Goal: Task Accomplishment & Management: Manage account settings

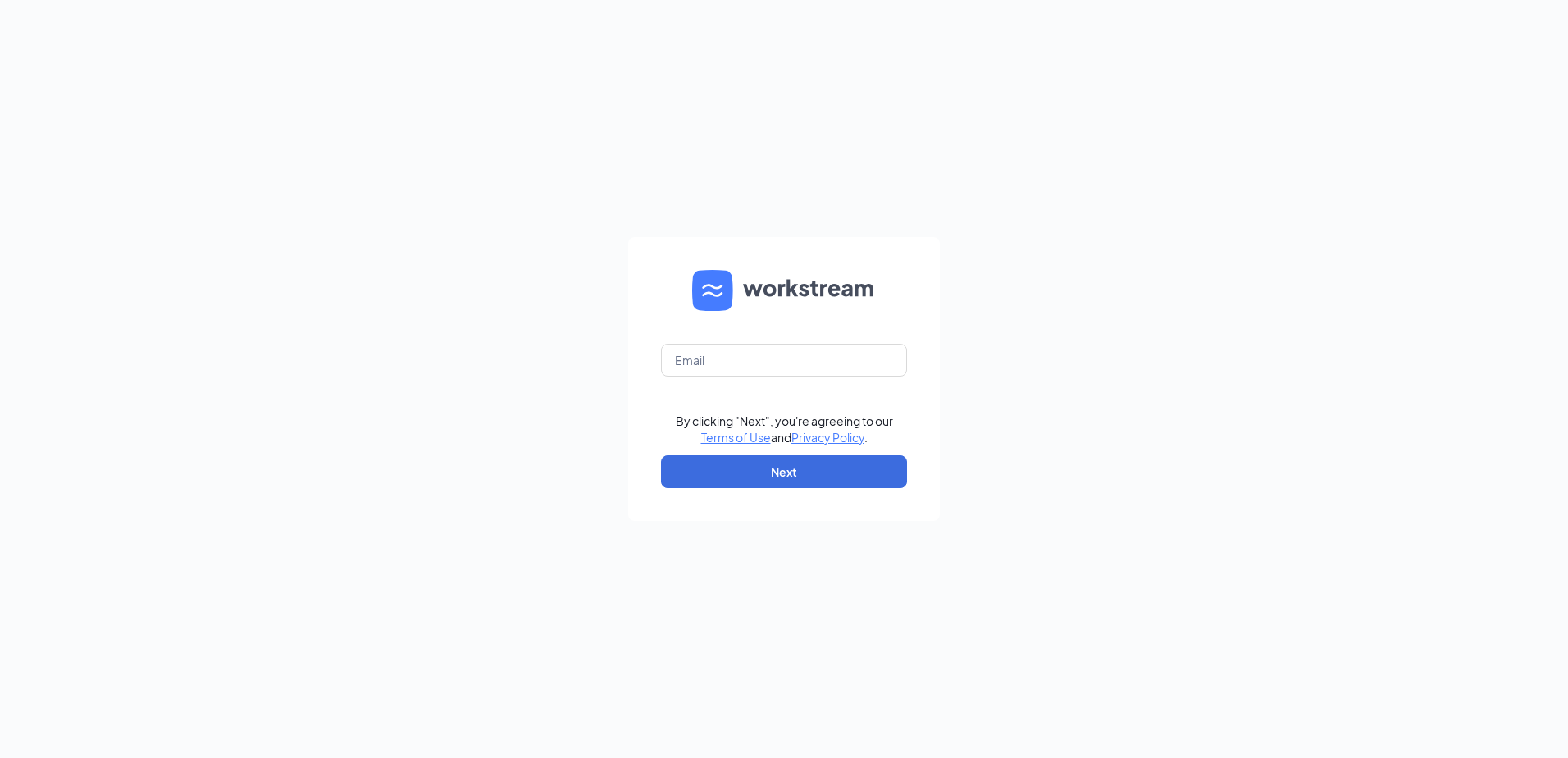
click at [769, 380] on form "By clicking "Next", you're agreeing to our Terms of Use and Privacy Policy . Ne…" at bounding box center [784, 379] width 312 height 284
click at [782, 361] on input "text" at bounding box center [784, 360] width 246 height 33
type input "kking@custard15.com"
click at [758, 482] on button "Next" at bounding box center [784, 472] width 246 height 33
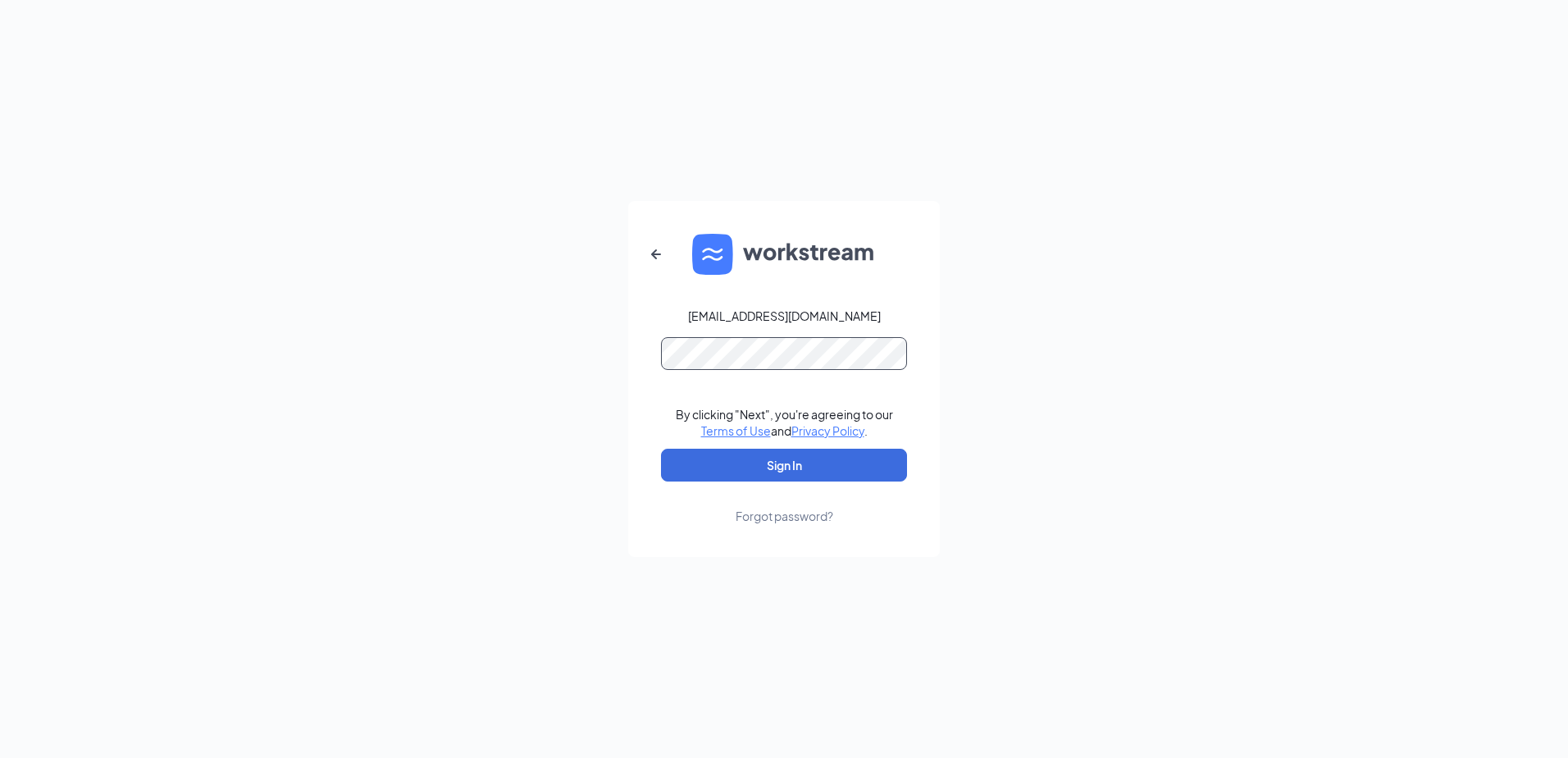
click at [661, 449] on button "Sign In" at bounding box center [784, 465] width 246 height 33
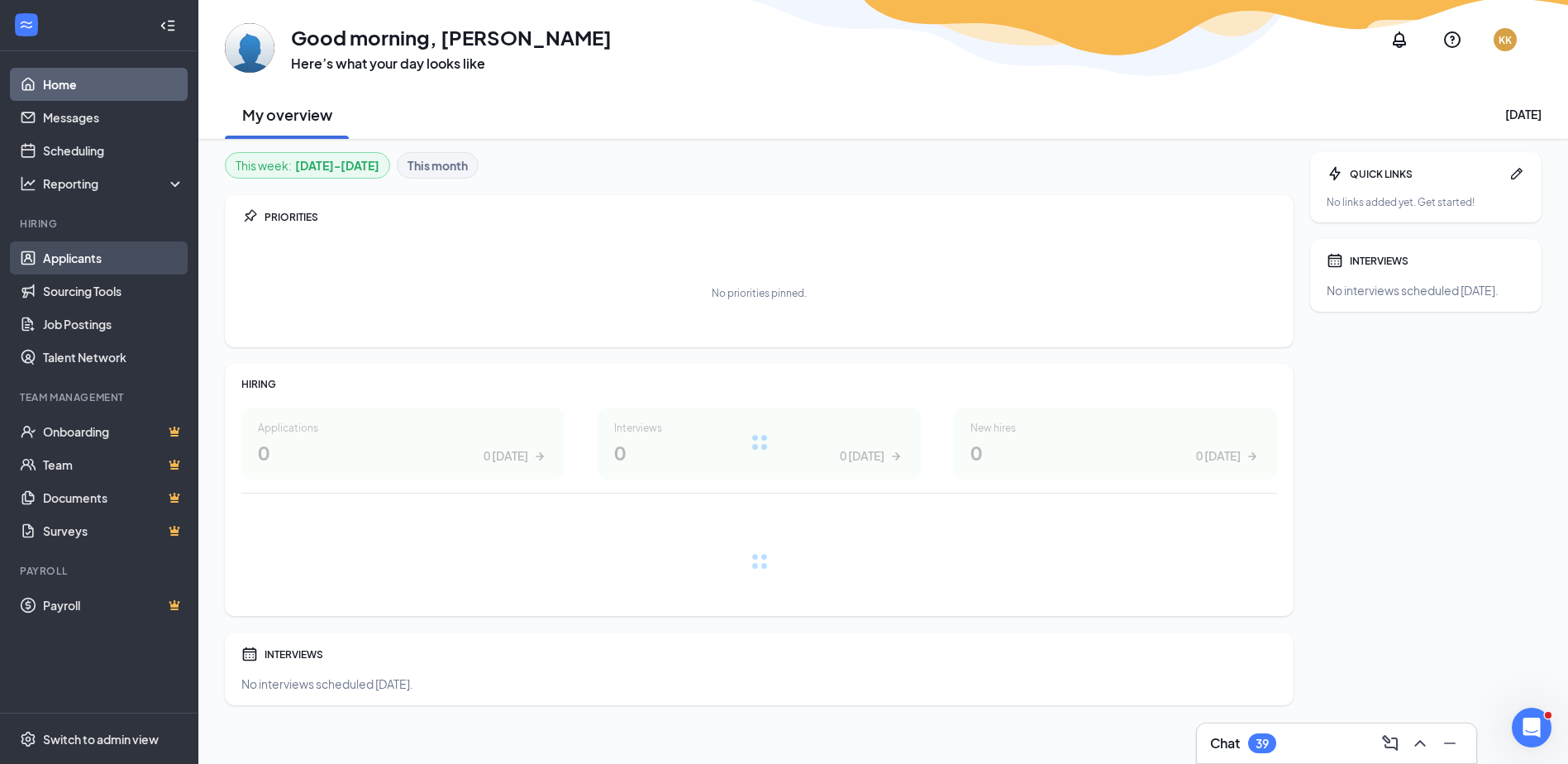
click at [94, 271] on link "Applicants" at bounding box center [113, 258] width 141 height 33
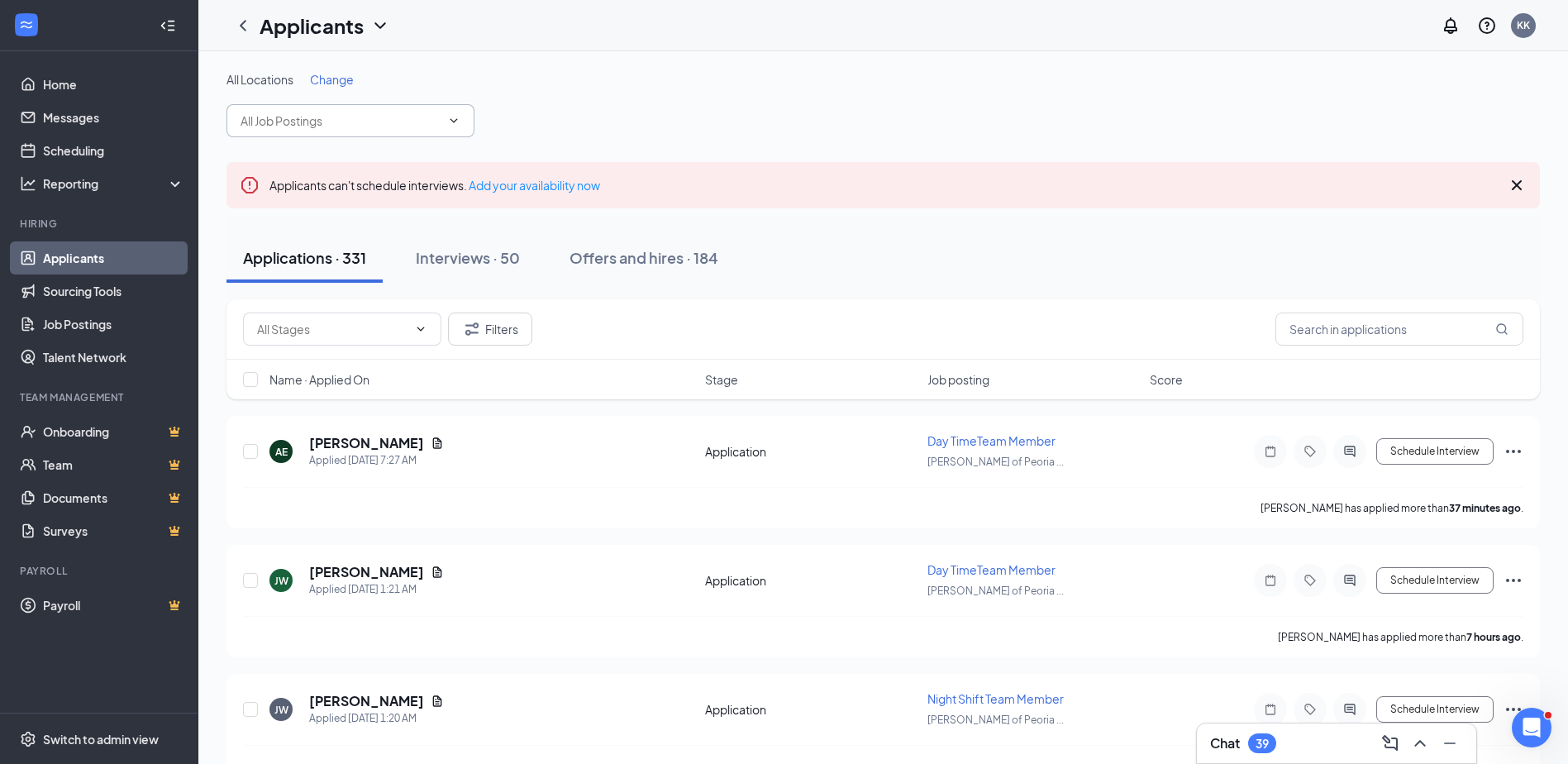
click at [379, 118] on input "text" at bounding box center [341, 120] width 200 height 18
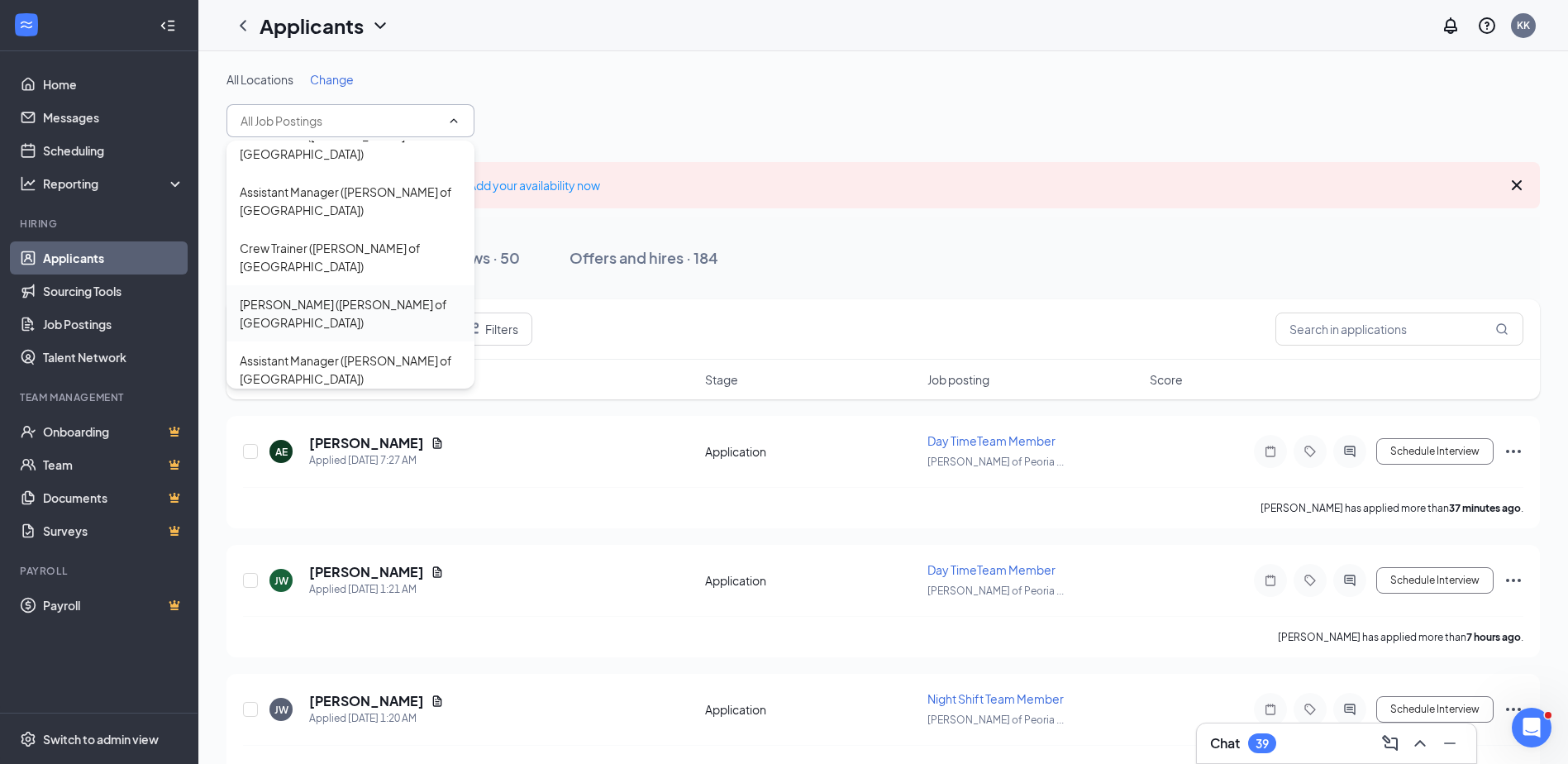
scroll to position [165, 0]
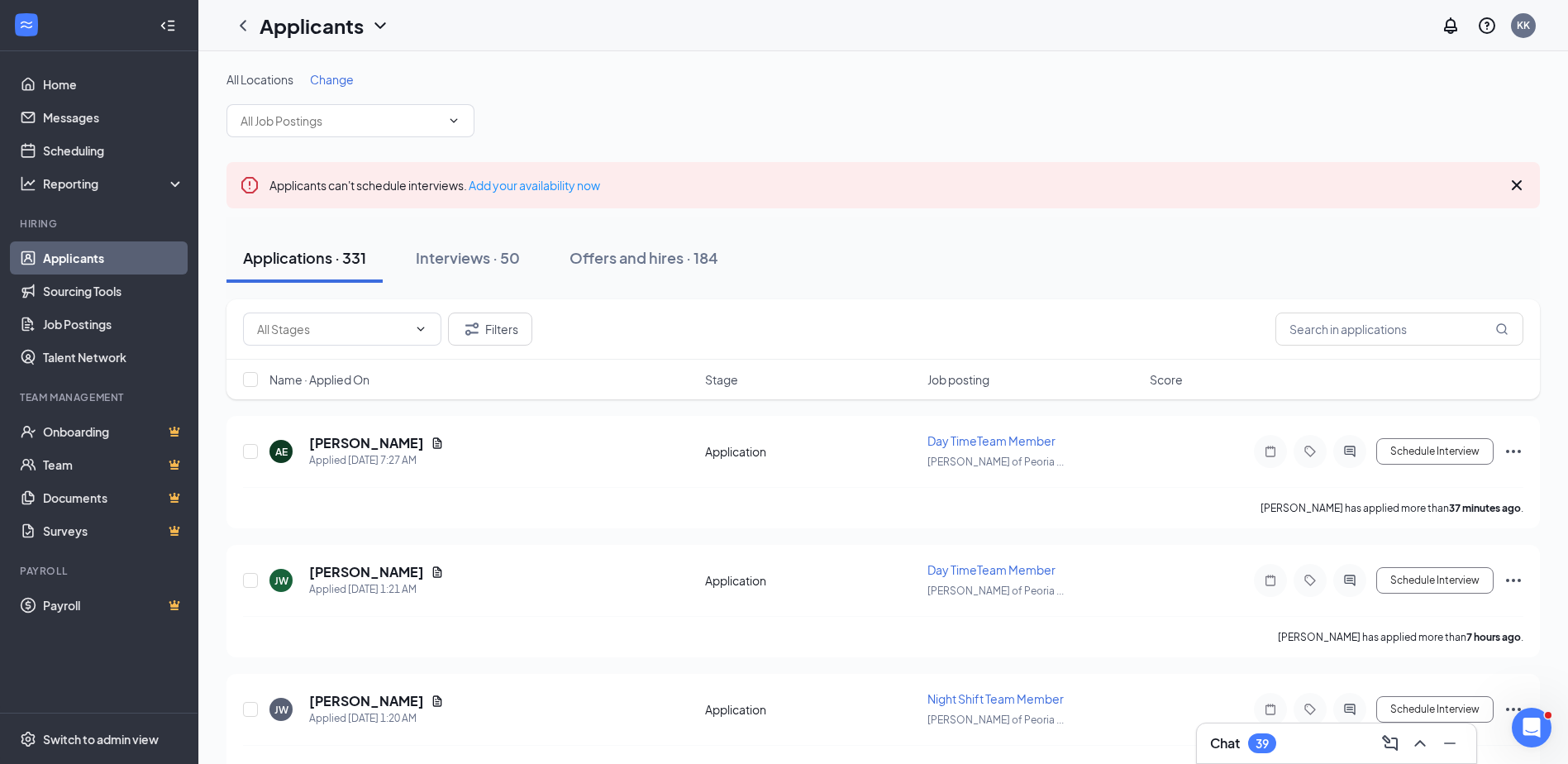
click at [334, 74] on span "Change" at bounding box center [332, 79] width 44 height 15
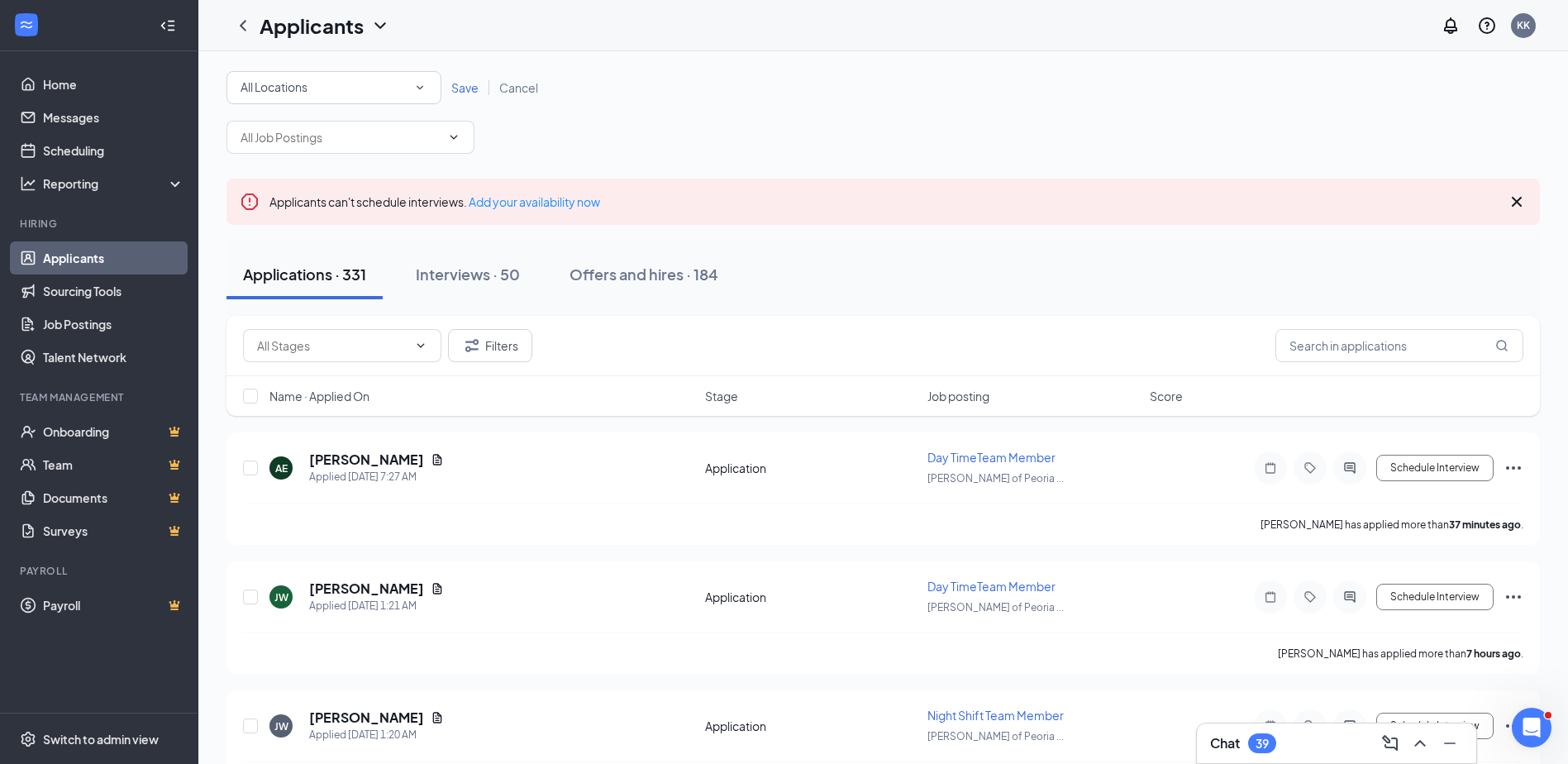
click at [363, 88] on div "All Locations" at bounding box center [334, 87] width 187 height 20
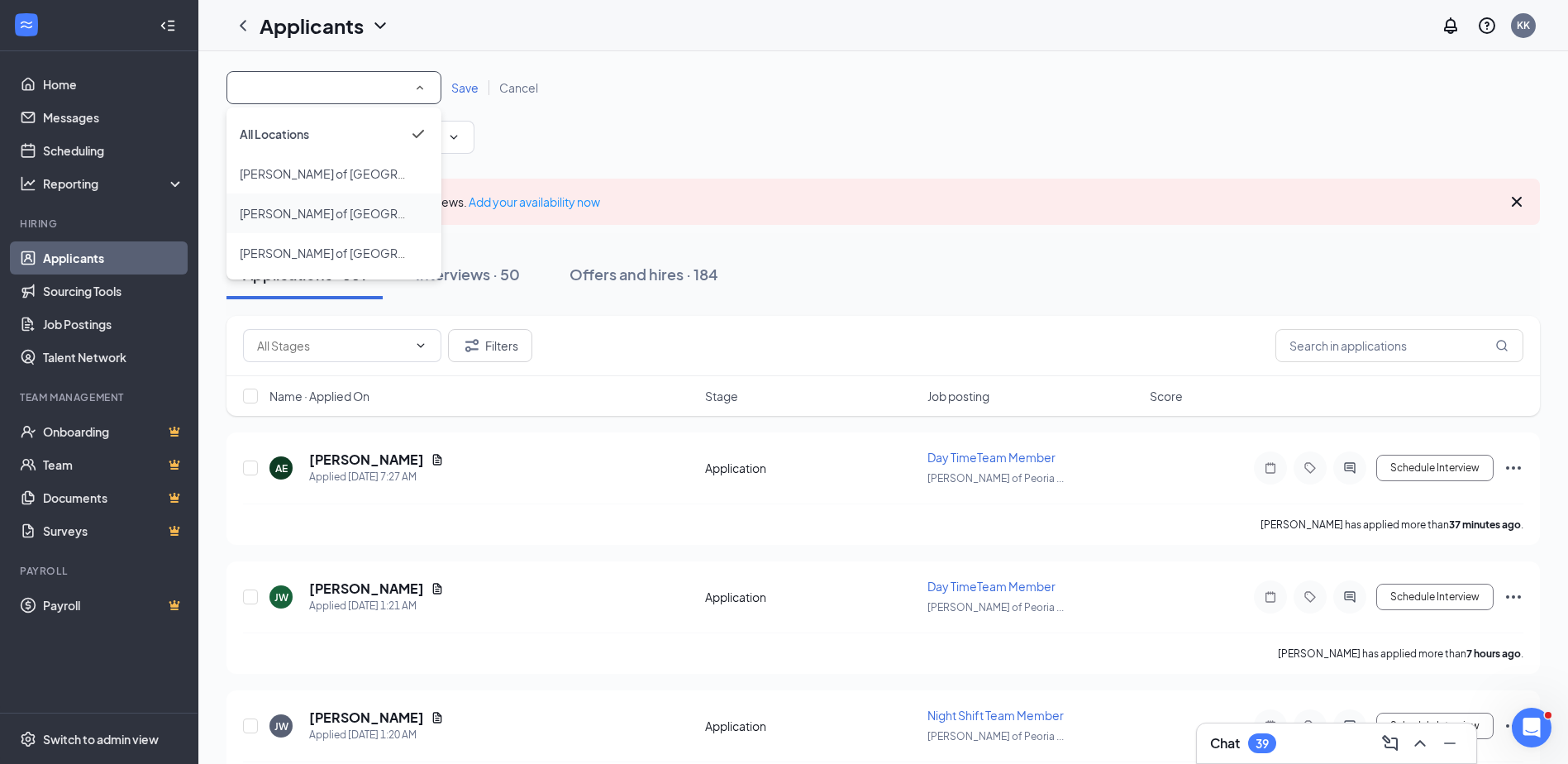
click at [317, 221] on span "[PERSON_NAME] of [GEOGRAPHIC_DATA]" at bounding box center [326, 213] width 173 height 20
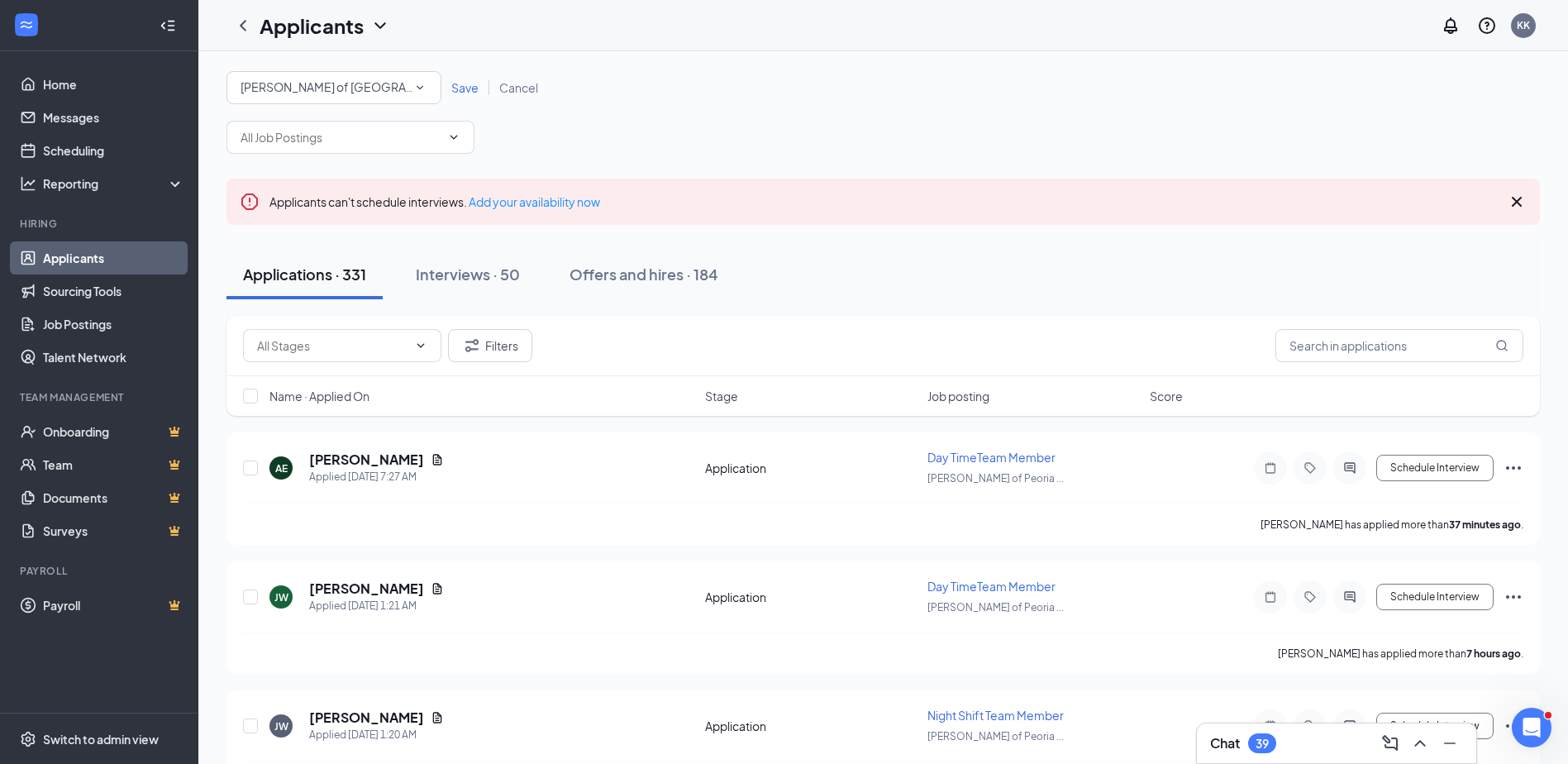
click at [468, 88] on span "Save" at bounding box center [465, 87] width 27 height 15
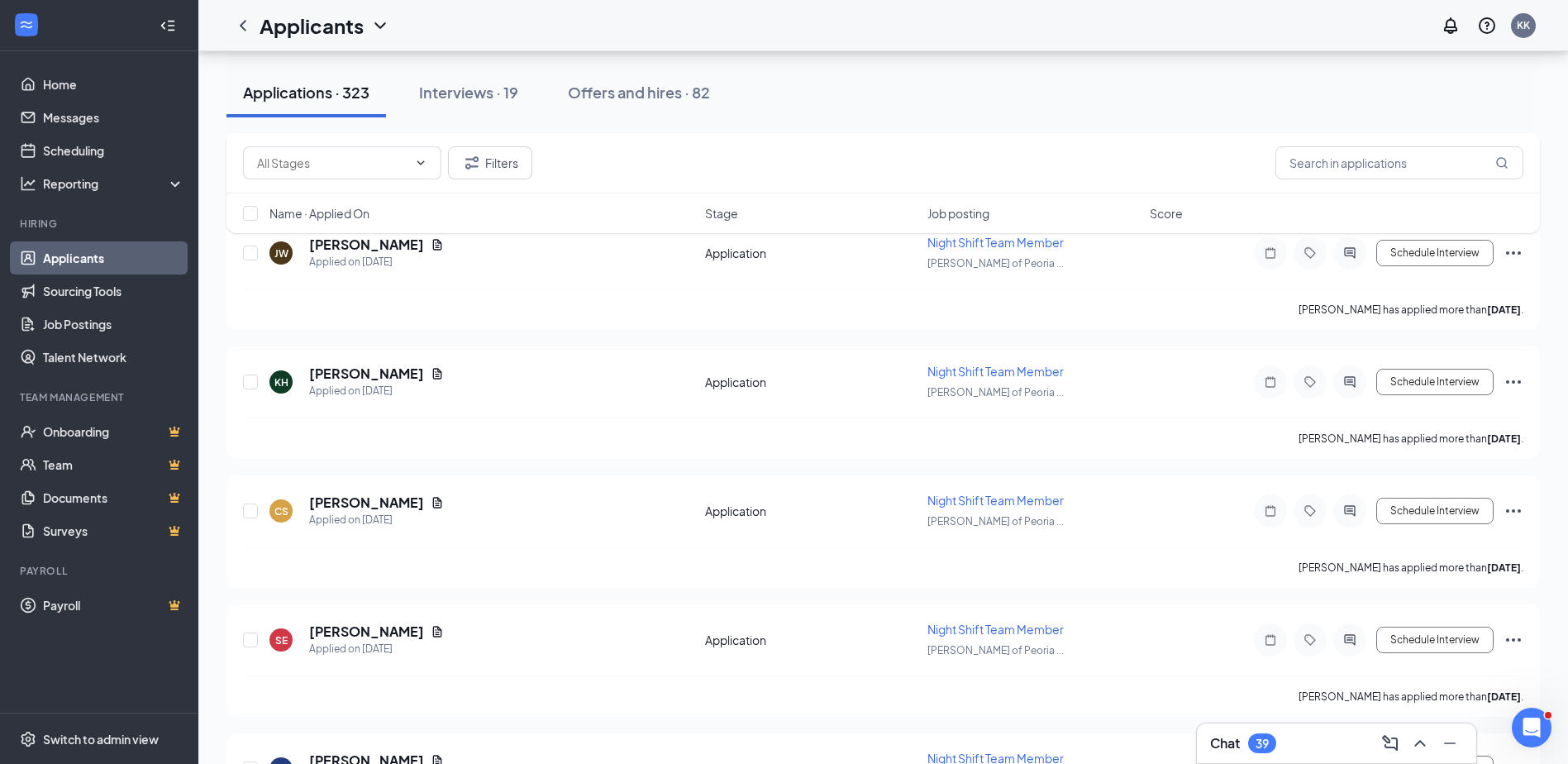
scroll to position [13847, 0]
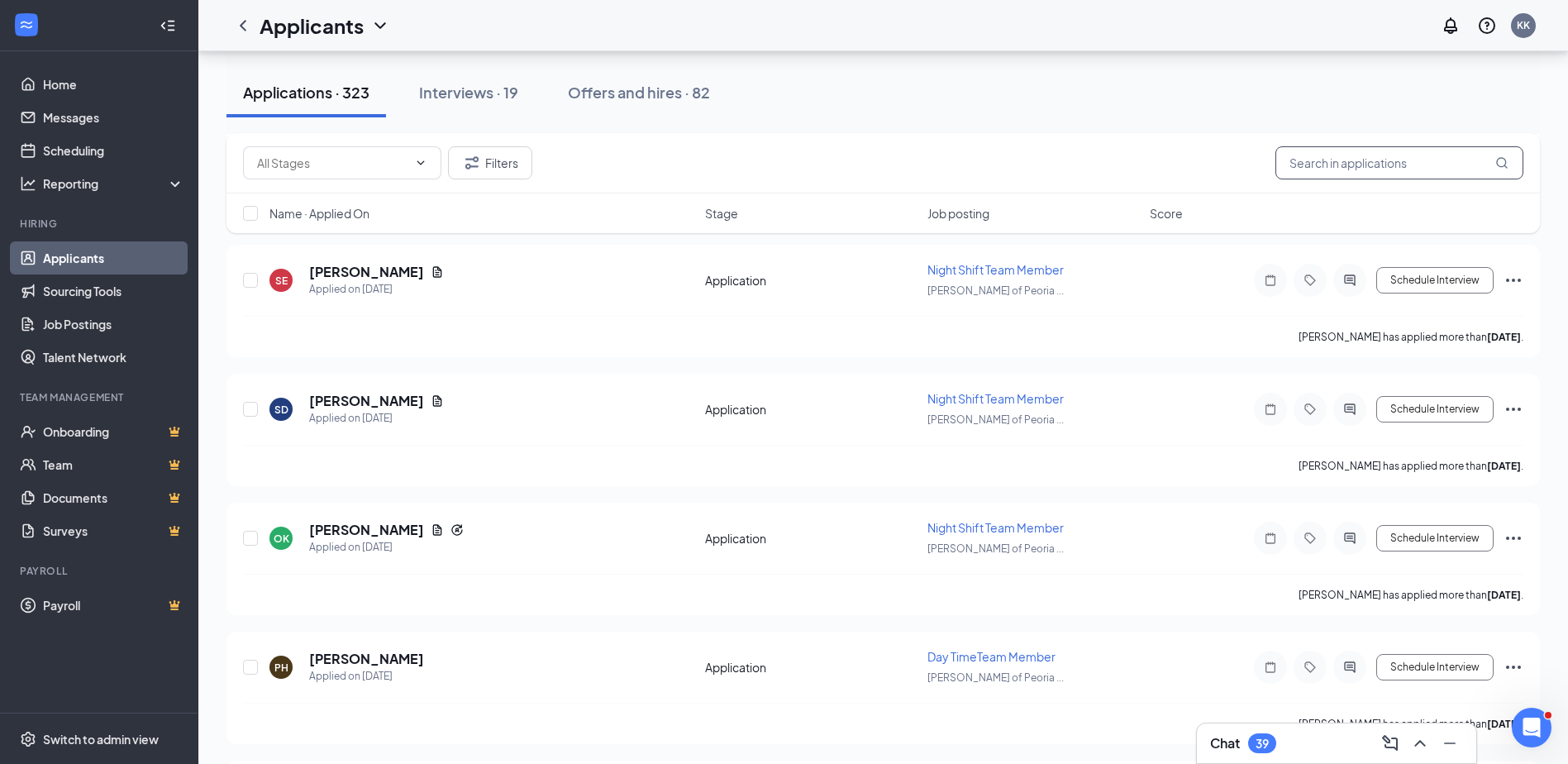
click at [1373, 166] on input "text" at bounding box center [1400, 163] width 248 height 33
type input "h"
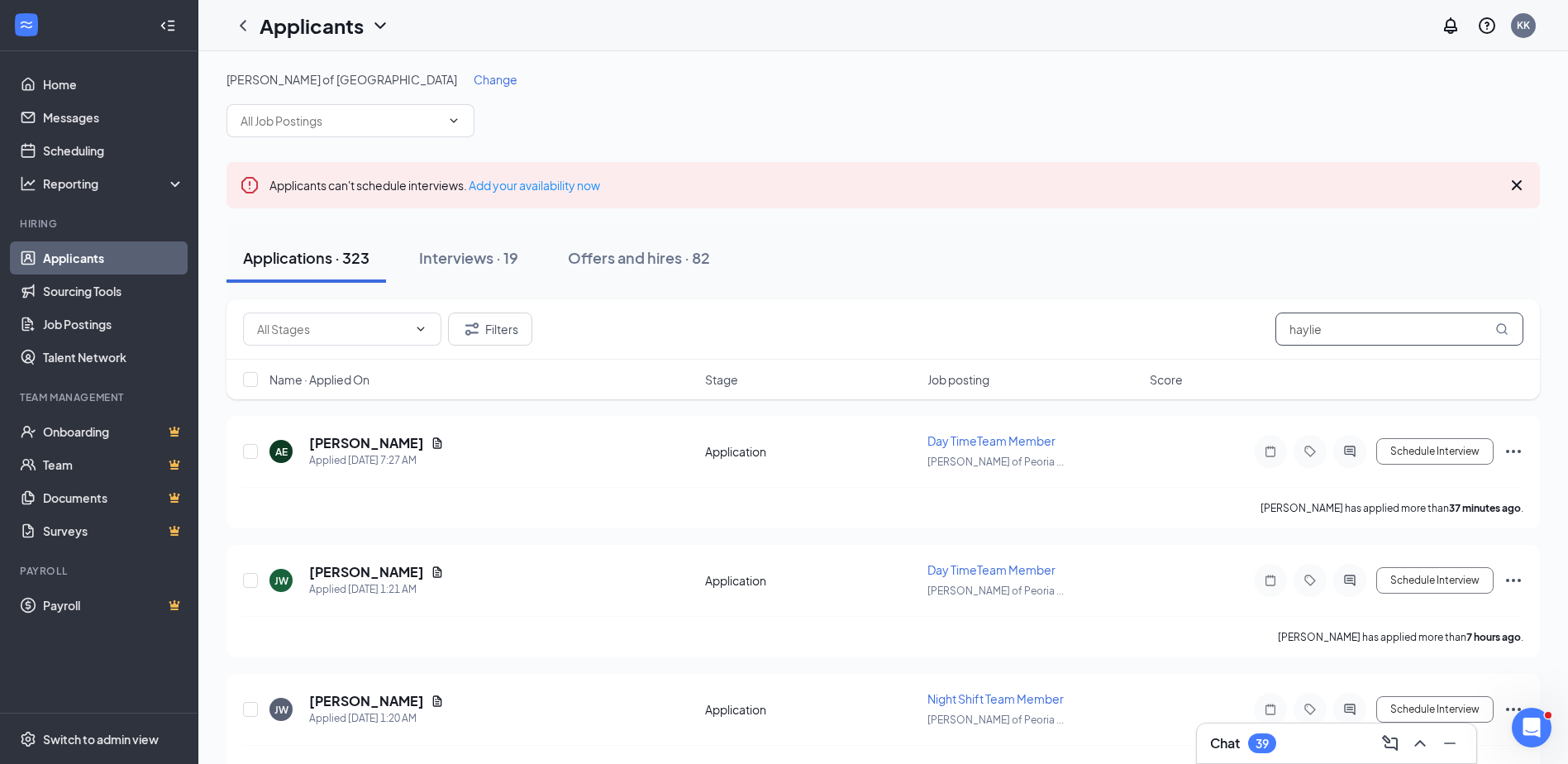
type input "haylie"
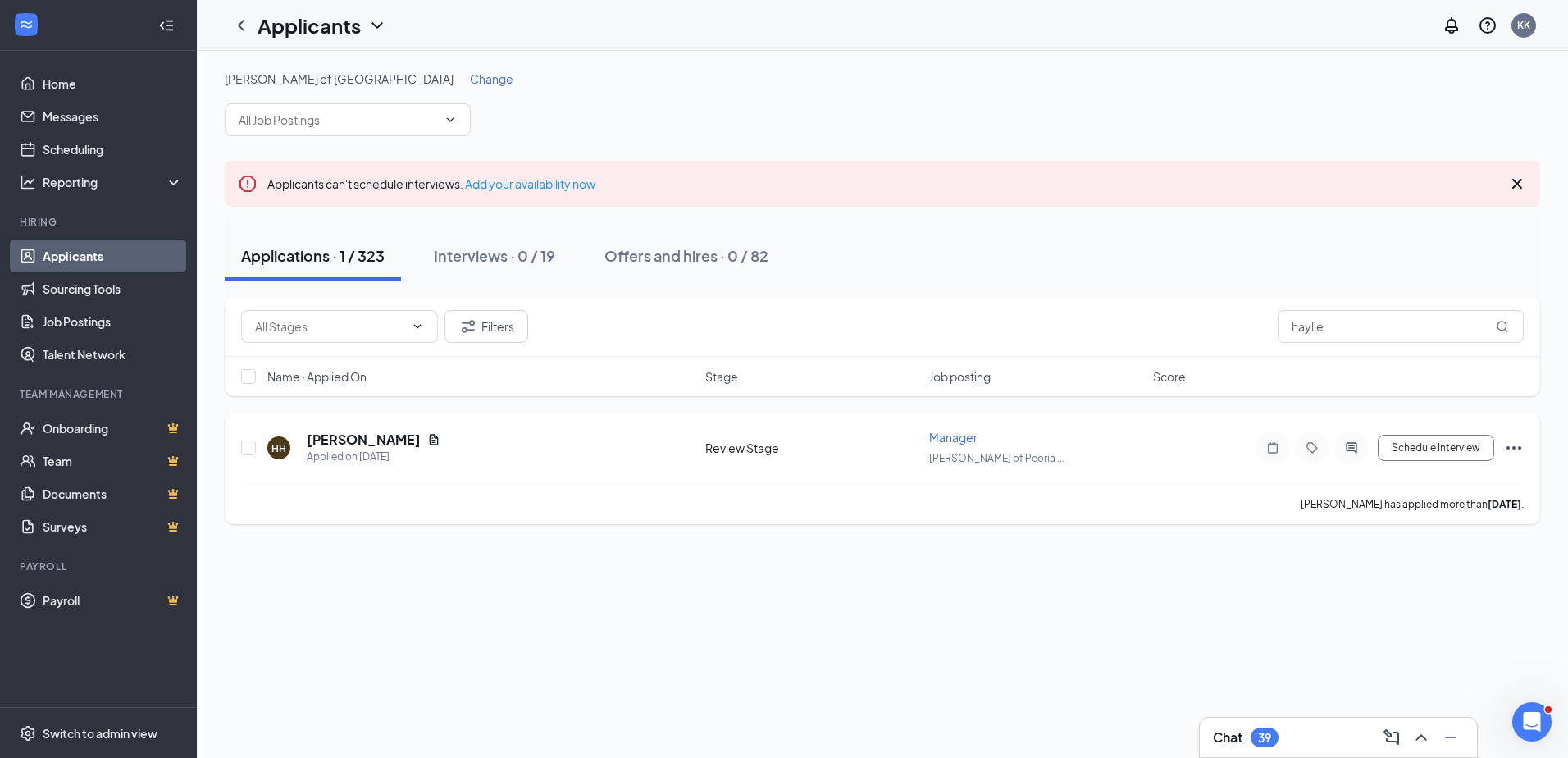
click at [1515, 449] on icon "Ellipses" at bounding box center [1514, 449] width 15 height 4
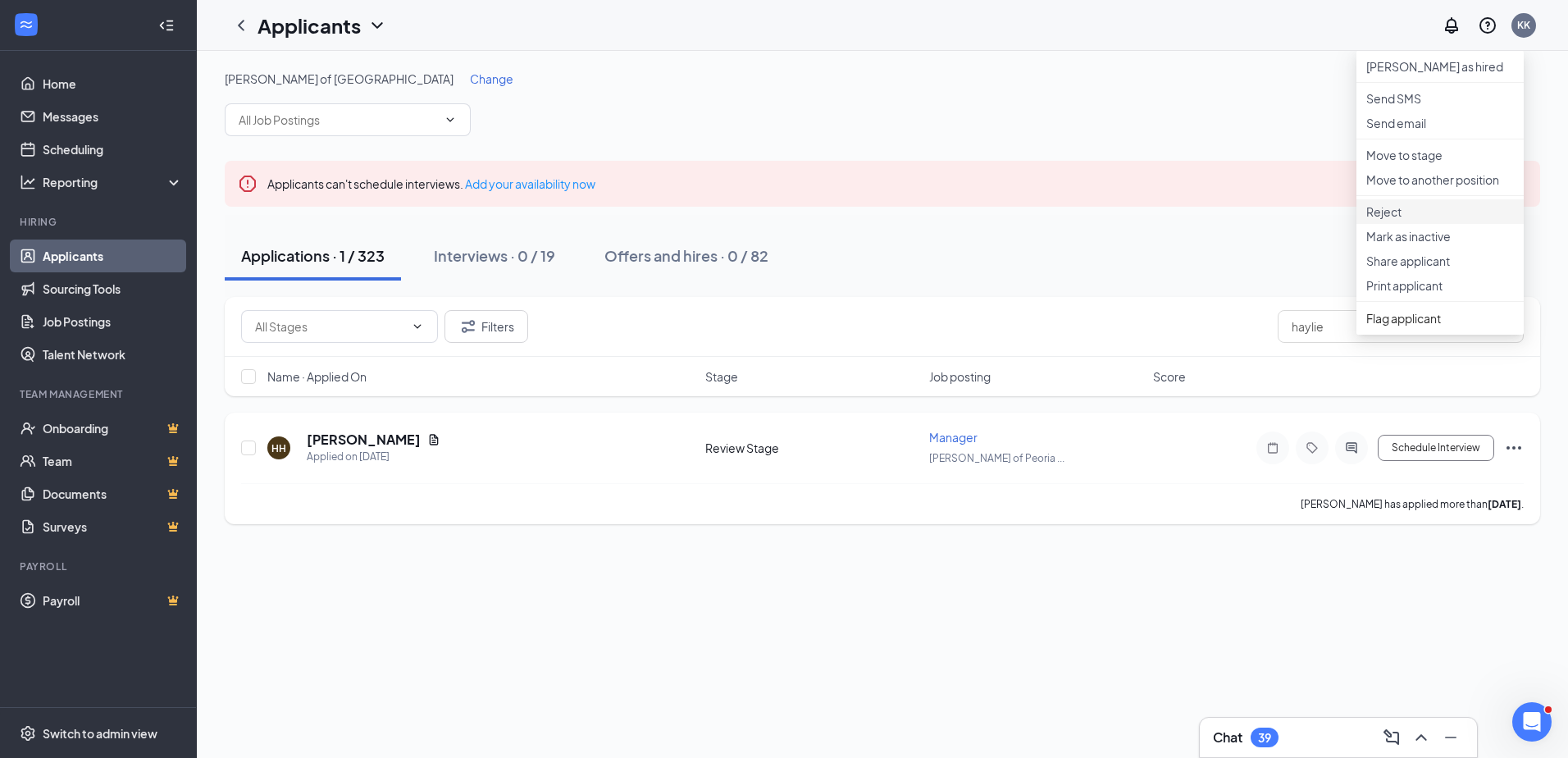
click at [1409, 220] on p "Reject" at bounding box center [1441, 211] width 148 height 16
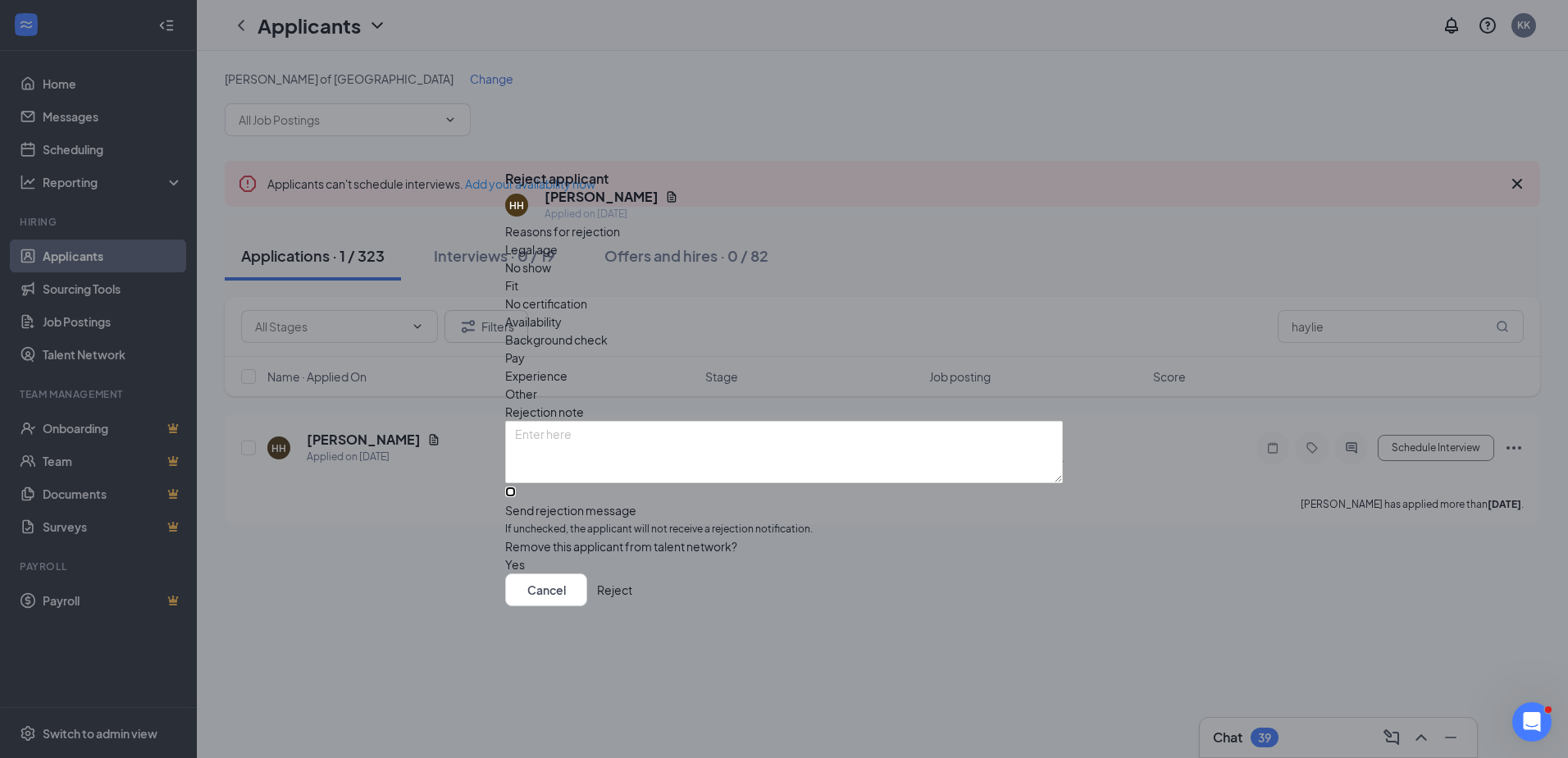
click at [516, 487] on input "Send rejection message If unchecked, the applicant will not receive a rejection…" at bounding box center [511, 492] width 11 height 11
checkbox input "true"
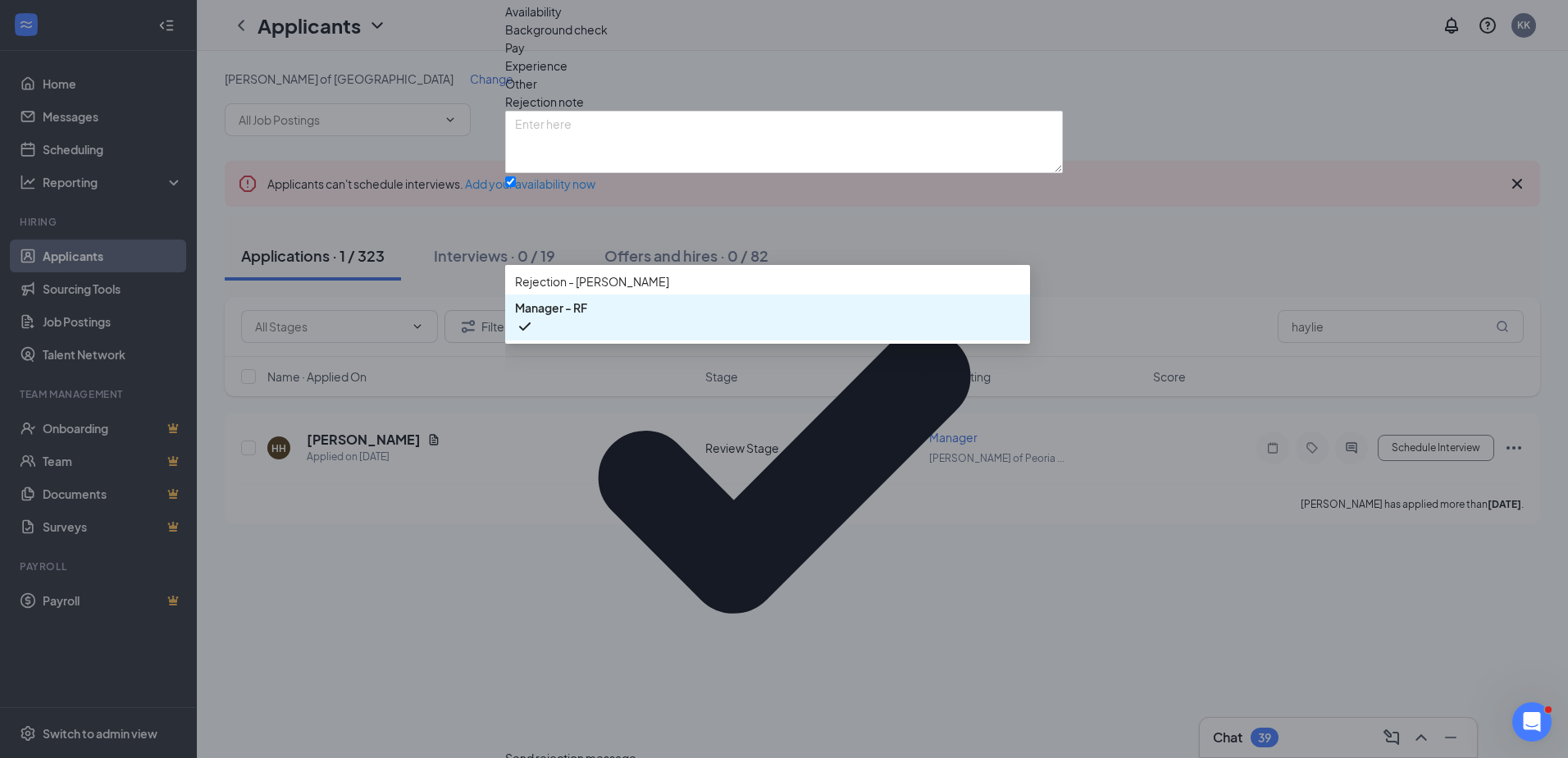
click at [632, 336] on span "Manager - RF" at bounding box center [768, 317] width 505 height 37
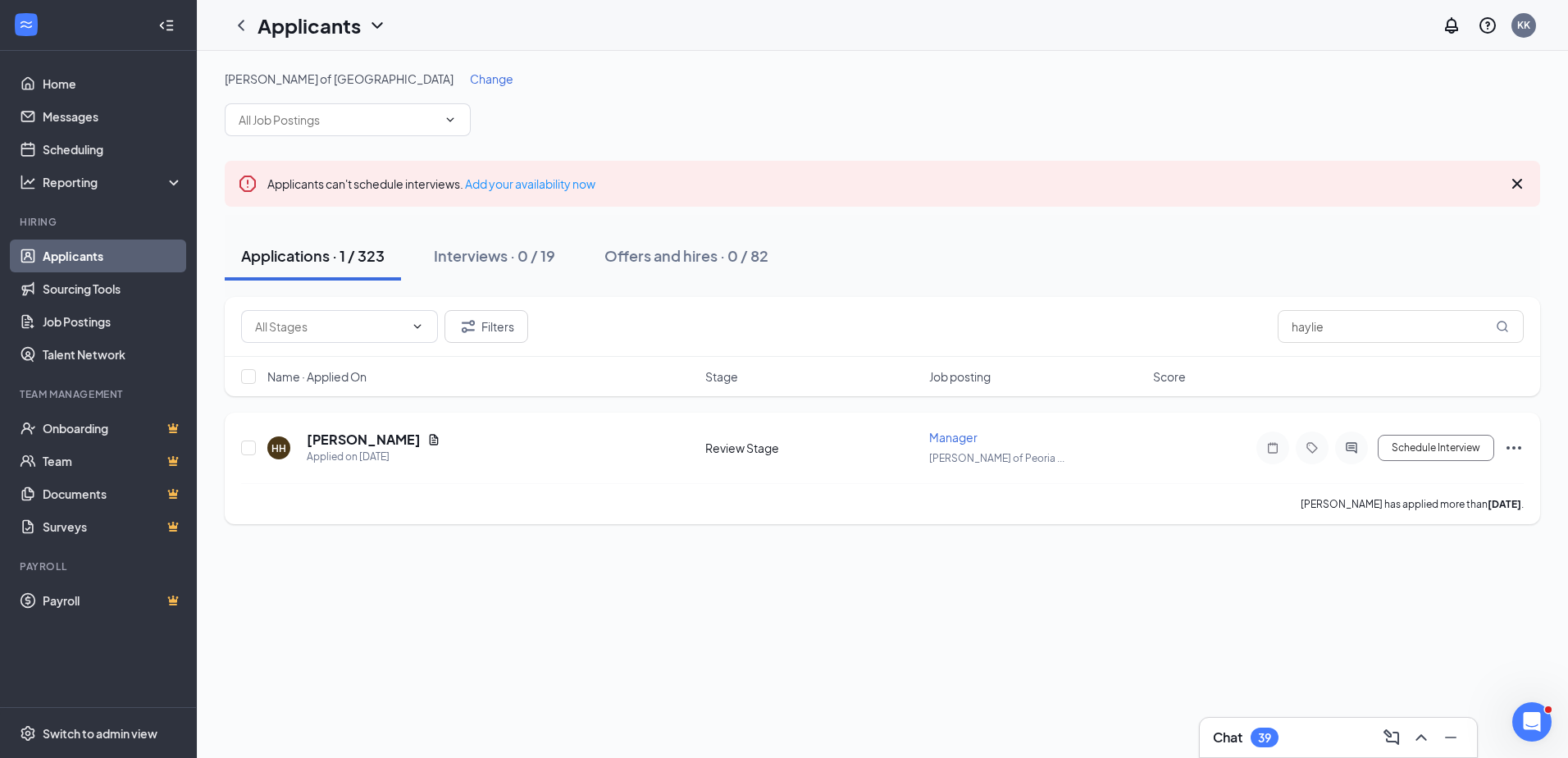
click at [1518, 447] on icon "Ellipses" at bounding box center [1514, 448] width 20 height 20
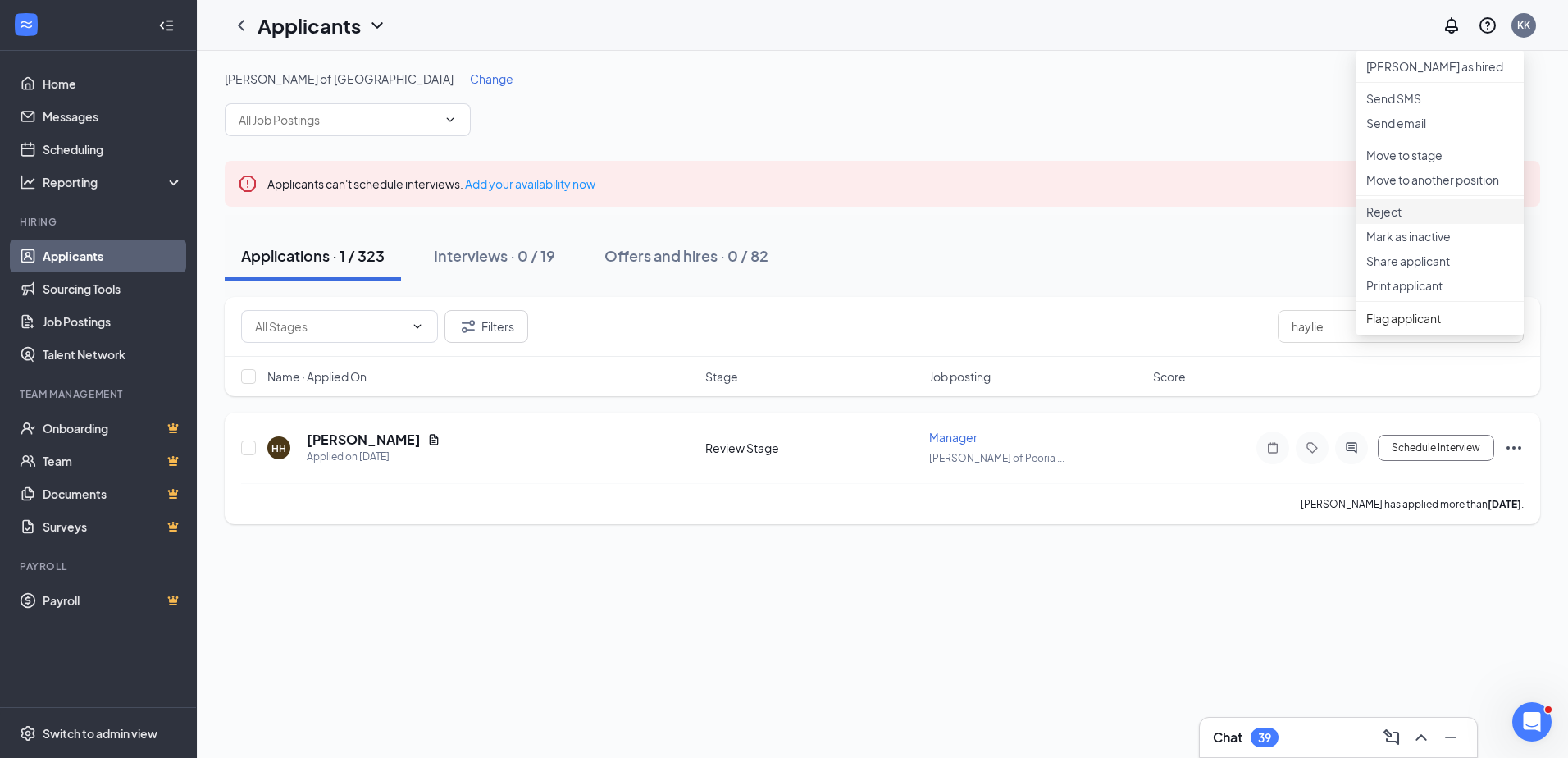
click at [1388, 220] on p "Reject" at bounding box center [1441, 211] width 148 height 16
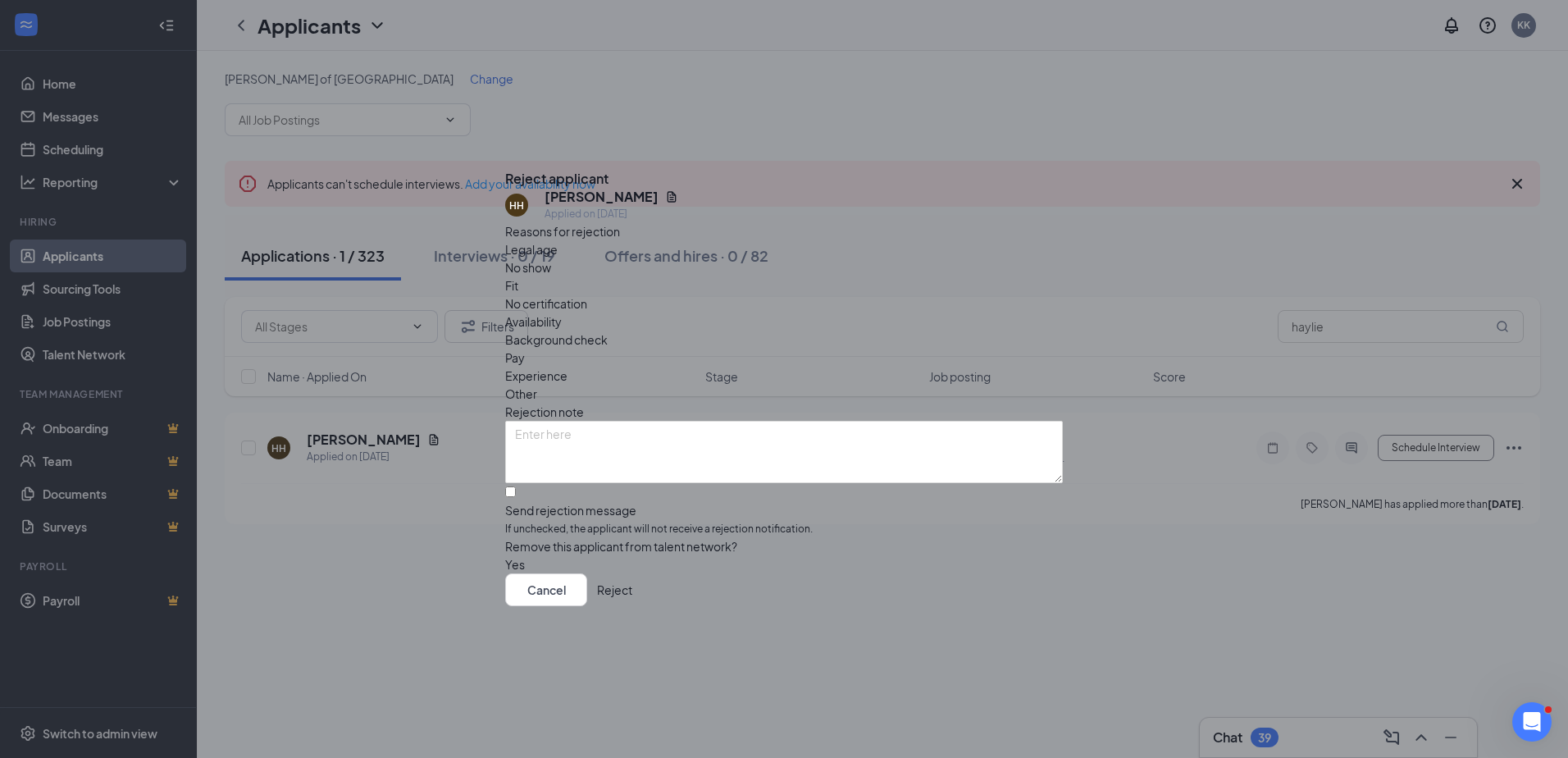
click at [521, 457] on div "HH [PERSON_NAME] Applied on [DATE] Reasons for rejection Legal age No show Fit …" at bounding box center [784, 381] width 558 height 385
click at [516, 487] on input "Send rejection message If unchecked, the applicant will not receive a rejection…" at bounding box center [511, 492] width 11 height 11
checkbox input "true"
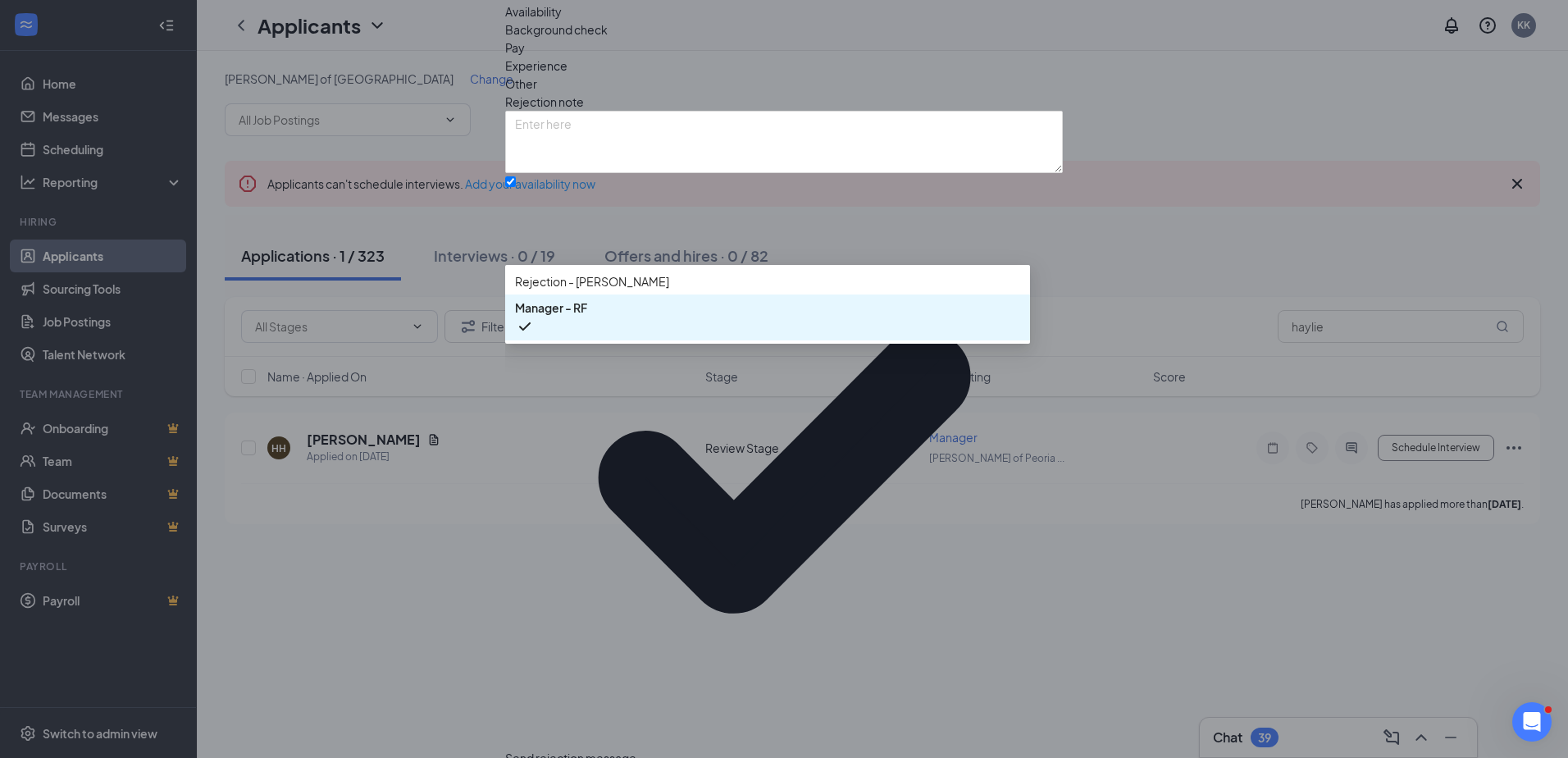
click at [585, 341] on div "Manager - RF" at bounding box center [768, 317] width 525 height 46
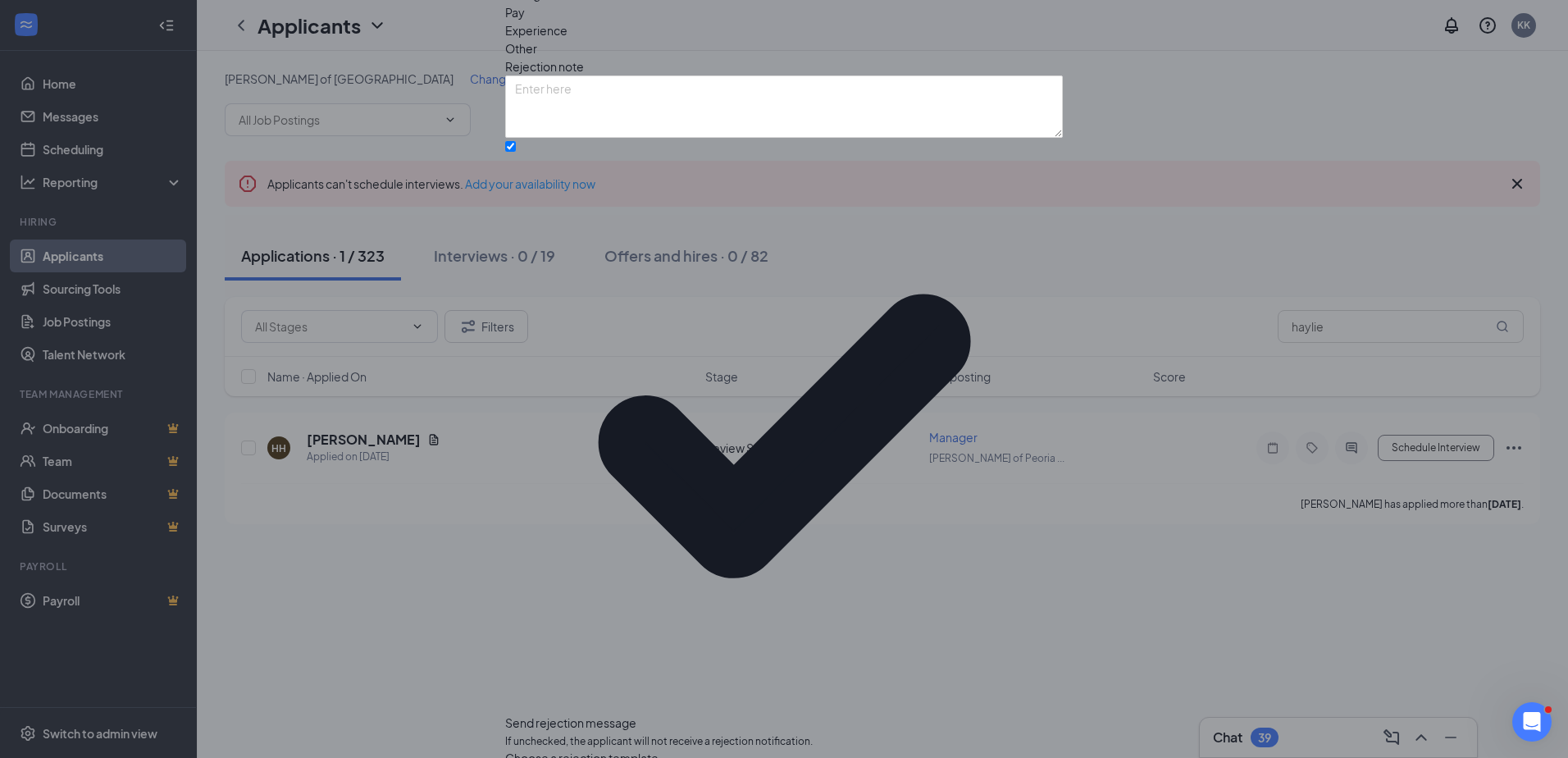
scroll to position [44, 0]
checkbox input "true"
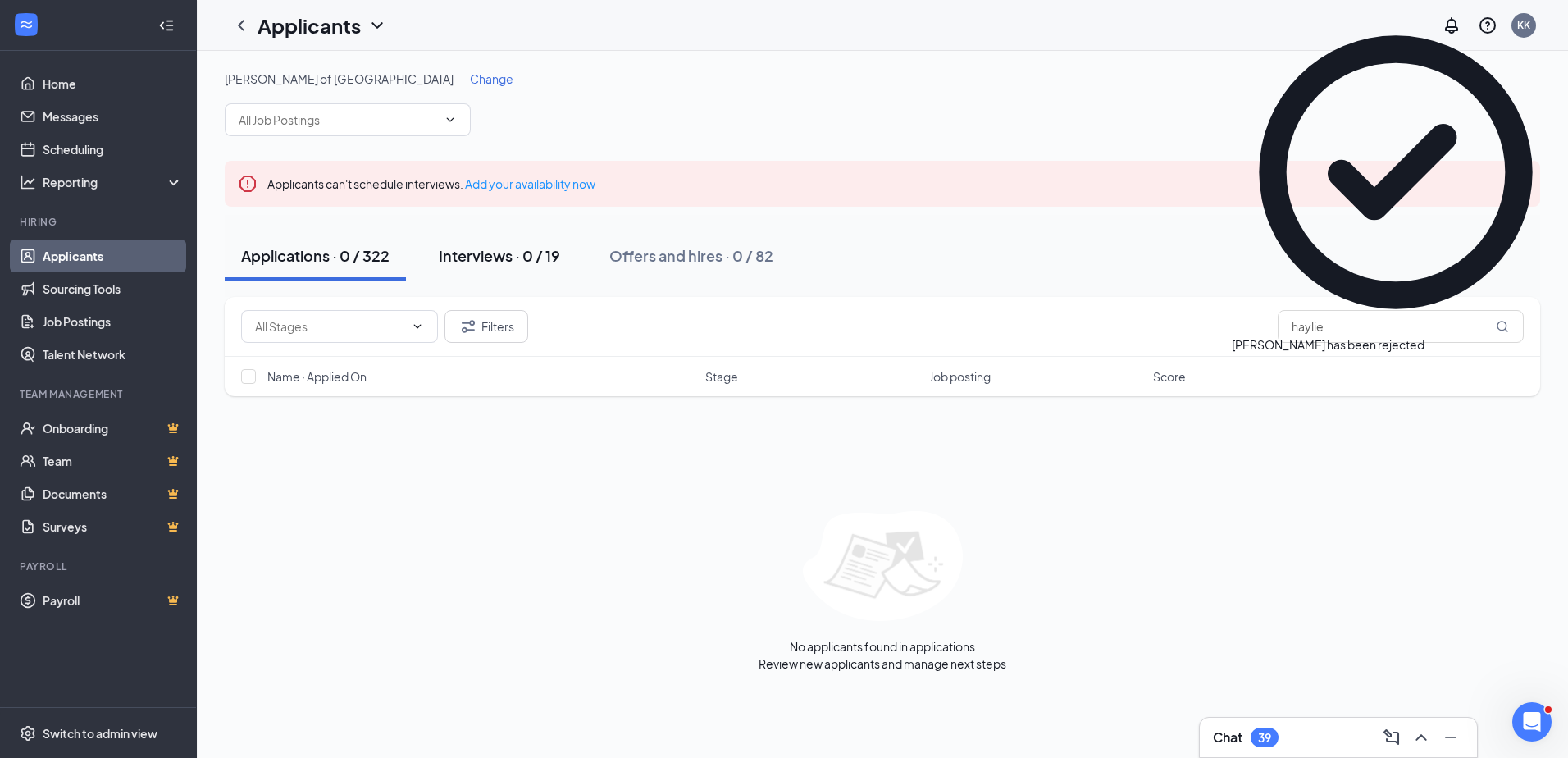
click at [490, 263] on div "Interviews · 0 / 19" at bounding box center [499, 255] width 121 height 21
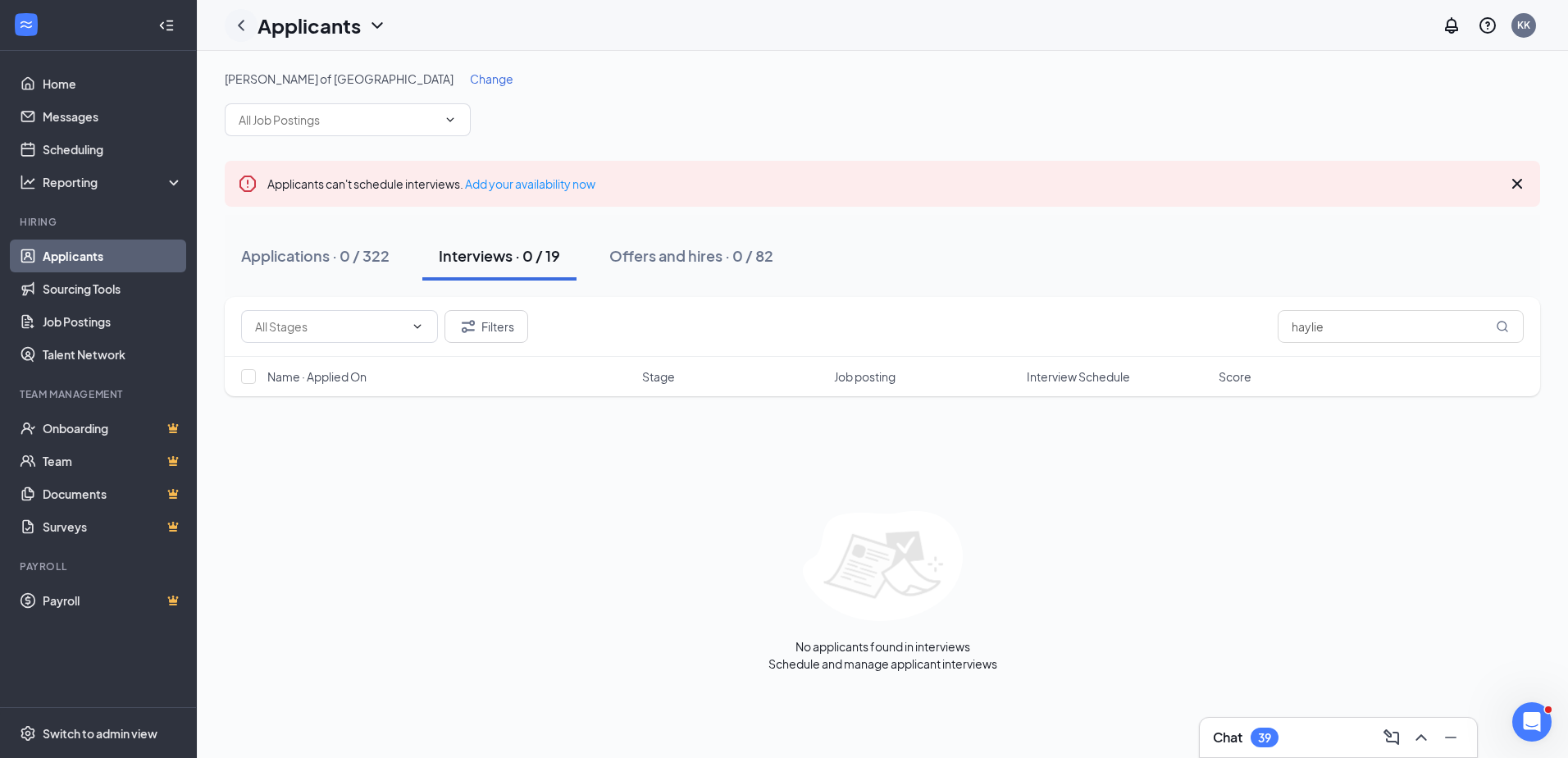
click at [241, 31] on icon "ChevronLeft" at bounding box center [241, 25] width 20 height 20
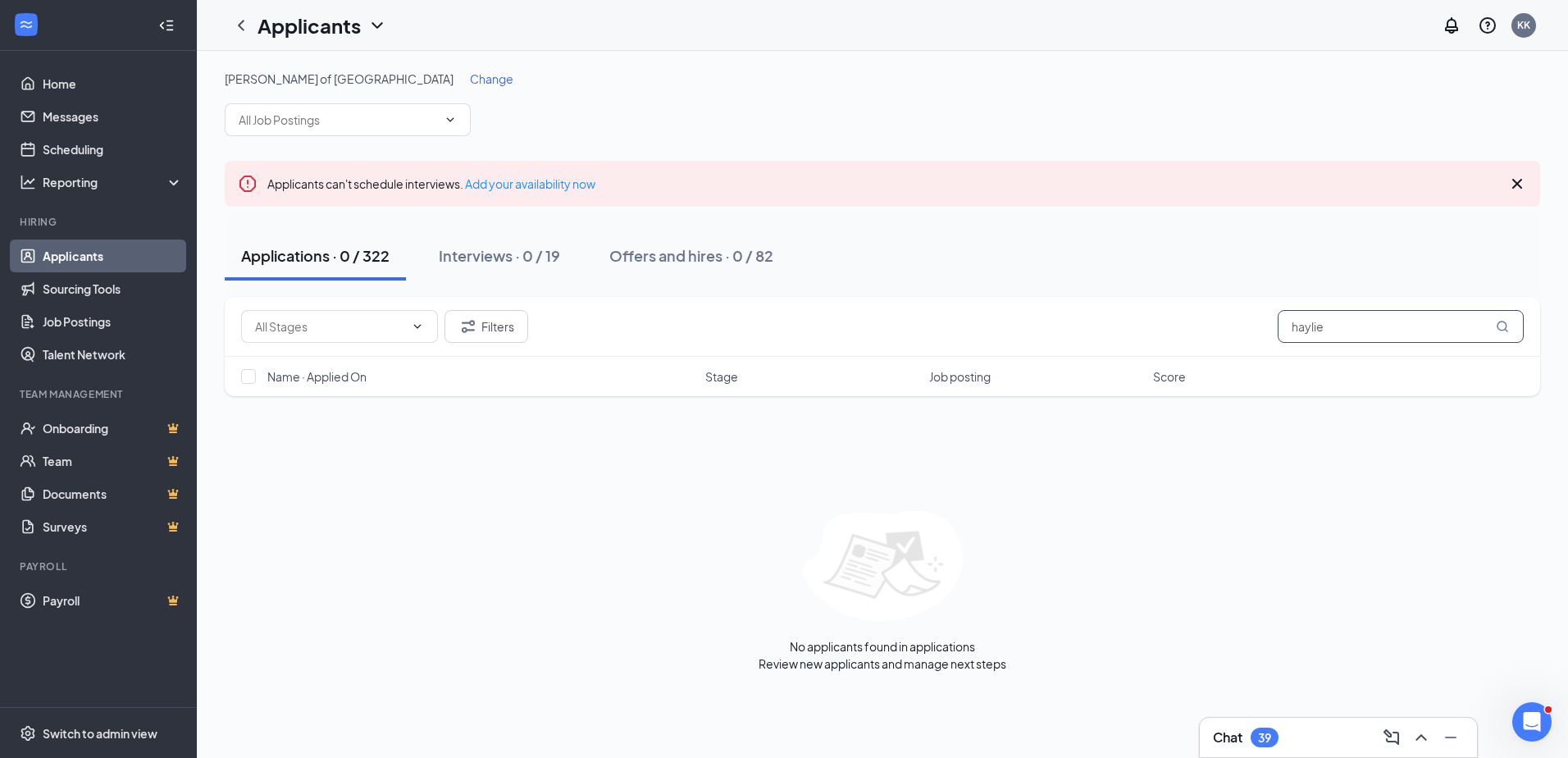
drag, startPoint x: 1378, startPoint y: 325, endPoint x: 1065, endPoint y: 298, distance: 314.2
click at [1065, 298] on div "Filters haylie" at bounding box center [883, 326] width 1316 height 60
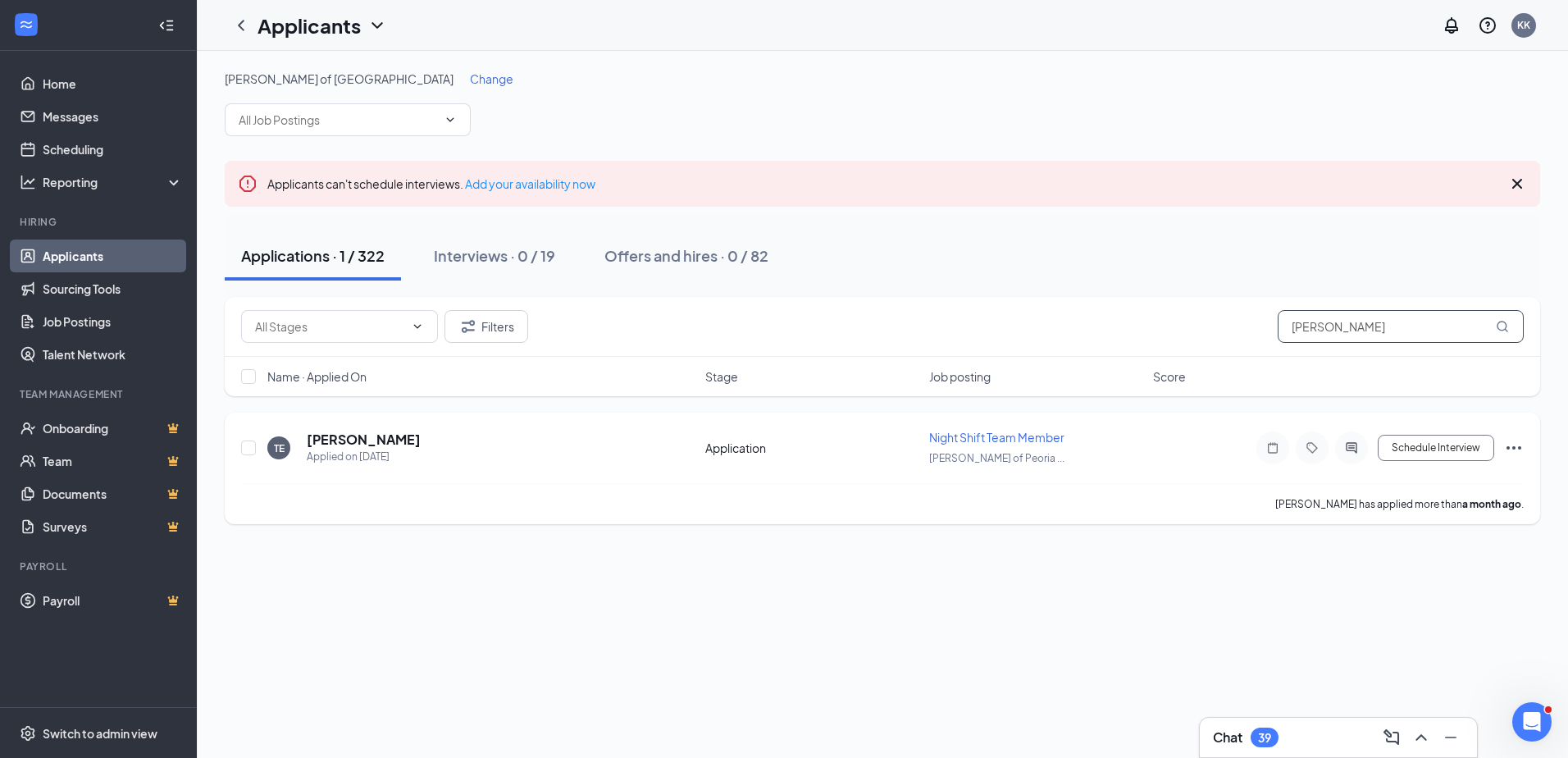
type input "[PERSON_NAME]"
click at [1518, 442] on icon "Ellipses" at bounding box center [1514, 448] width 20 height 20
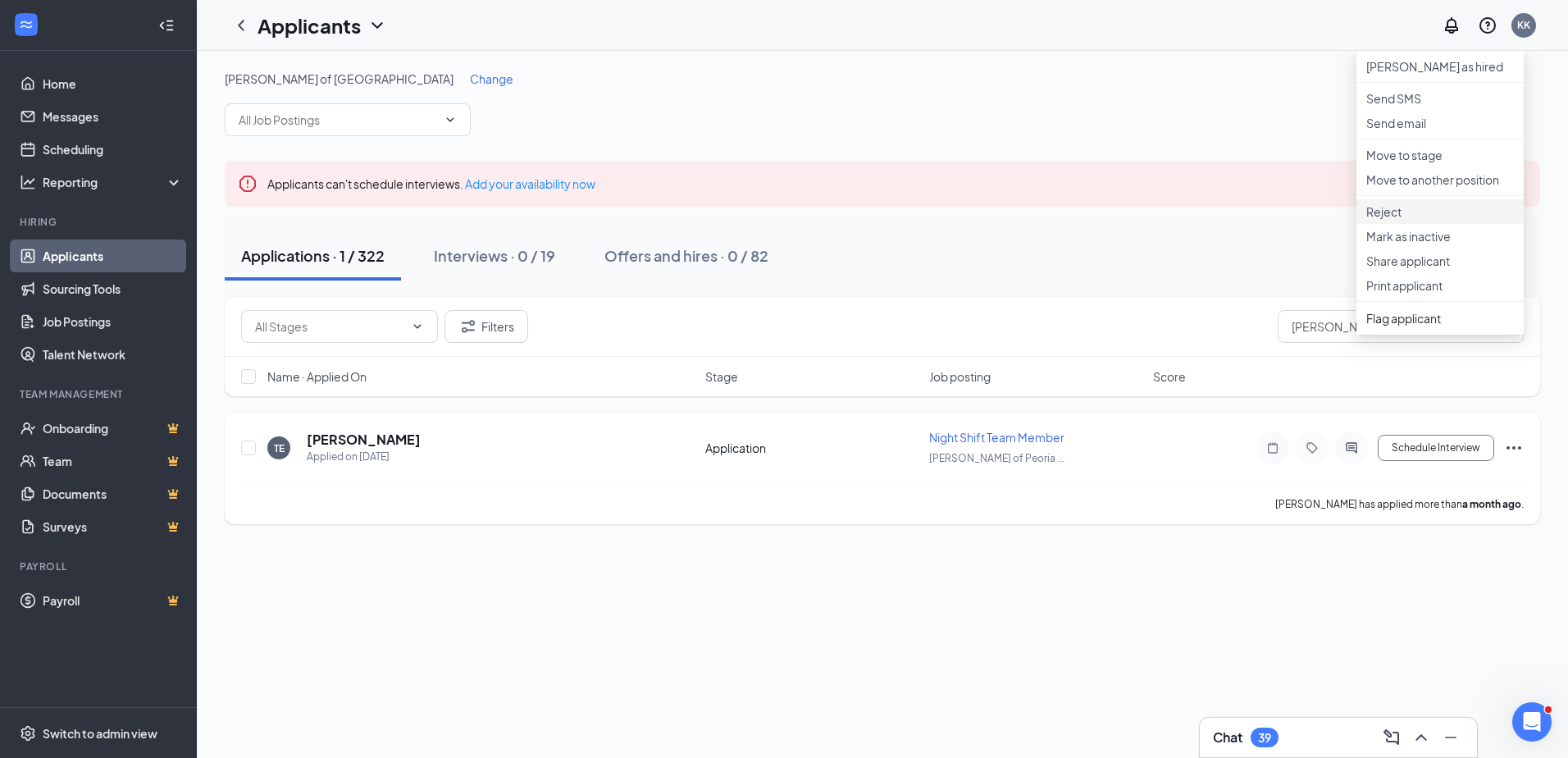
click at [1398, 220] on p "Reject" at bounding box center [1441, 211] width 148 height 16
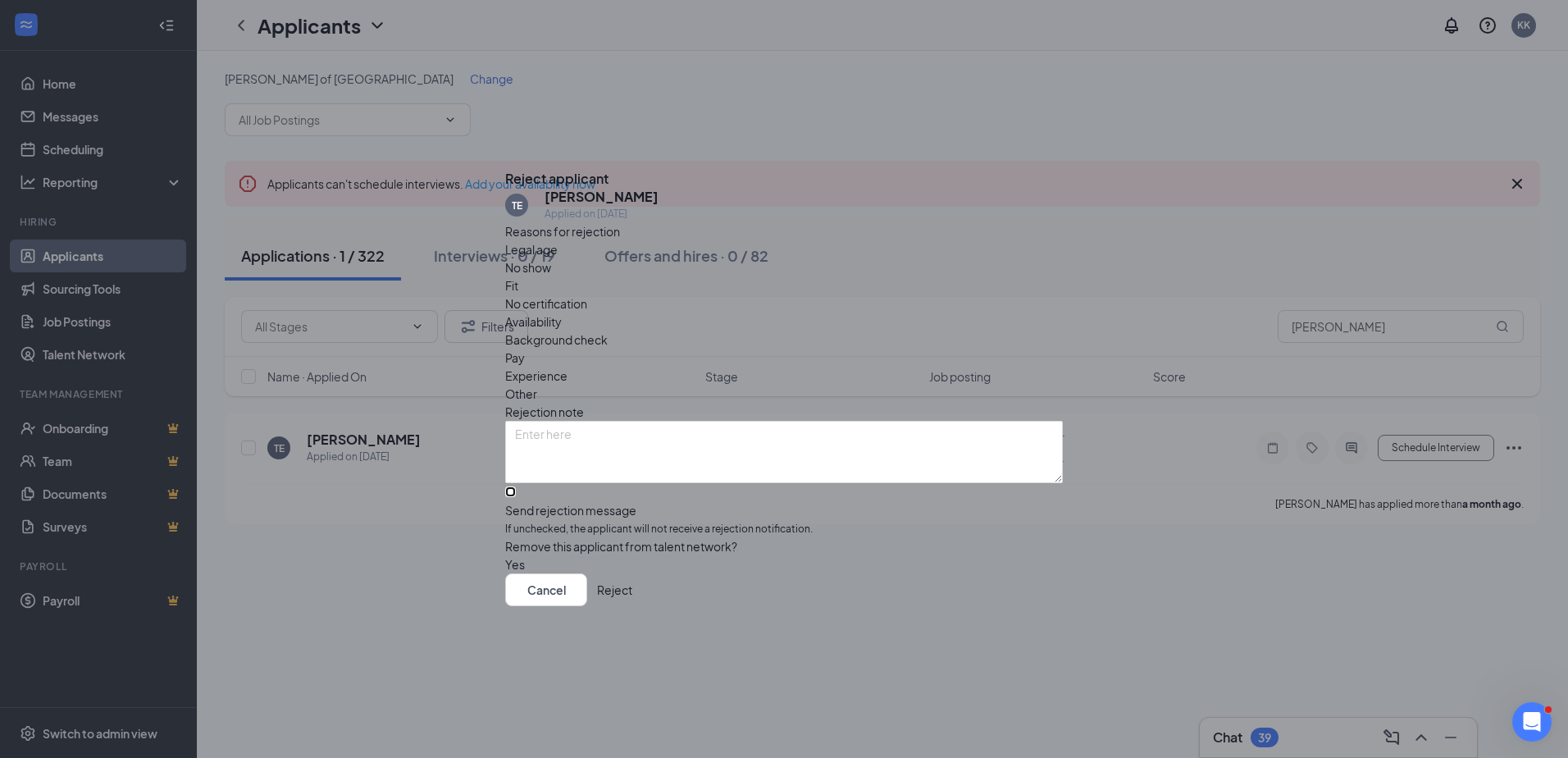
click at [516, 487] on input "Send rejection message If unchecked, the applicant will not receive a rejection…" at bounding box center [511, 492] width 11 height 11
checkbox input "true"
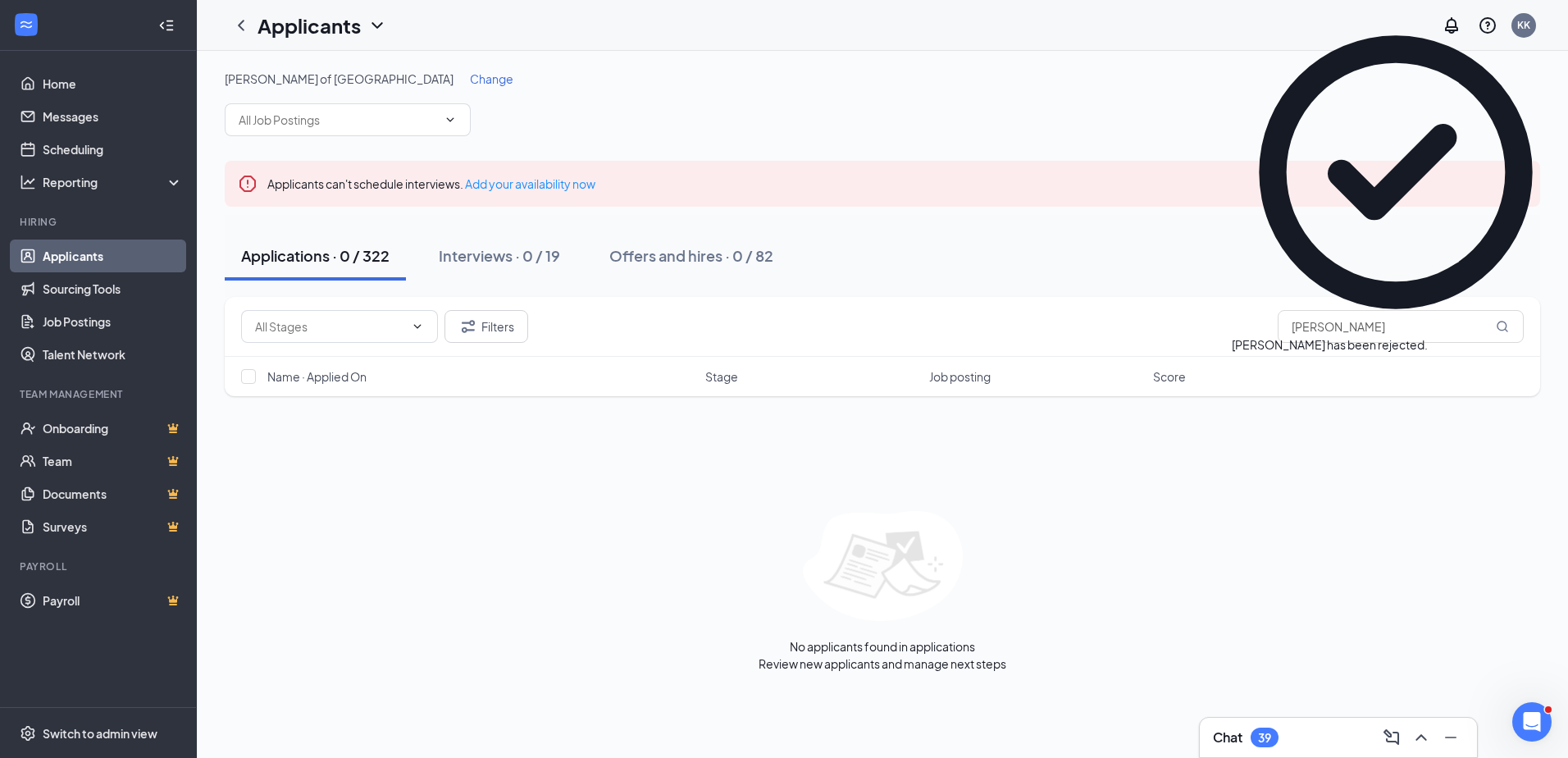
click at [288, 262] on div "Applications · 0 / 322" at bounding box center [316, 255] width 149 height 21
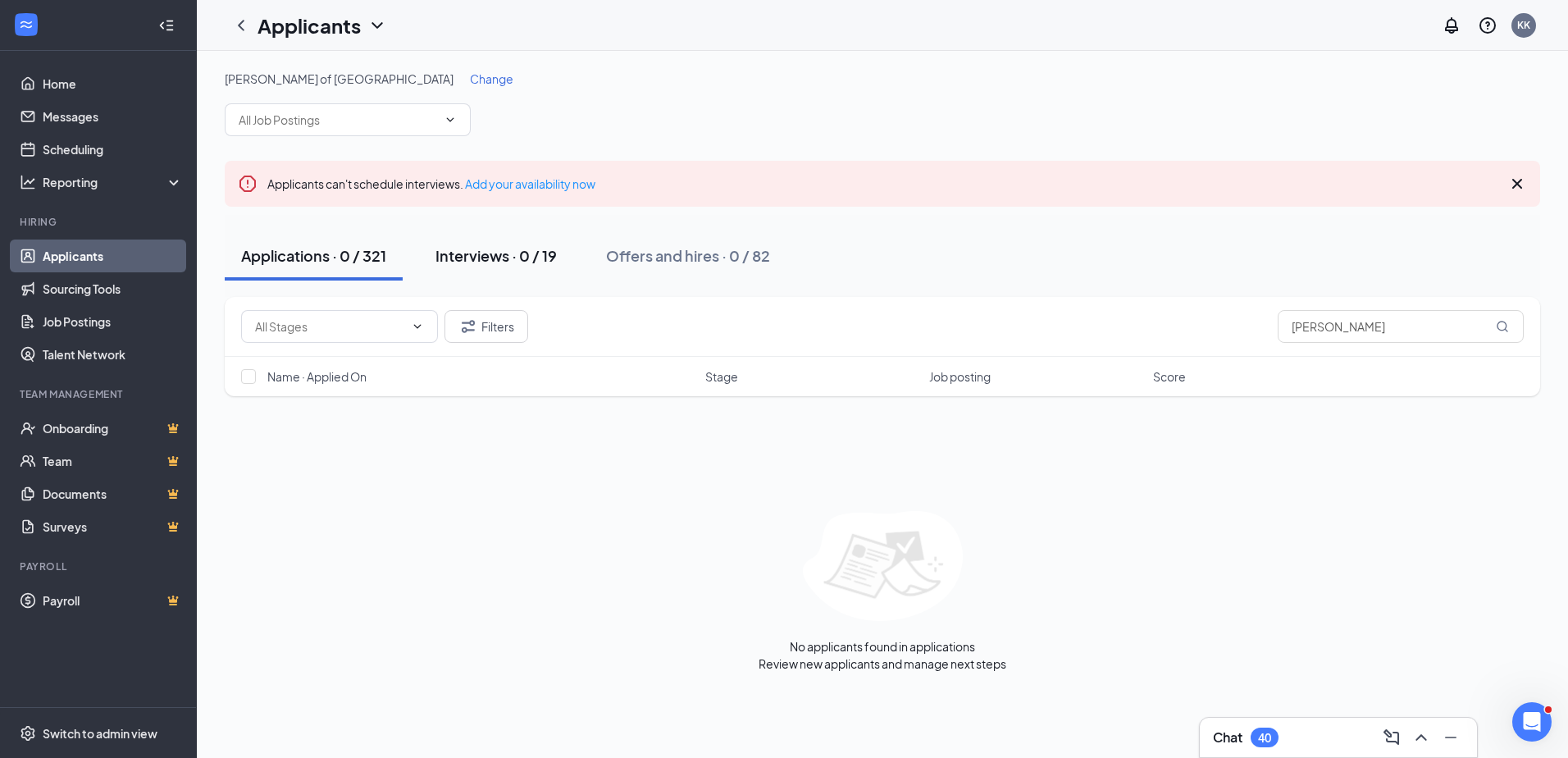
click at [485, 263] on div "Interviews · 0 / 19" at bounding box center [497, 255] width 121 height 21
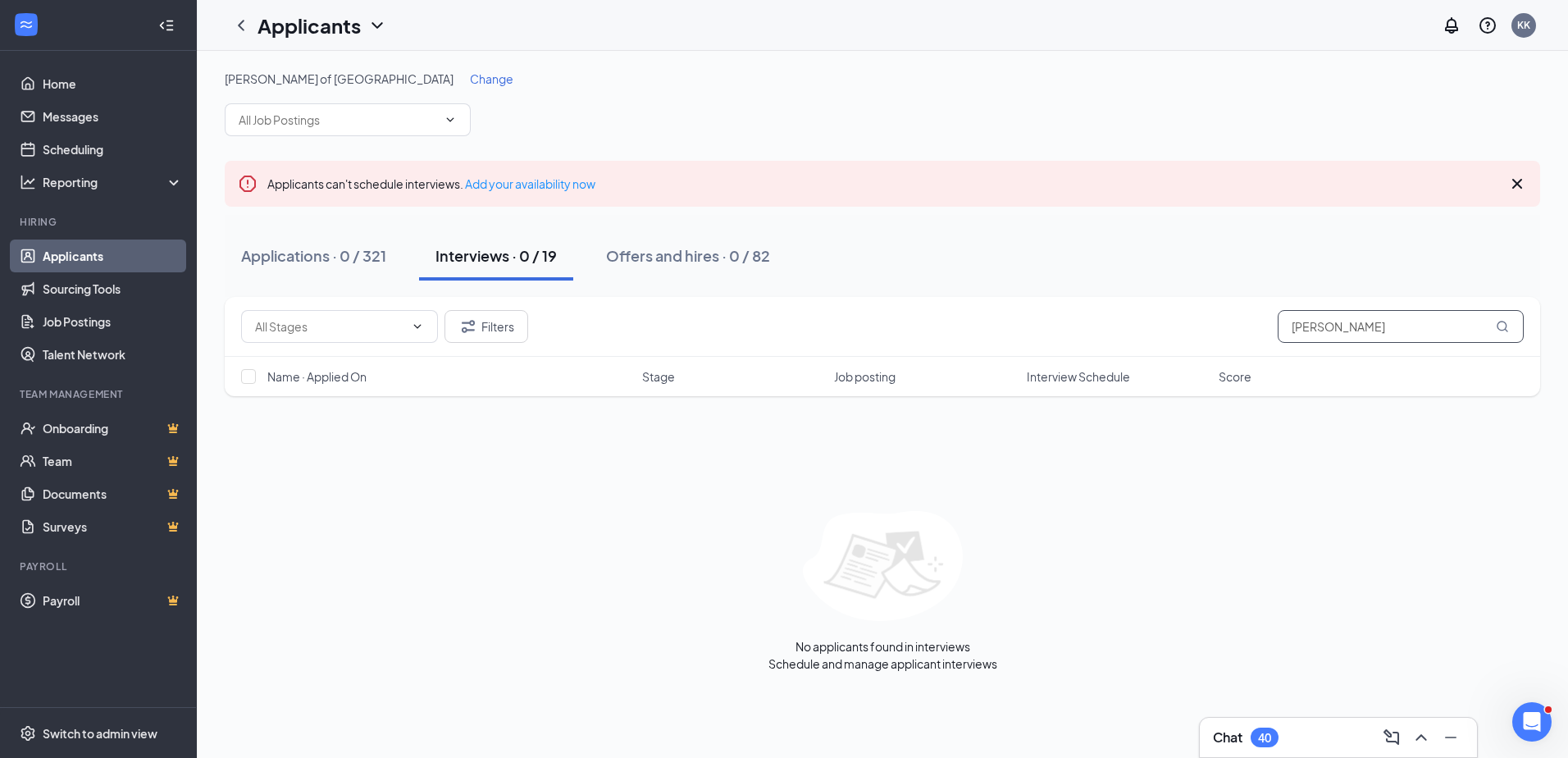
drag, startPoint x: 1339, startPoint y: 336, endPoint x: 1124, endPoint y: 337, distance: 215.0
click at [1124, 337] on div "Filters [PERSON_NAME]" at bounding box center [883, 326] width 1283 height 33
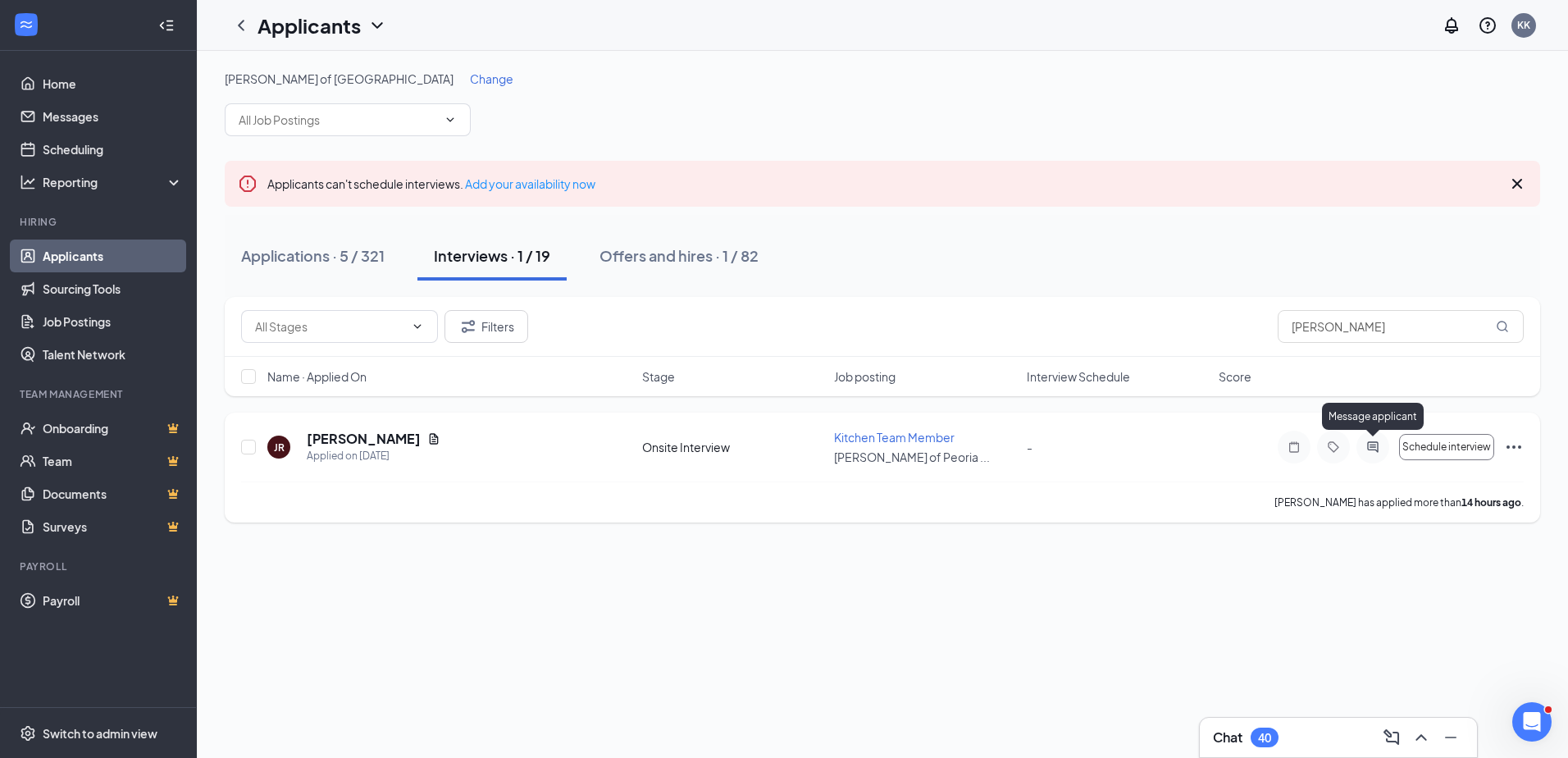
click at [1379, 449] on icon "ActiveChat" at bounding box center [1373, 447] width 20 height 13
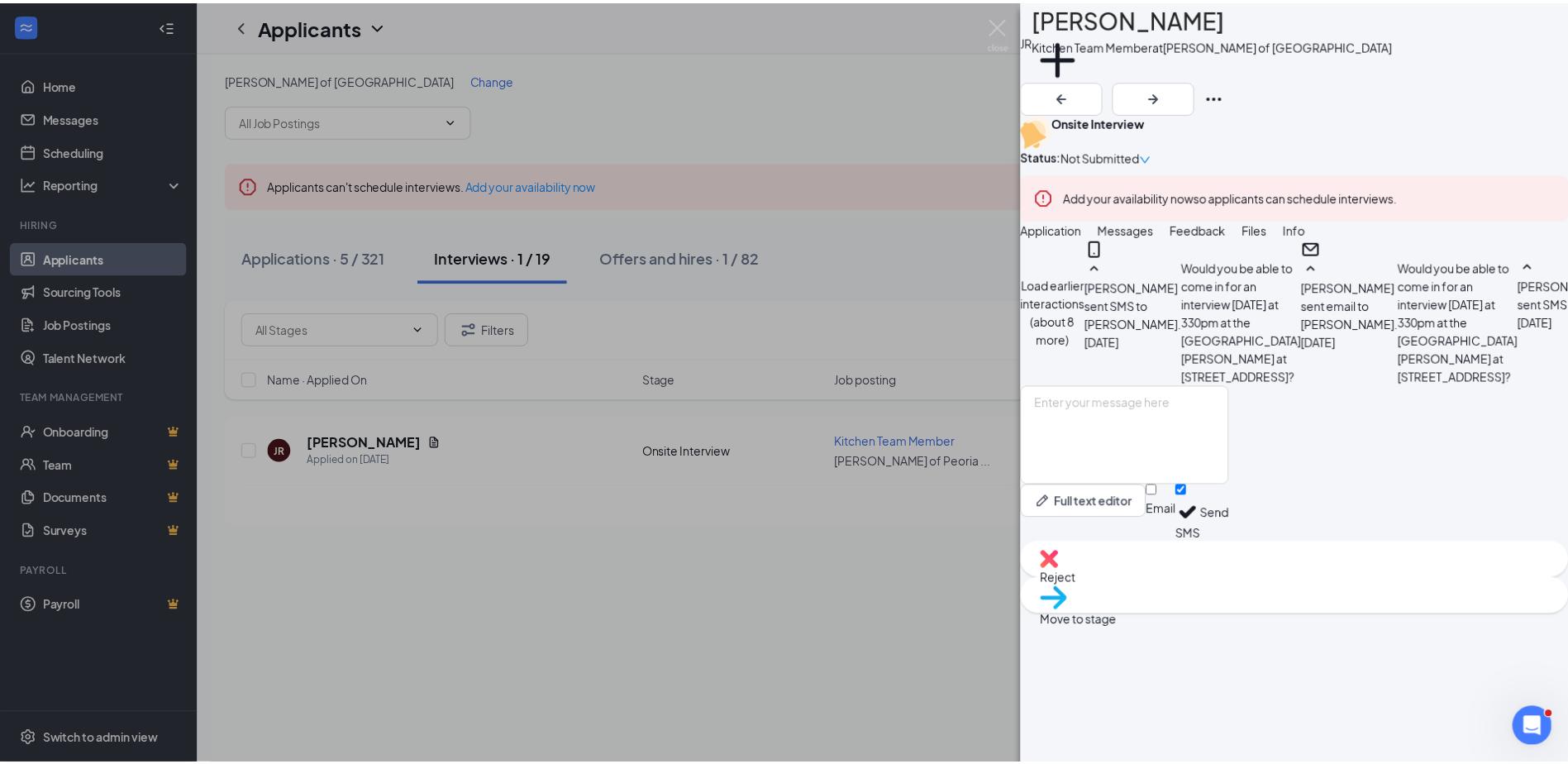
scroll to position [331, 0]
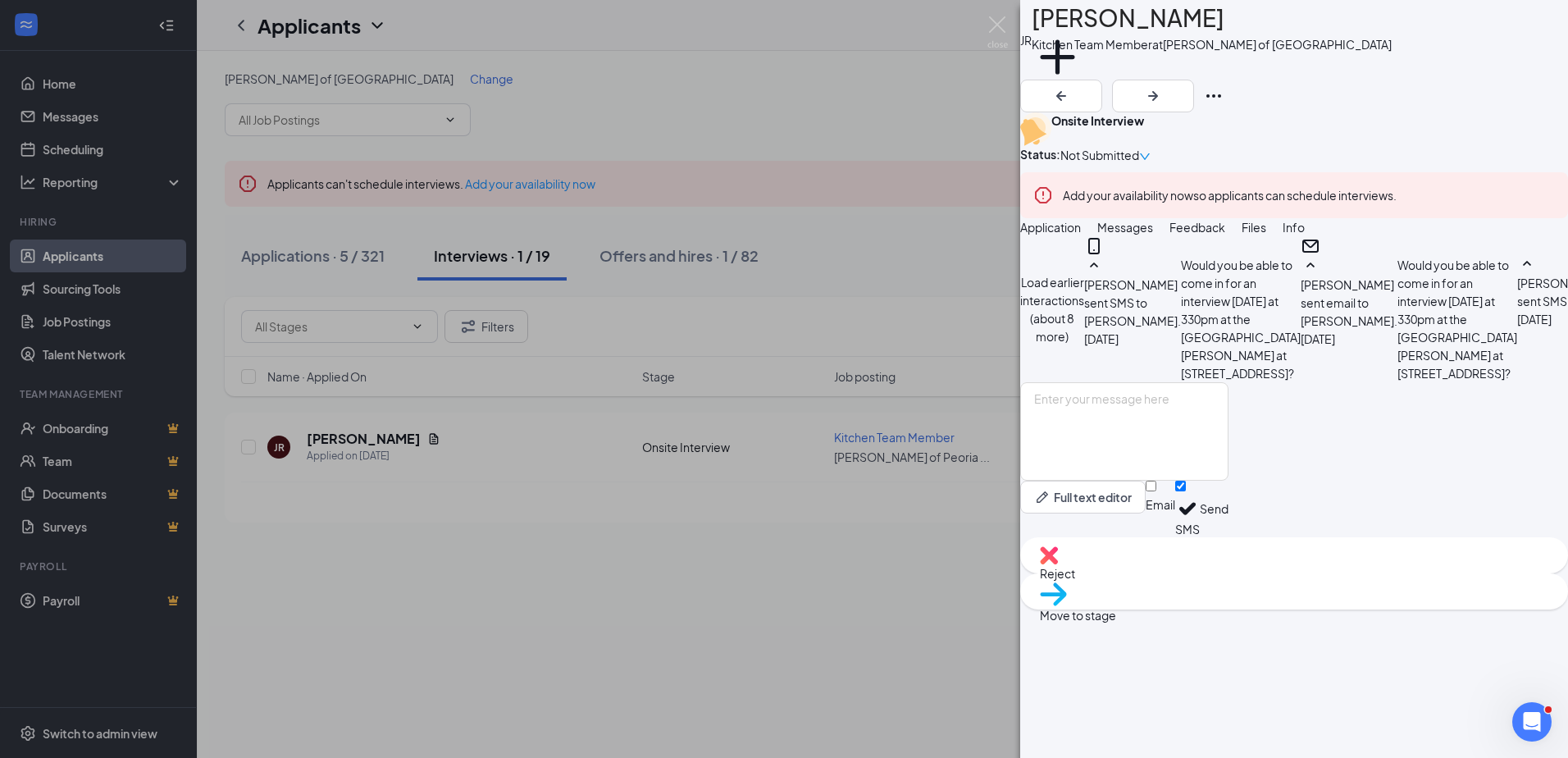
click at [970, 24] on div "JR [PERSON_NAME] Kitchen Team Member at [GEOGRAPHIC_DATA][PERSON_NAME] of [GEOG…" at bounding box center [784, 379] width 1568 height 758
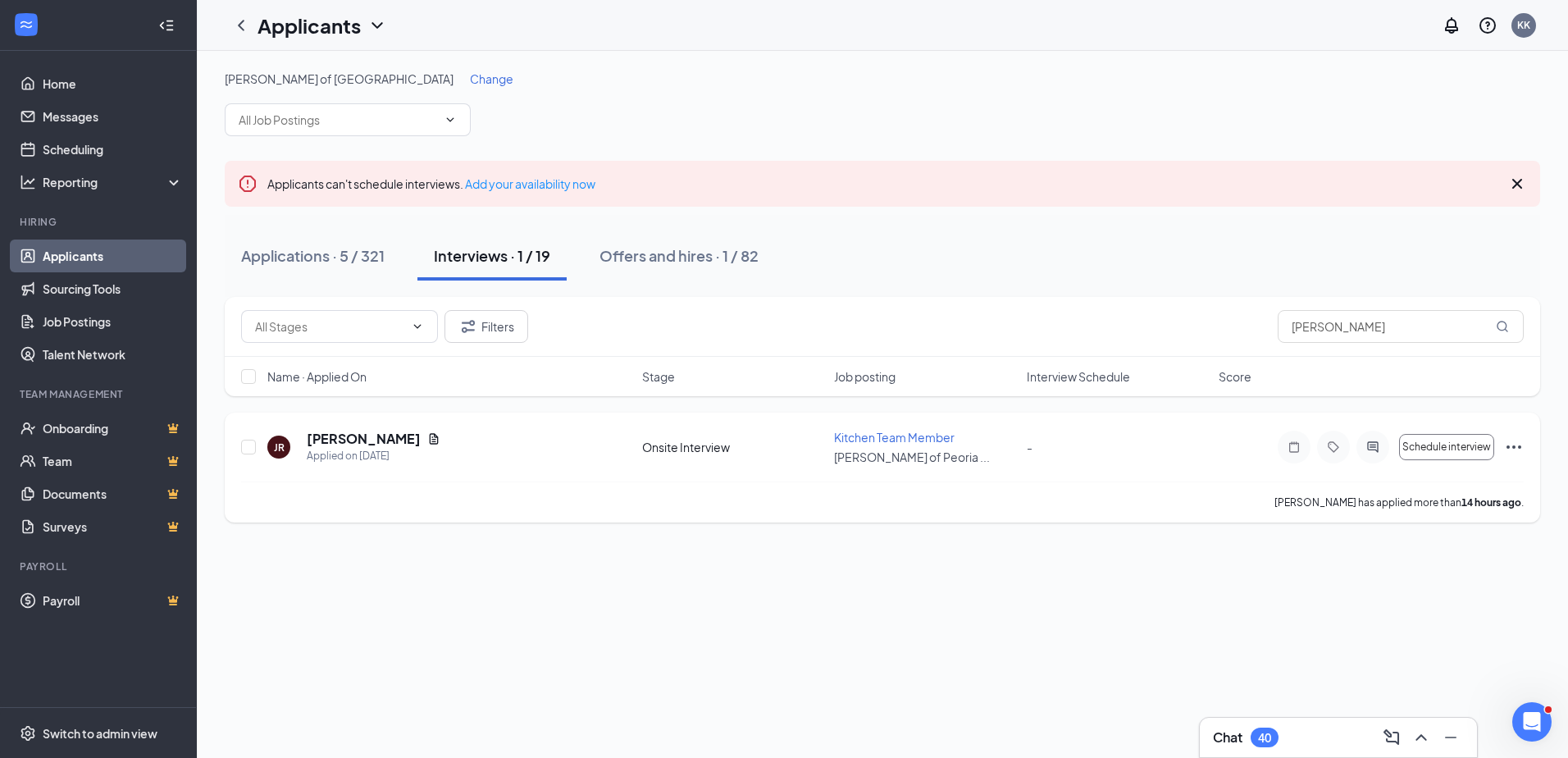
click at [1515, 445] on icon "Ellipses" at bounding box center [1514, 447] width 20 height 20
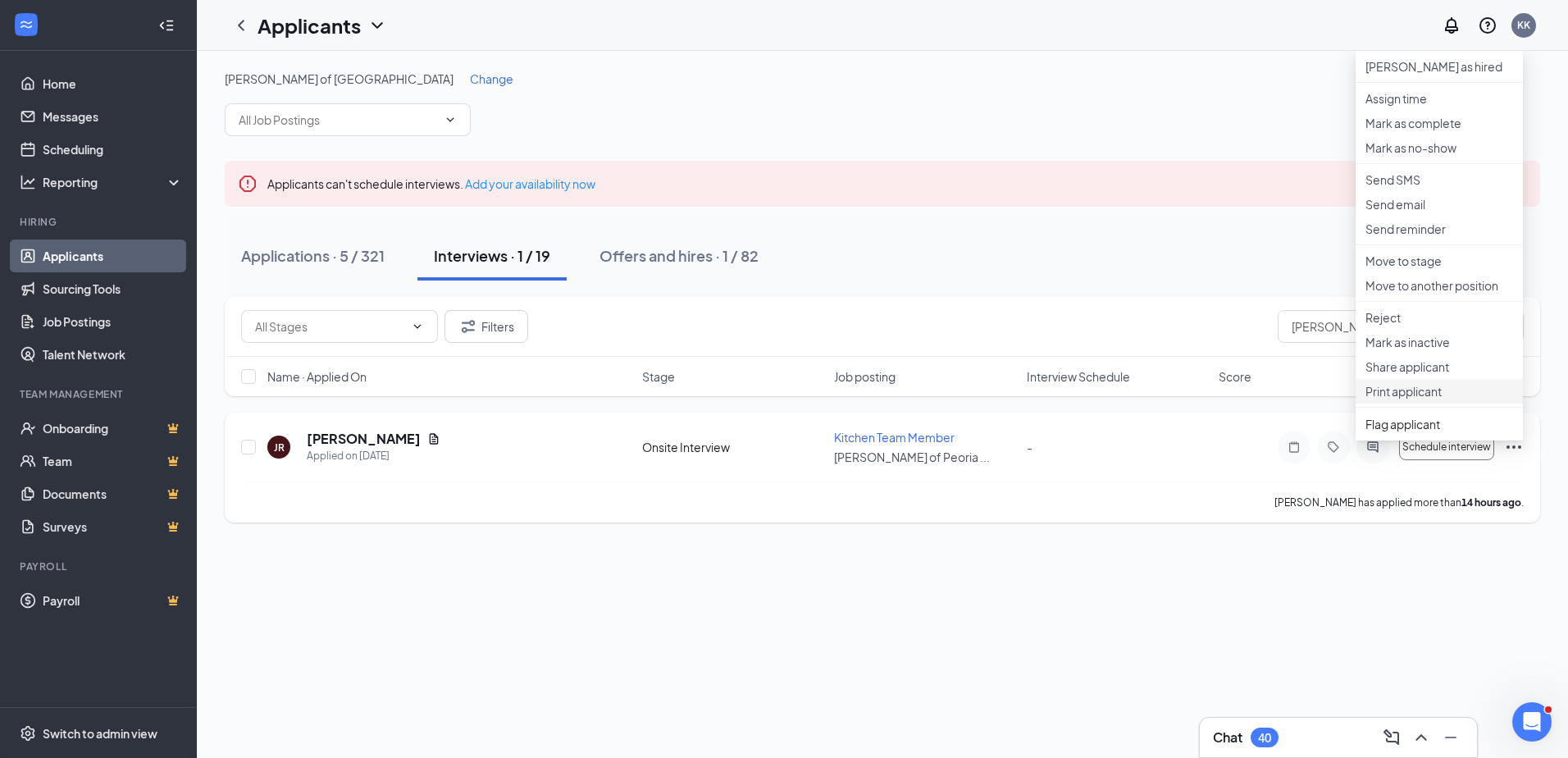
click at [1413, 404] on li "Print applicant" at bounding box center [1440, 391] width 168 height 25
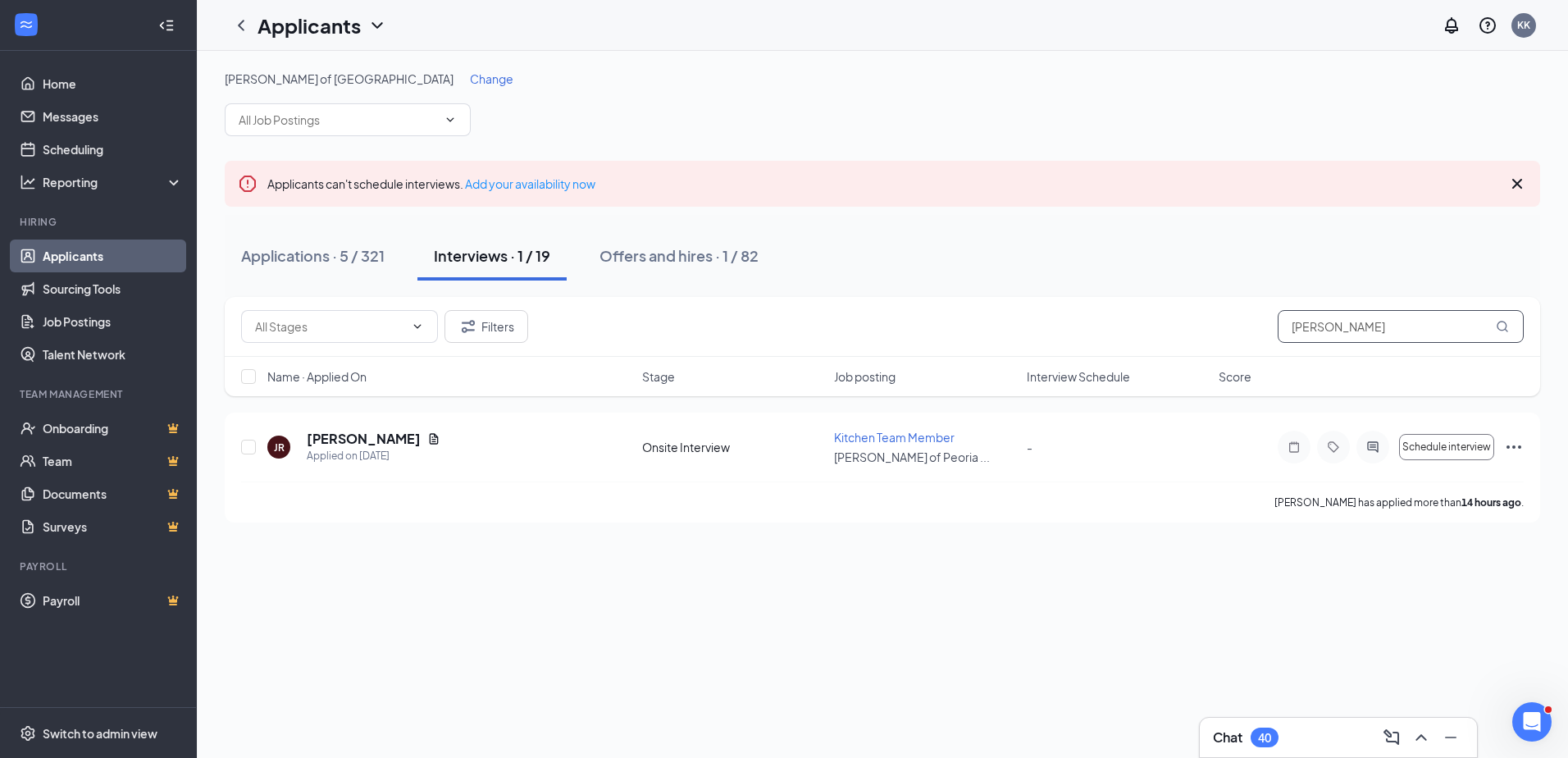
drag, startPoint x: 1404, startPoint y: 323, endPoint x: 537, endPoint y: 276, distance: 868.3
click at [685, 306] on div "Filters [PERSON_NAME]" at bounding box center [883, 326] width 1316 height 60
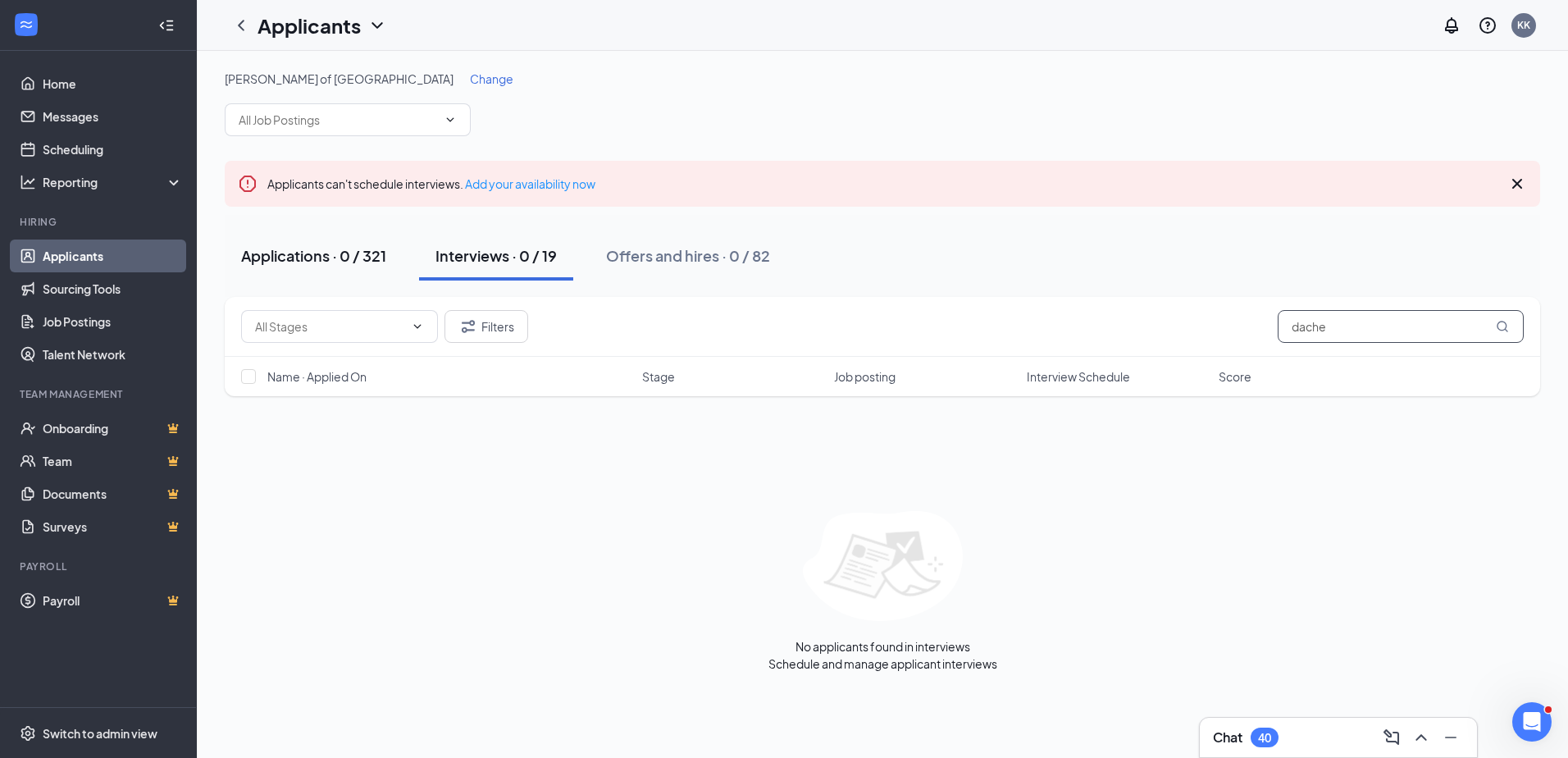
type input "dache"
click at [381, 255] on div "Applications · 0 / 321" at bounding box center [314, 255] width 145 height 21
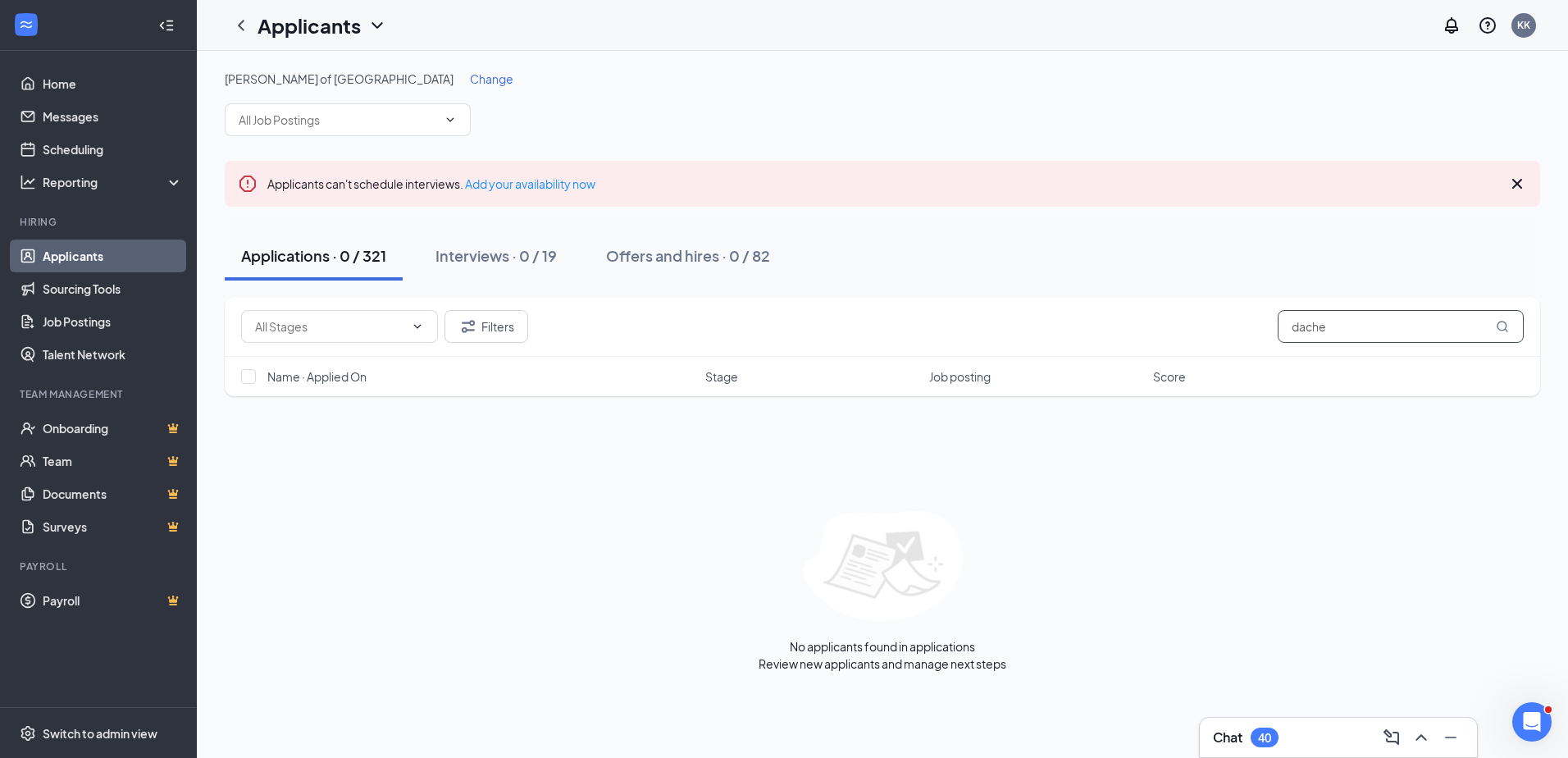
drag, startPoint x: 1360, startPoint y: 324, endPoint x: 1284, endPoint y: 319, distance: 76.2
click at [1284, 319] on input "dache" at bounding box center [1401, 326] width 246 height 33
type input "dac"
click at [482, 260] on div "Interviews · 1 / 19" at bounding box center [494, 255] width 117 height 21
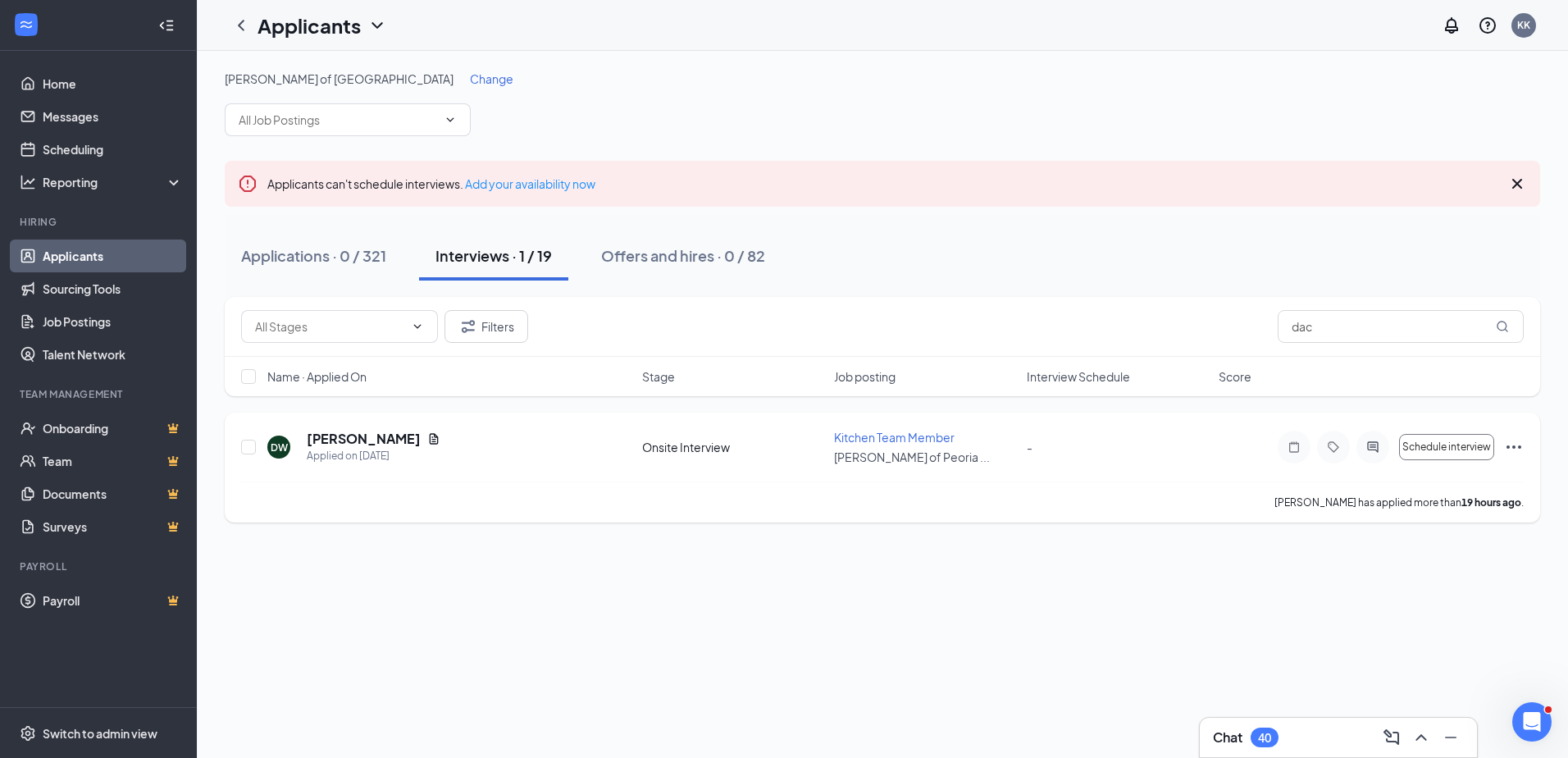
click at [1514, 443] on icon "Ellipses" at bounding box center [1514, 447] width 20 height 20
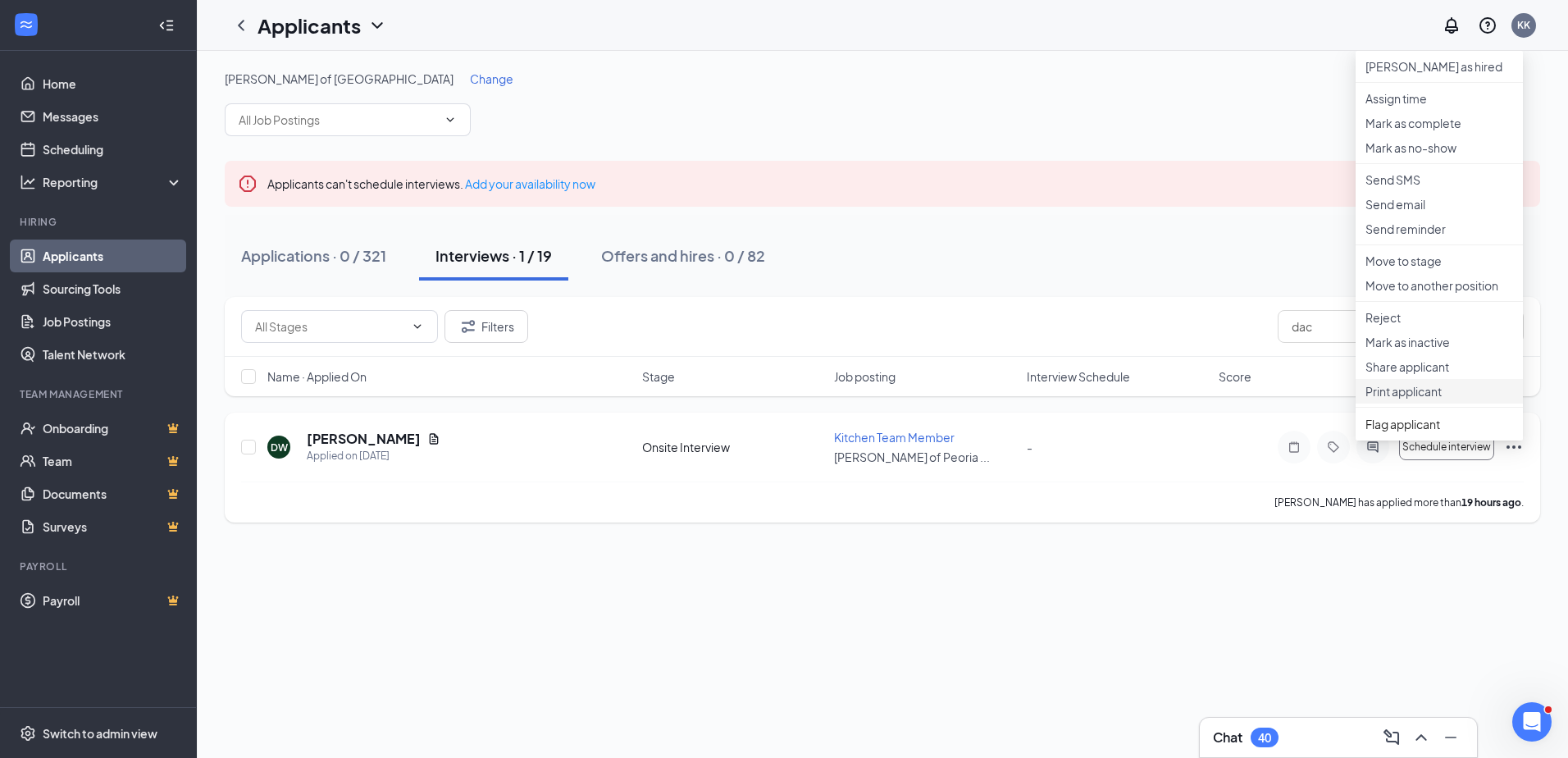
click at [1415, 400] on p "Print applicant" at bounding box center [1440, 391] width 148 height 16
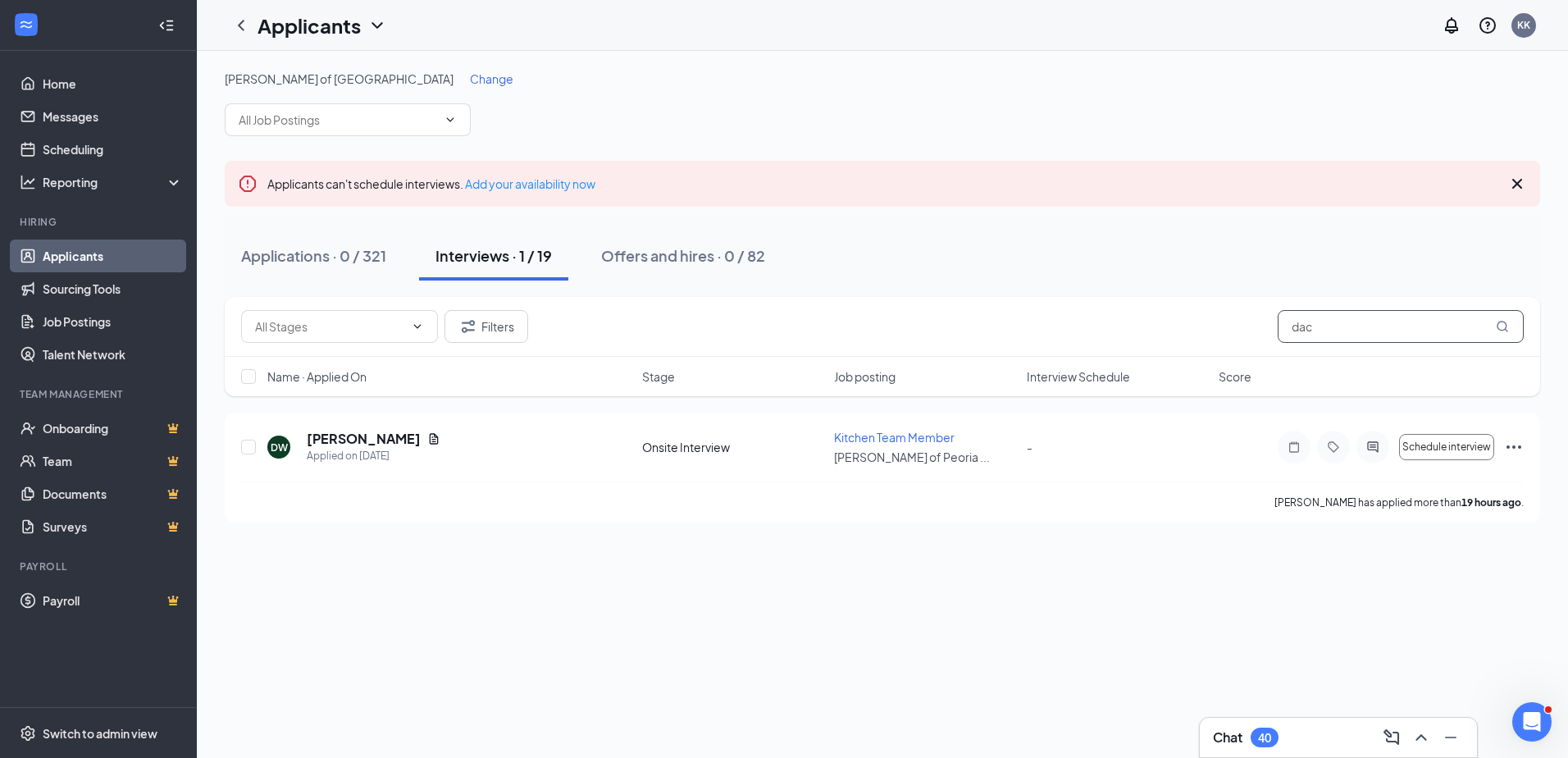
drag, startPoint x: 1372, startPoint y: 328, endPoint x: 956, endPoint y: 304, distance: 416.7
click at [955, 304] on div "Filters dac" at bounding box center [883, 326] width 1316 height 60
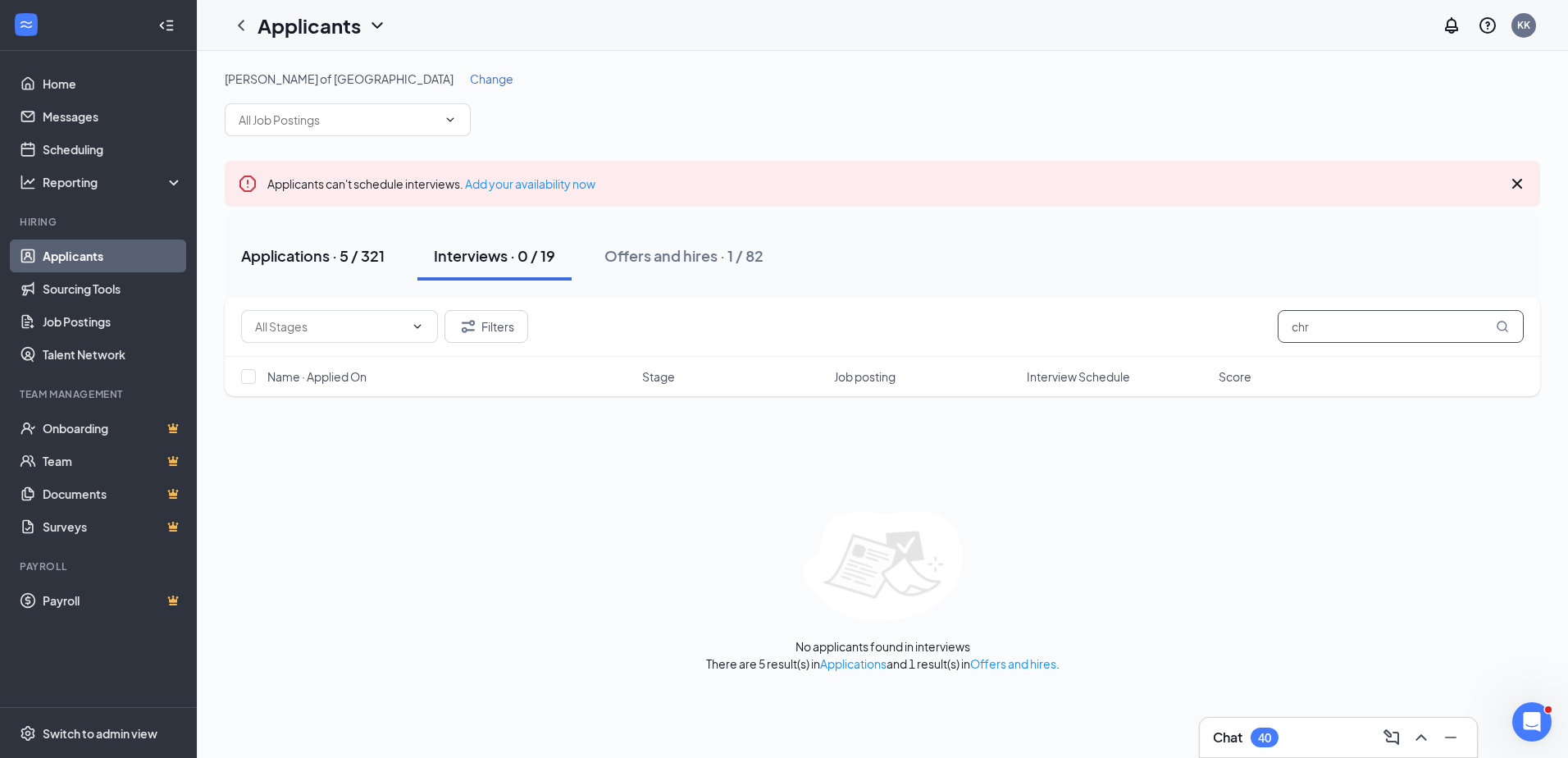
type input "chr"
click at [363, 267] on button "Applications · 5 / 321" at bounding box center [313, 255] width 177 height 49
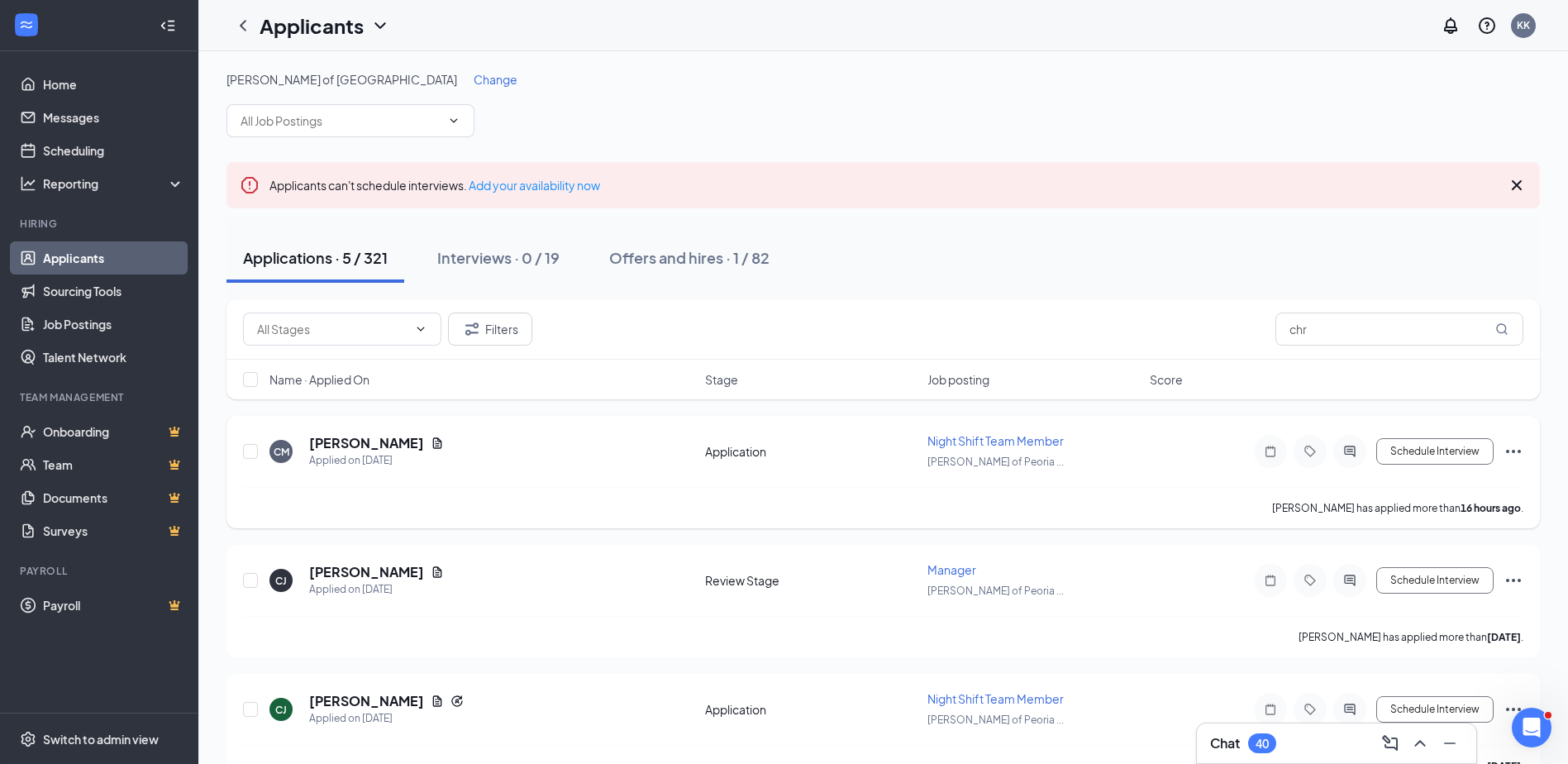
click at [1510, 443] on icon "Ellipses" at bounding box center [1514, 451] width 20 height 20
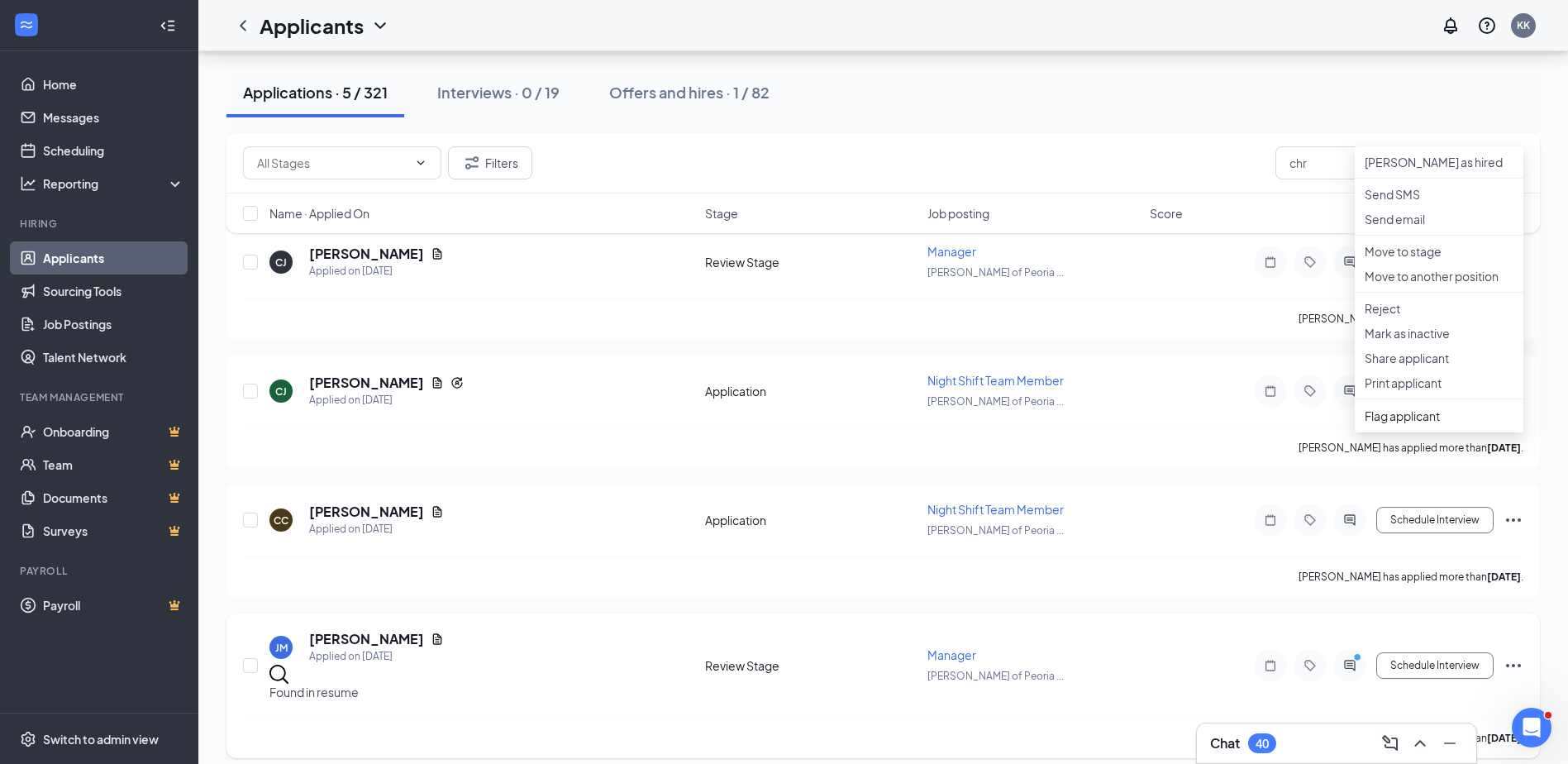
scroll to position [320, 0]
click at [1423, 394] on li "Print applicant" at bounding box center [1440, 381] width 169 height 25
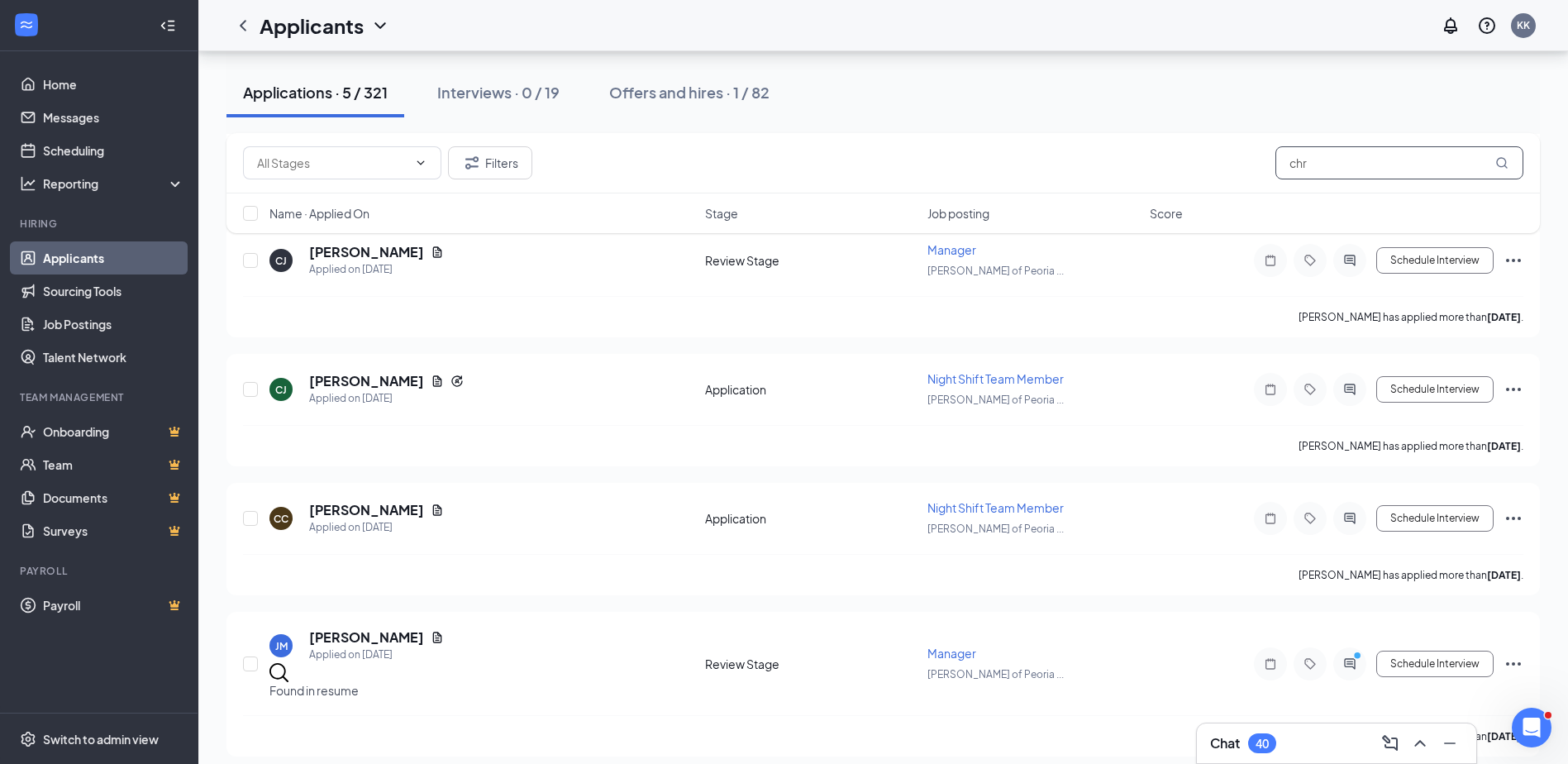
drag, startPoint x: 1396, startPoint y: 171, endPoint x: 855, endPoint y: 129, distance: 542.6
click at [857, 146] on div "Filters chr" at bounding box center [883, 163] width 1314 height 60
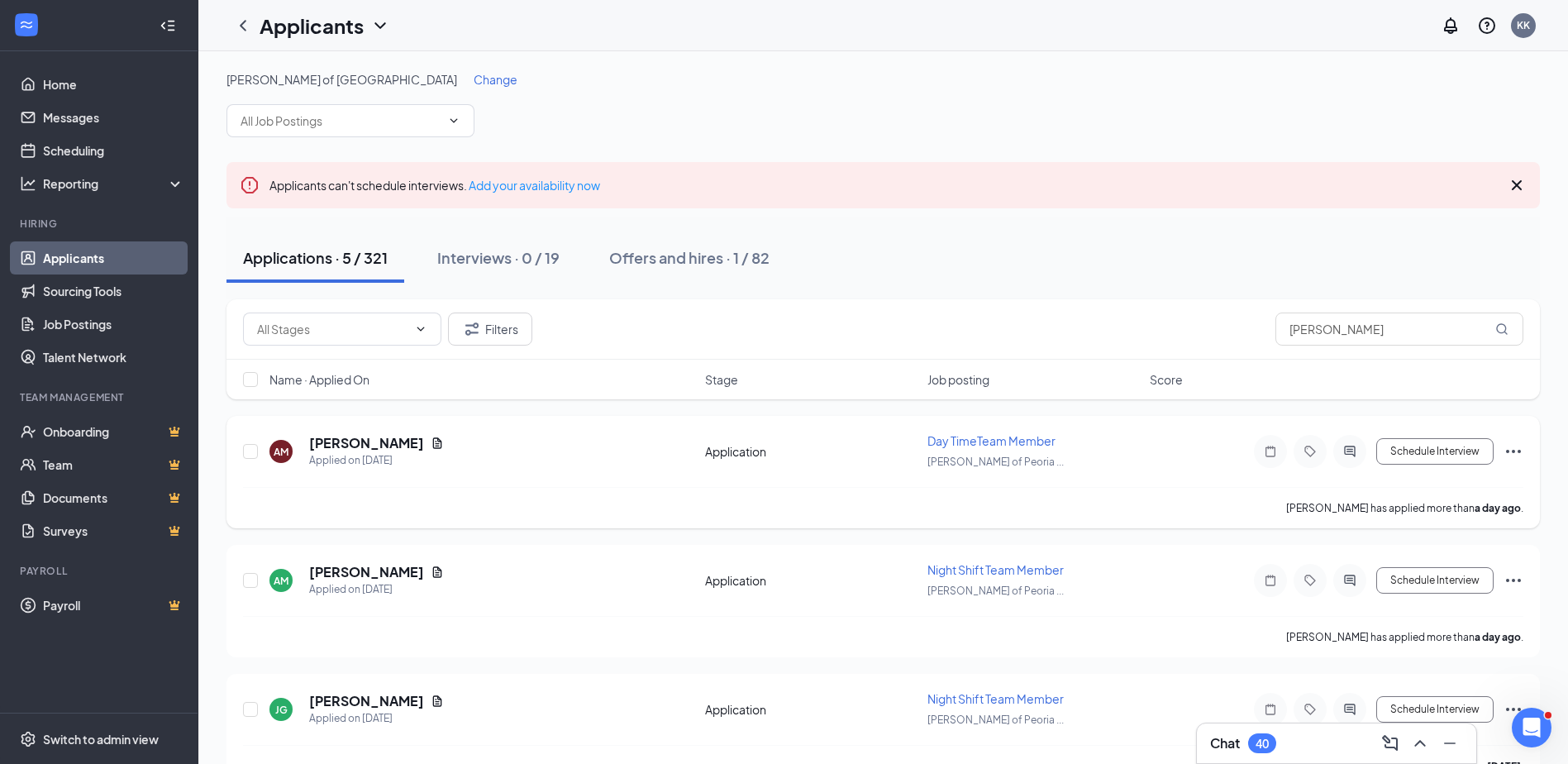
click at [1519, 449] on icon "Ellipses" at bounding box center [1514, 451] width 20 height 20
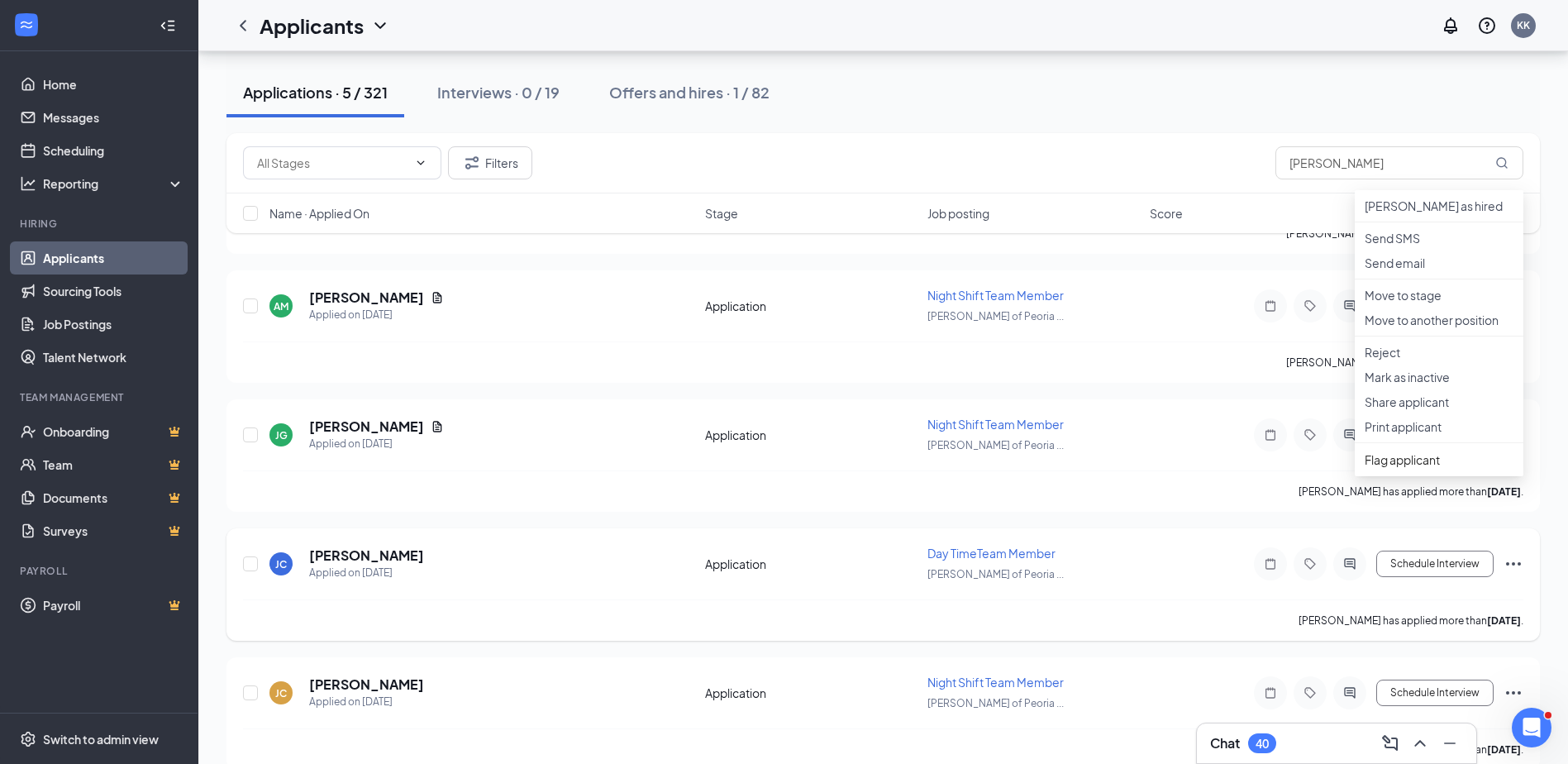
scroll to position [300, 0]
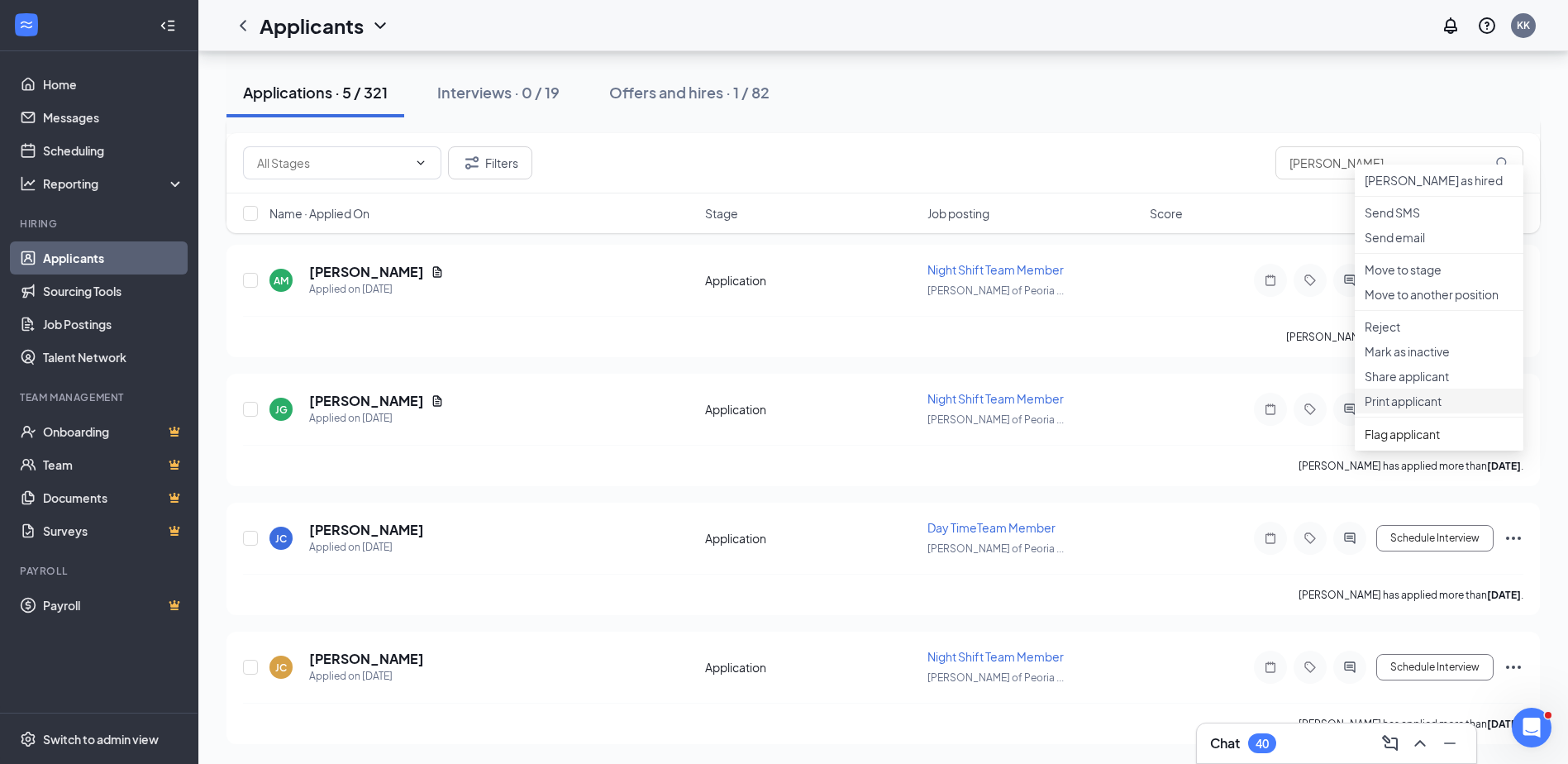
click at [1403, 409] on p "Print applicant" at bounding box center [1440, 401] width 149 height 16
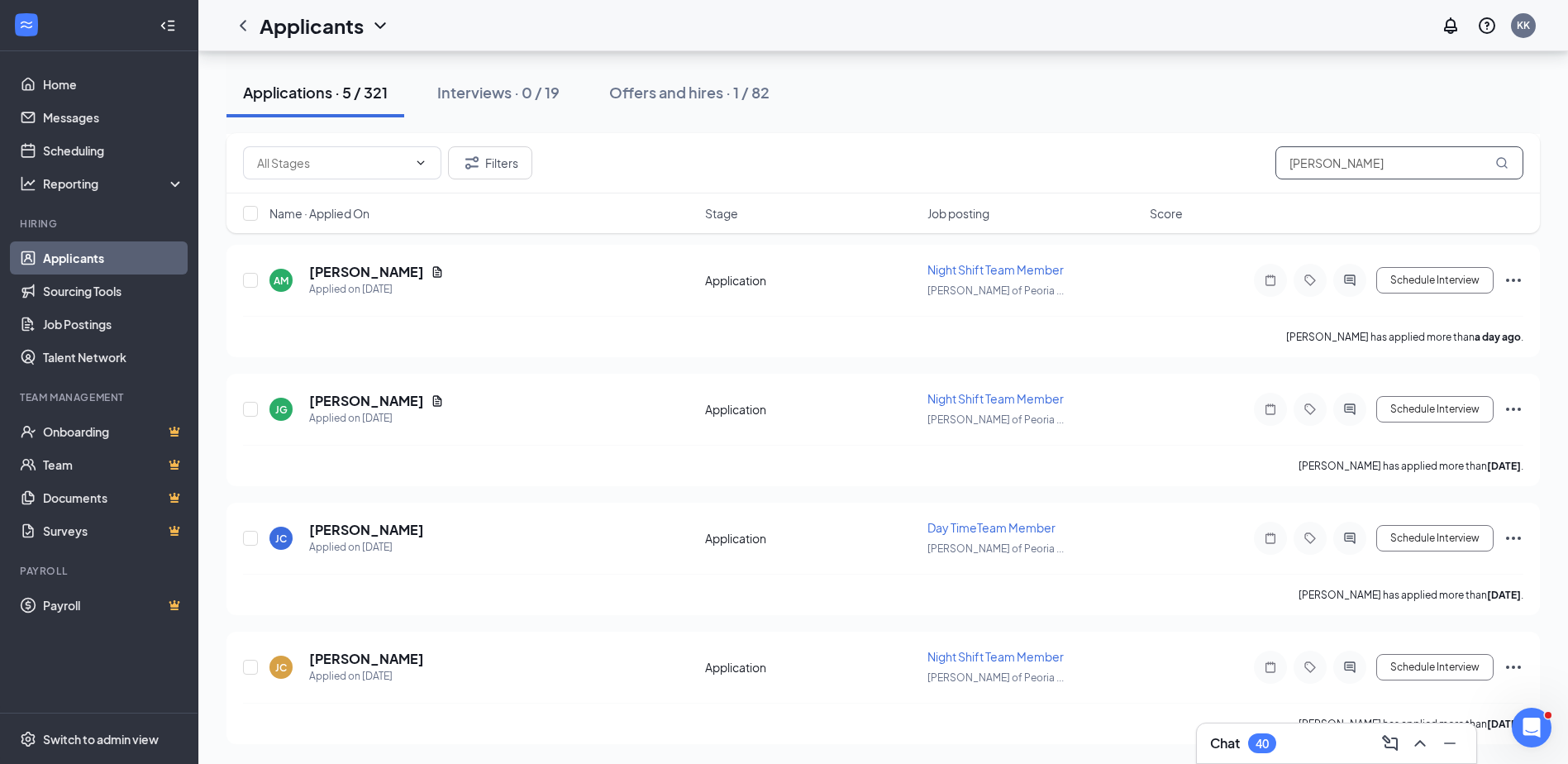
drag, startPoint x: 1109, startPoint y: 132, endPoint x: 1030, endPoint y: 116, distance: 80.6
click at [1039, 128] on div "[PERSON_NAME] of Peoria - Centerway Drive Change Applicants can't schedule inte…" at bounding box center [883, 257] width 1314 height 973
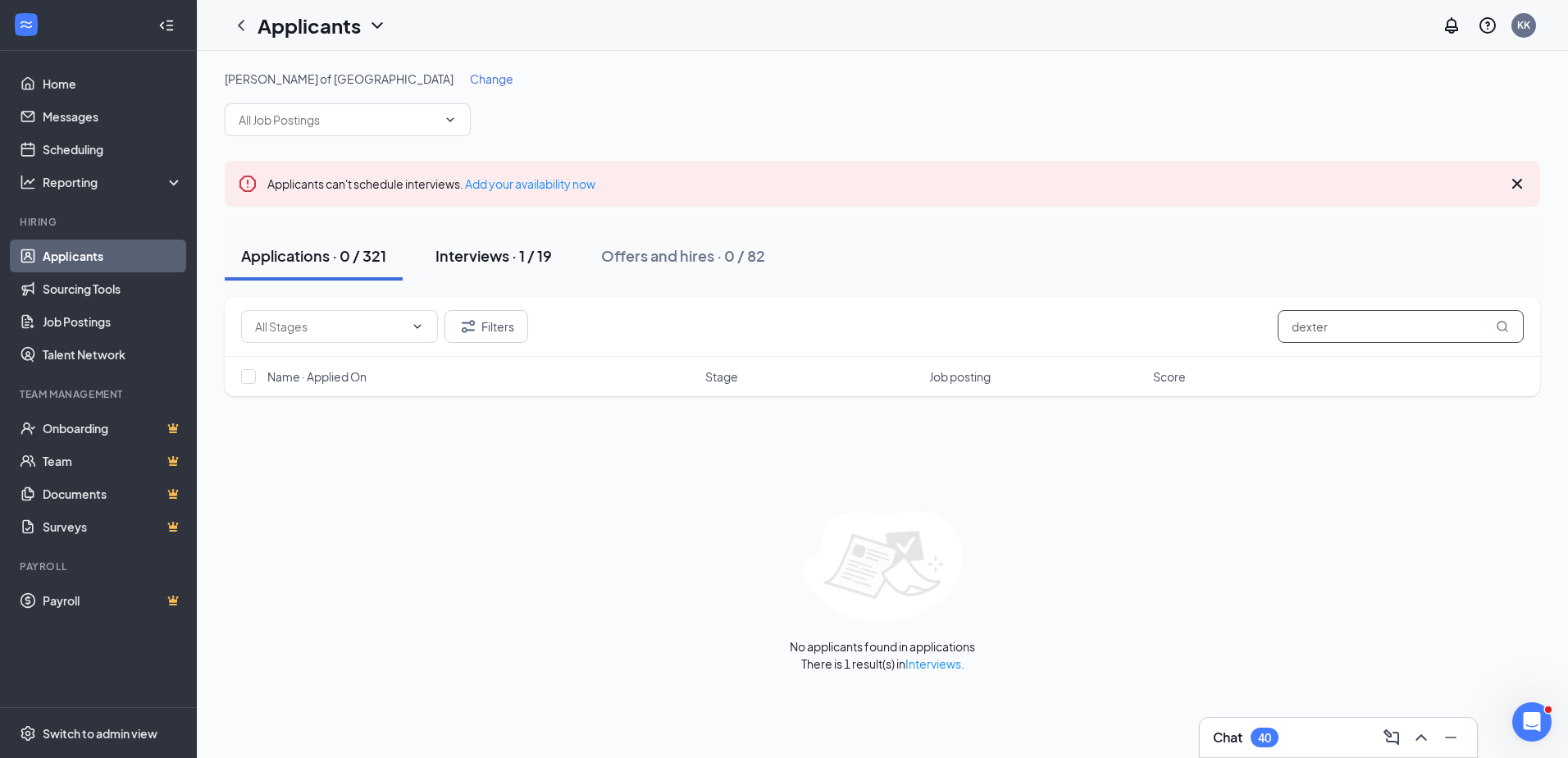
type input "dexter"
click at [511, 254] on div "Interviews · 1 / 19" at bounding box center [494, 255] width 117 height 21
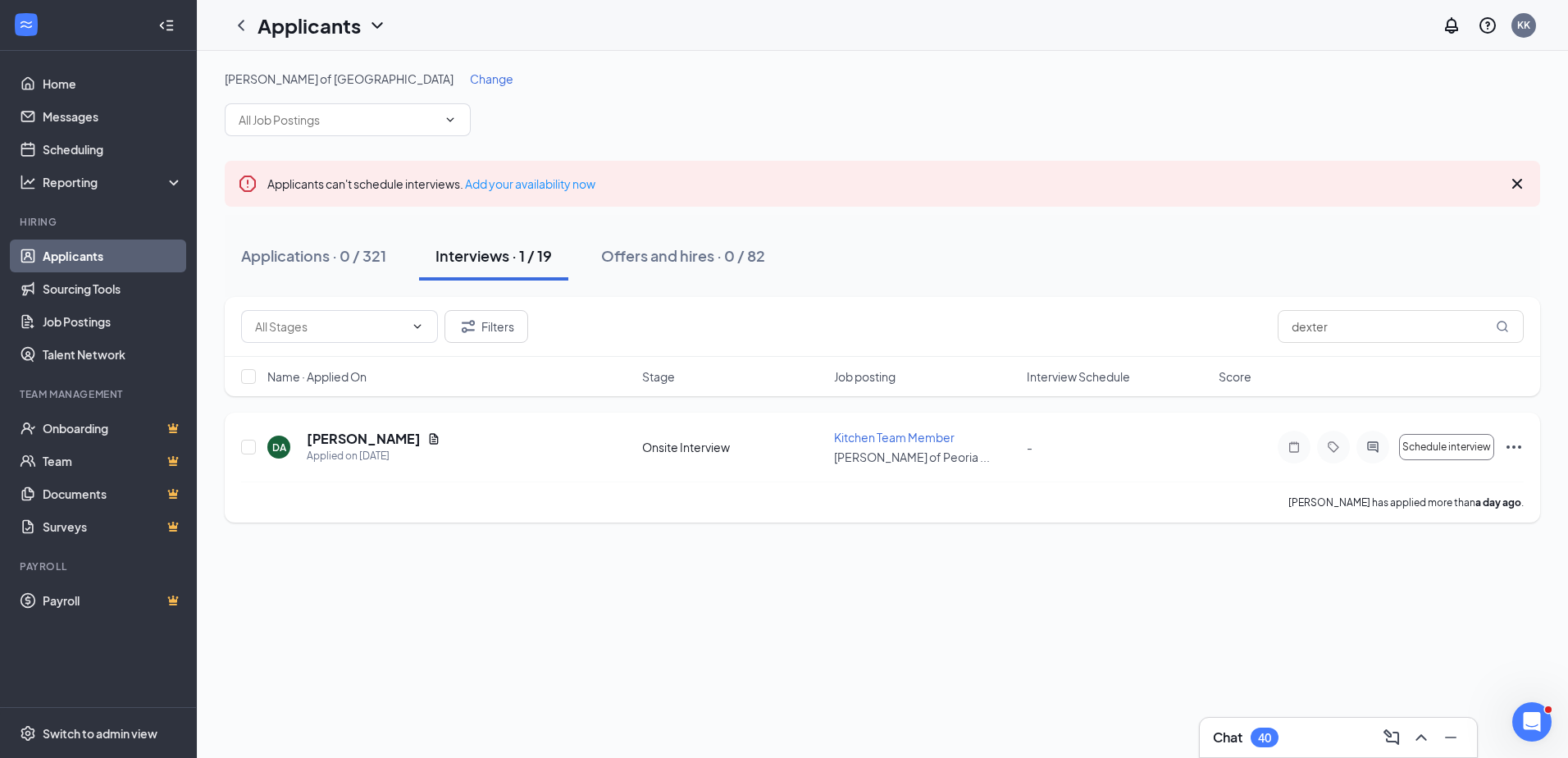
click at [1504, 437] on icon "Ellipses" at bounding box center [1514, 447] width 20 height 20
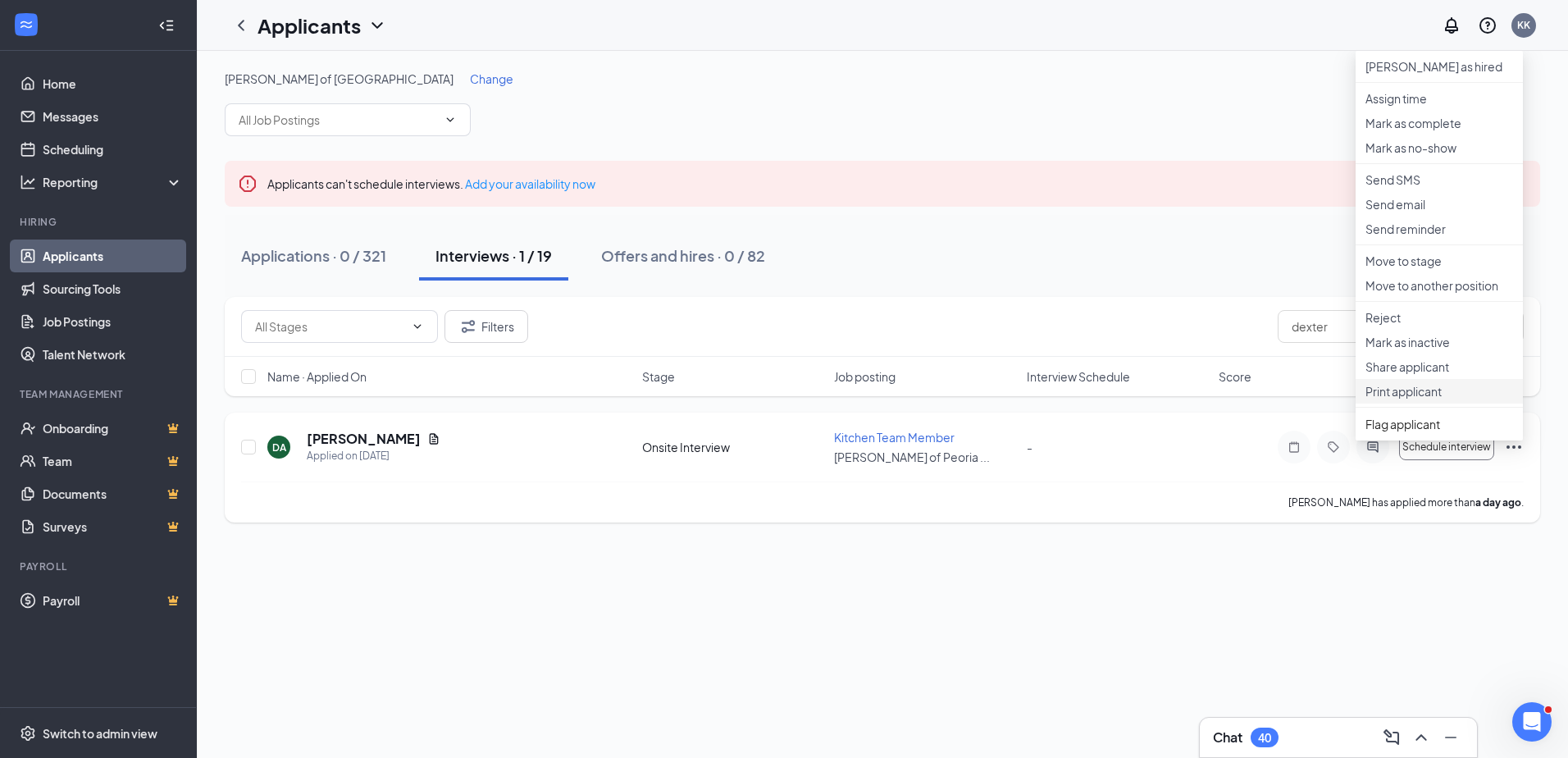
click at [1417, 400] on p "Print applicant" at bounding box center [1440, 391] width 148 height 16
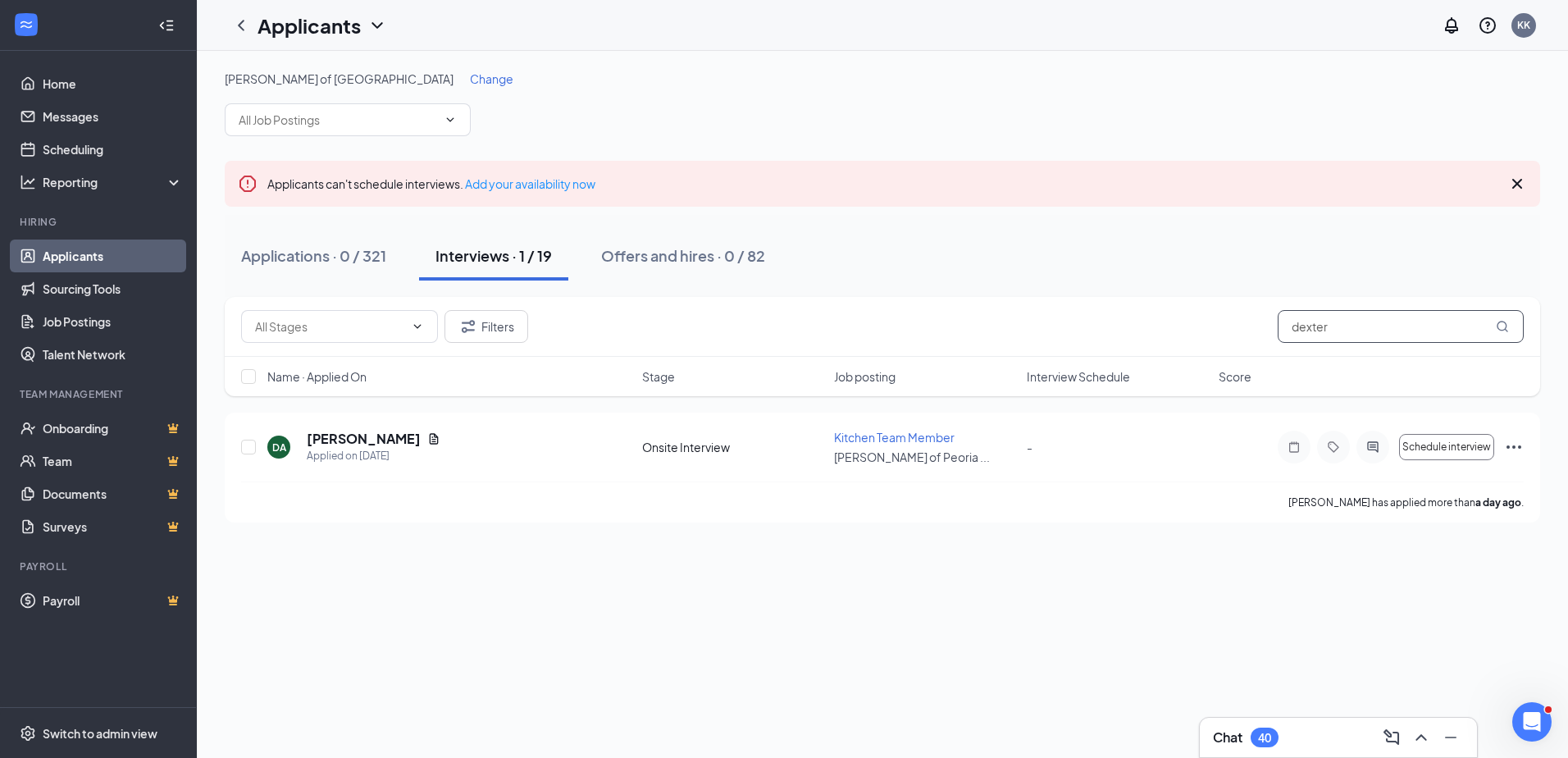
click at [1179, 317] on div "Filters dexter" at bounding box center [883, 326] width 1283 height 33
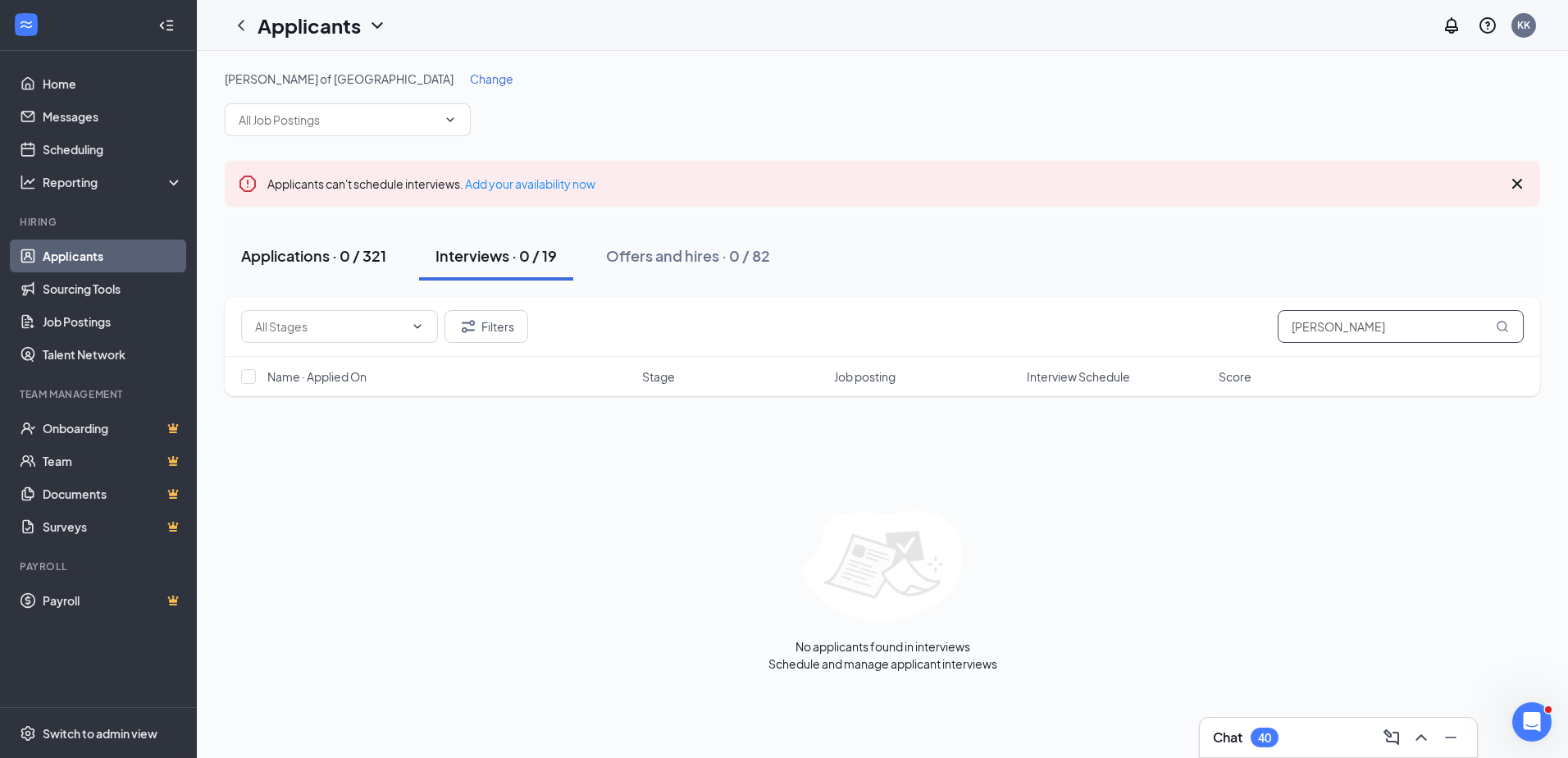
type input "[PERSON_NAME]"
click at [346, 267] on button "Applications · 0 / 321" at bounding box center [314, 255] width 178 height 49
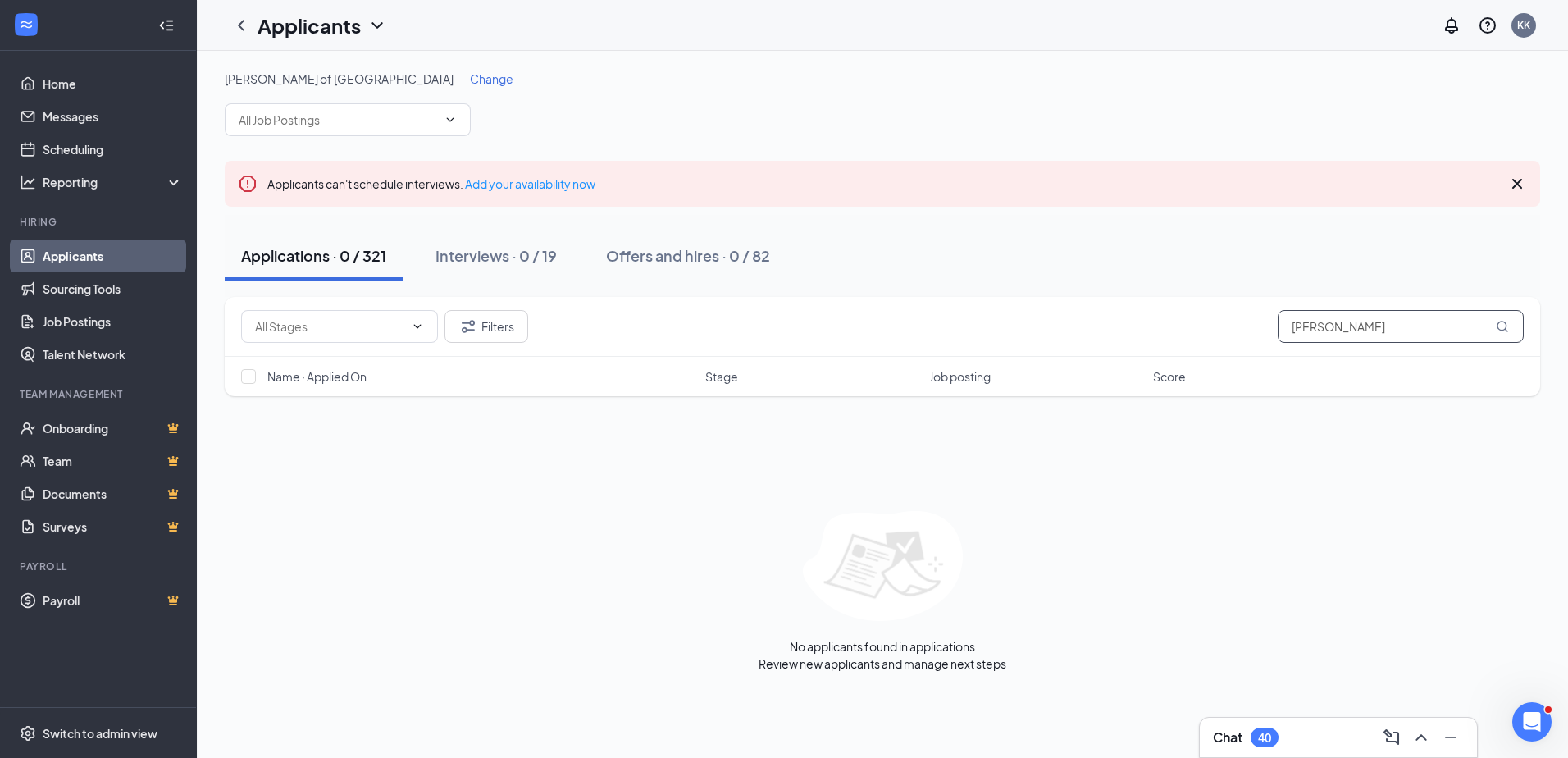
drag, startPoint x: 1232, startPoint y: 306, endPoint x: 1180, endPoint y: 306, distance: 52.0
click at [1180, 306] on div "Filters [PERSON_NAME]" at bounding box center [883, 326] width 1316 height 60
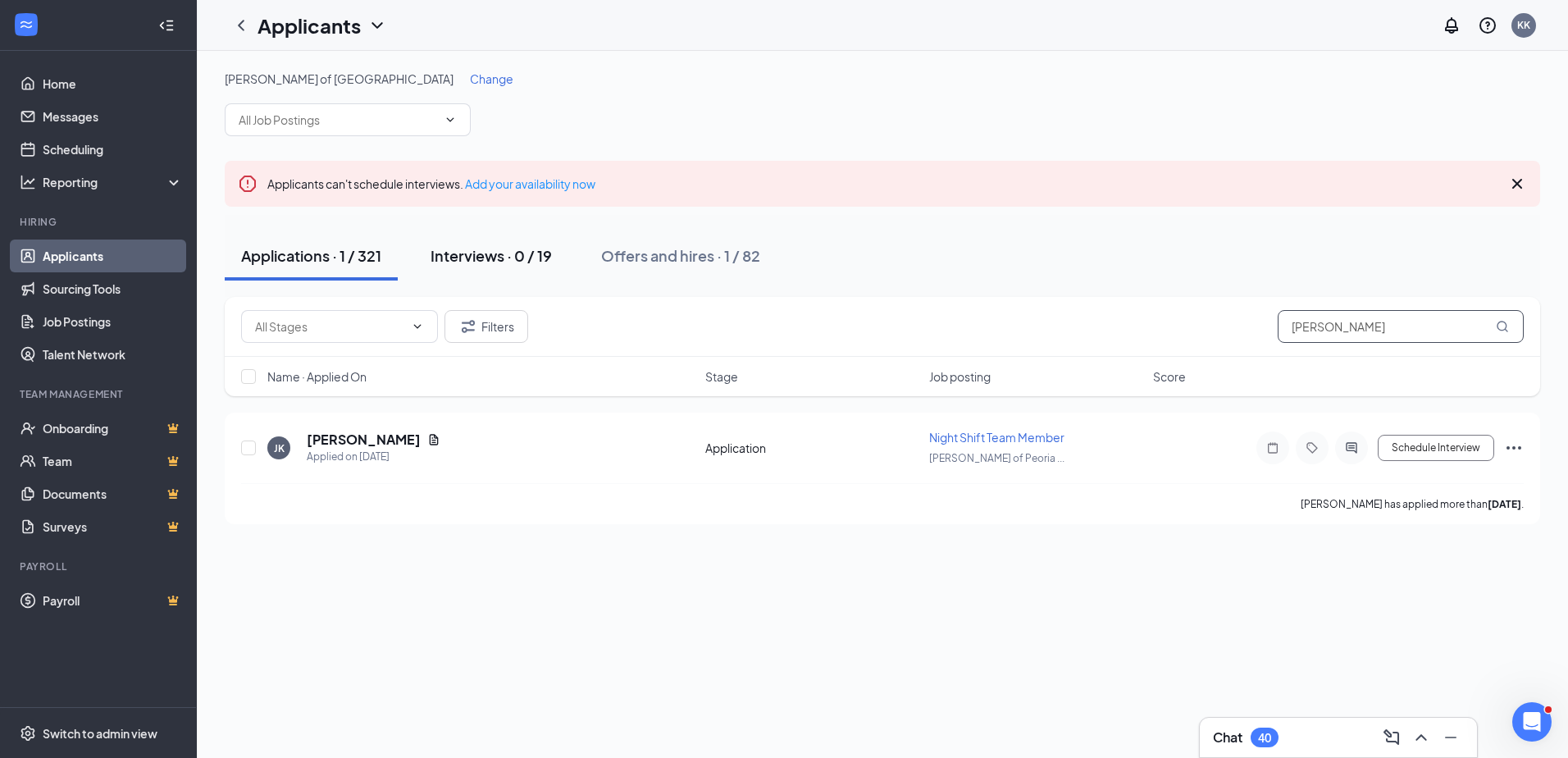
type input "[PERSON_NAME]"
click at [476, 243] on button "Interviews · 0 / 19" at bounding box center [491, 255] width 154 height 49
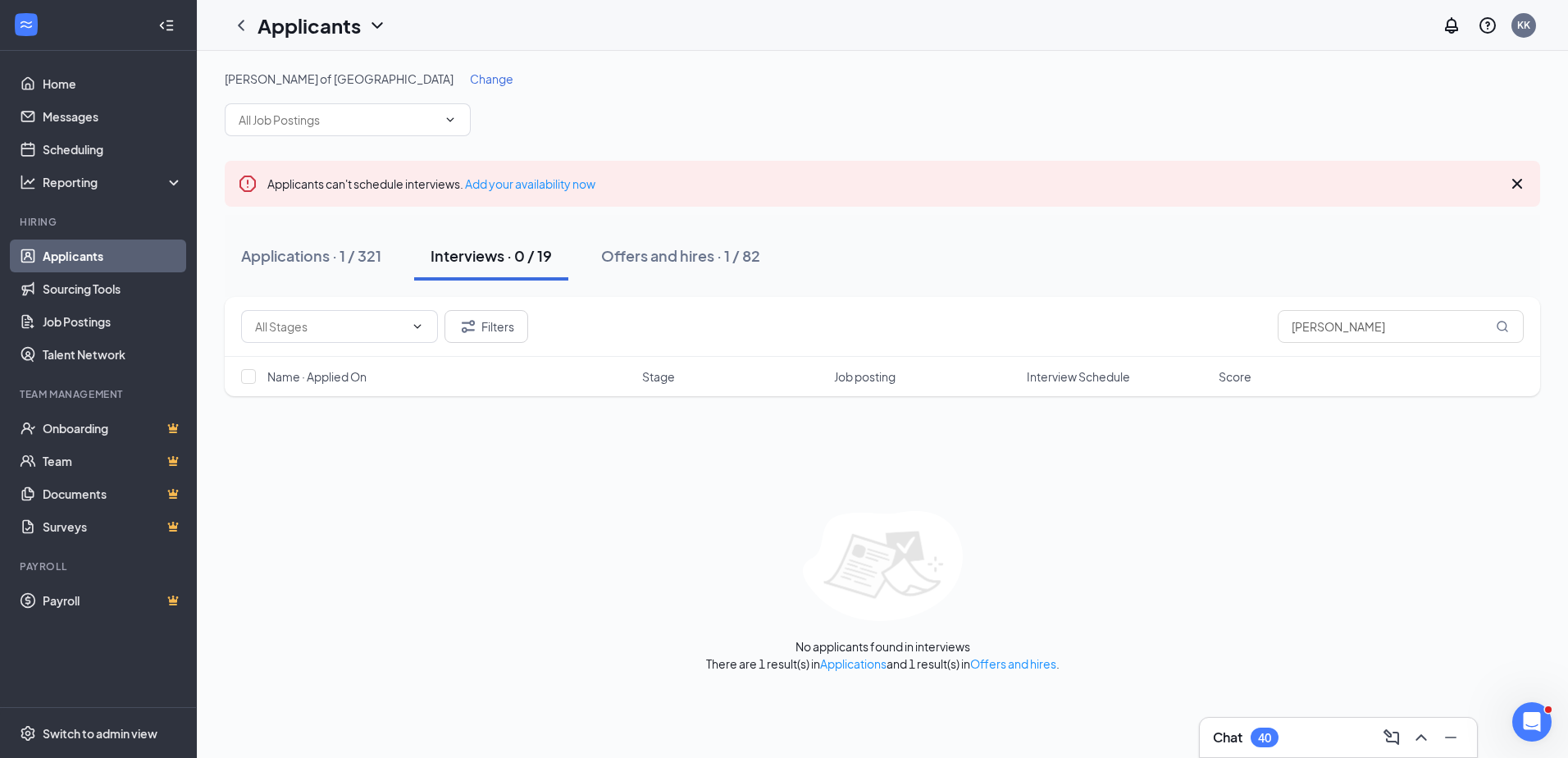
click at [1338, 745] on div "Chat 40" at bounding box center [1339, 737] width 251 height 26
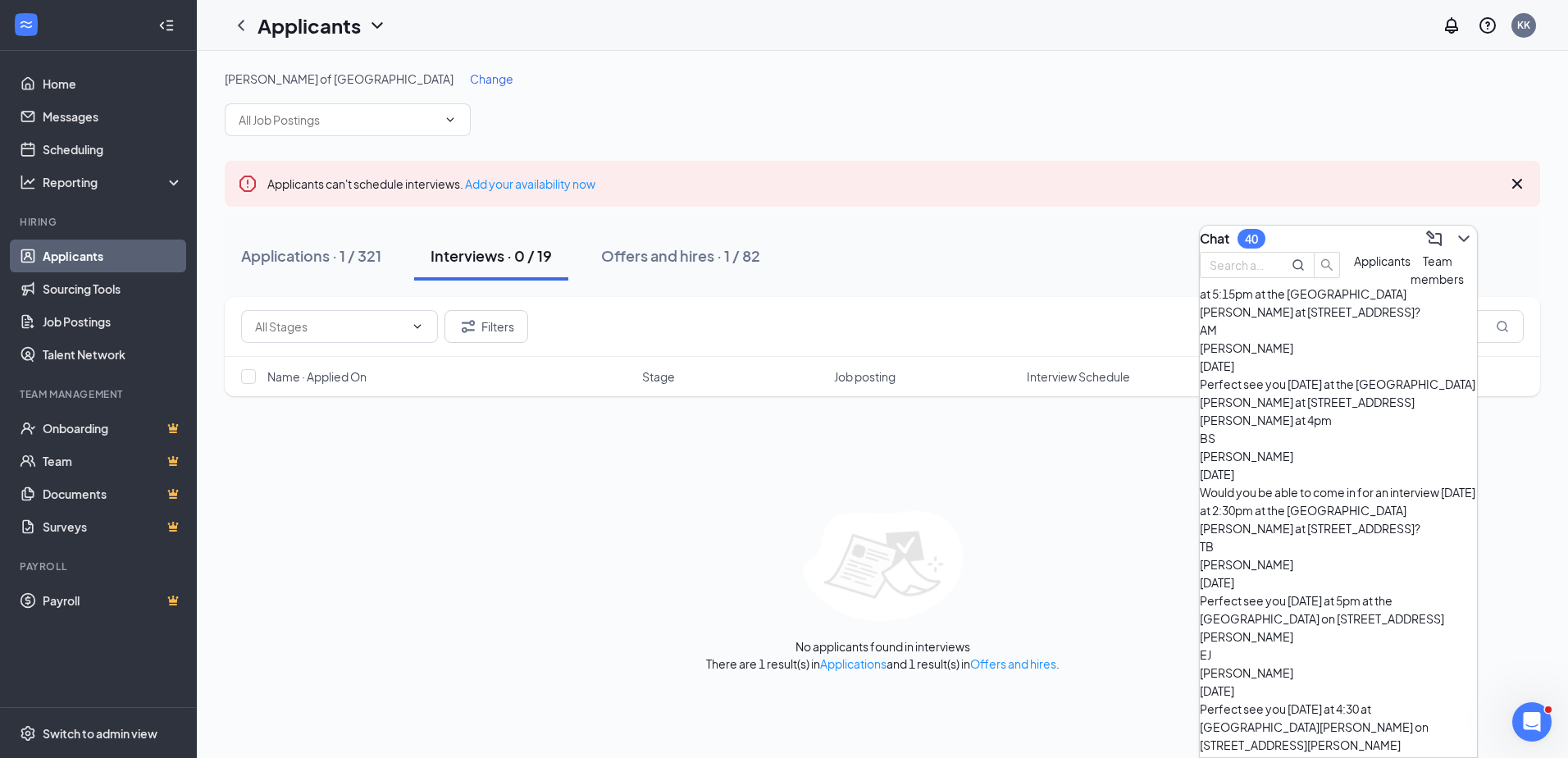
scroll to position [919, 0]
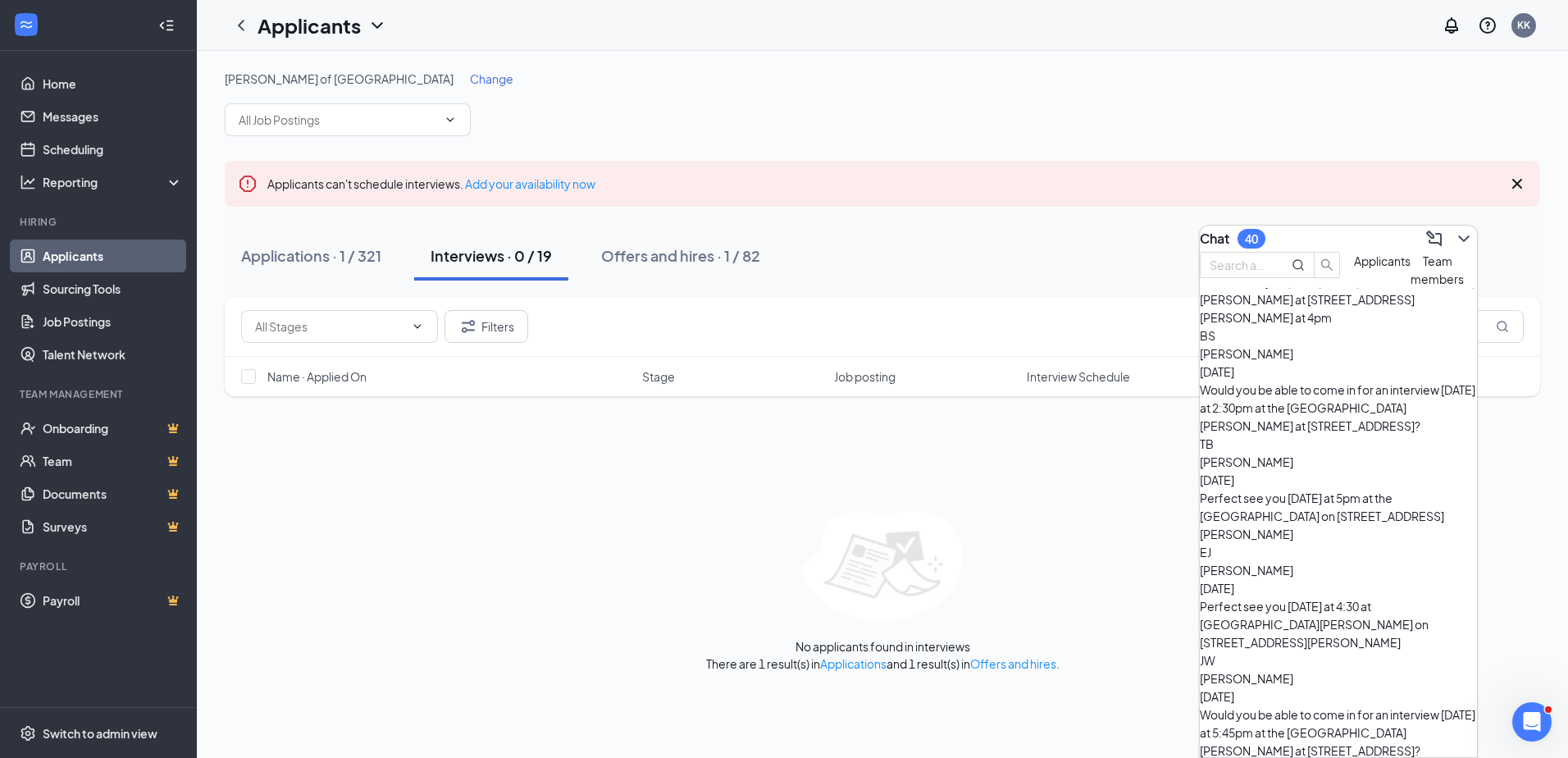
click at [1073, 581] on div "No applicants found in interviews There are 1 result(s) in Applications and 1 r…" at bounding box center [883, 591] width 1316 height 161
click at [1454, 235] on icon "ChevronDown" at bounding box center [1464, 239] width 20 height 20
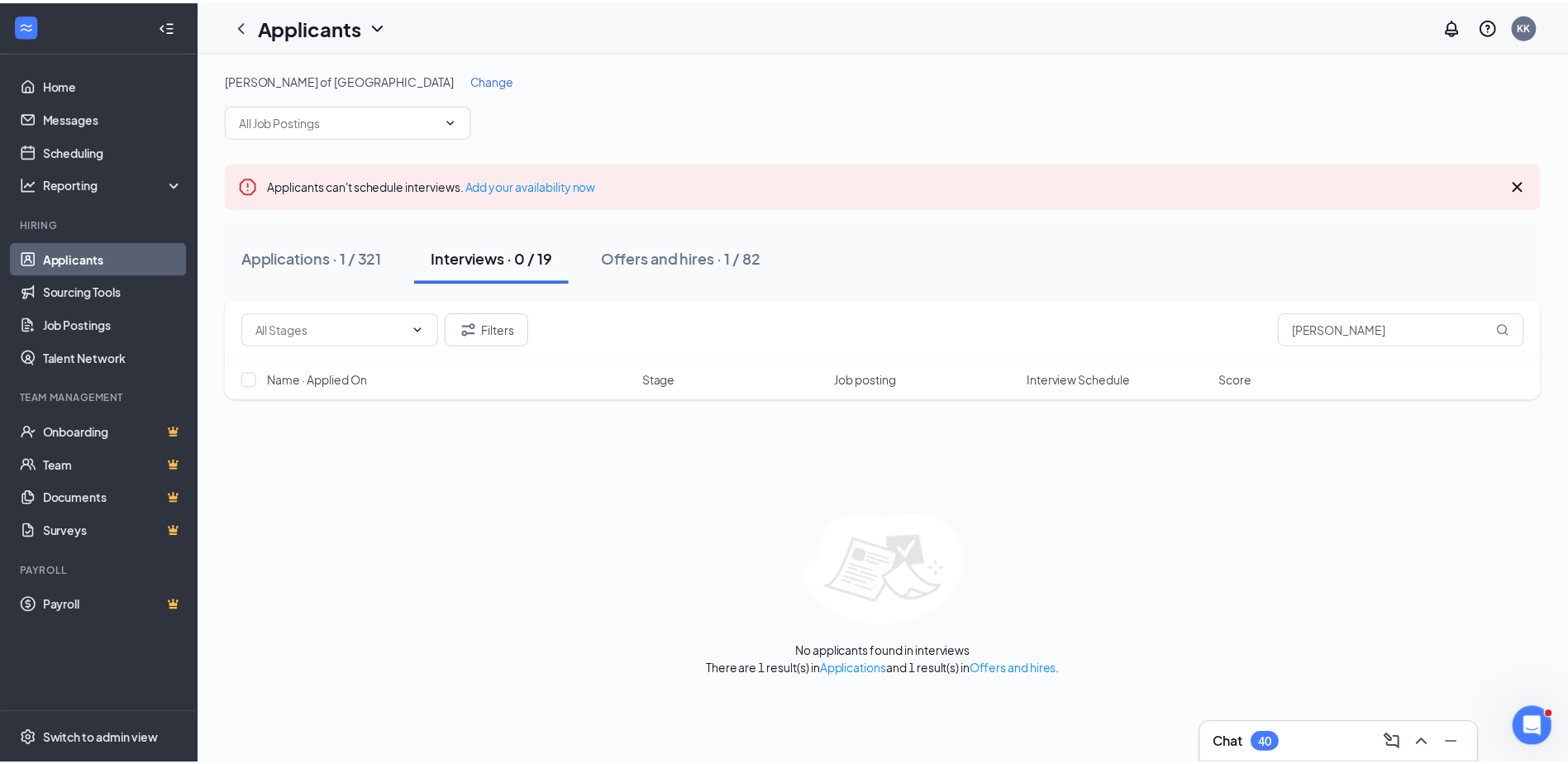
scroll to position [0, 0]
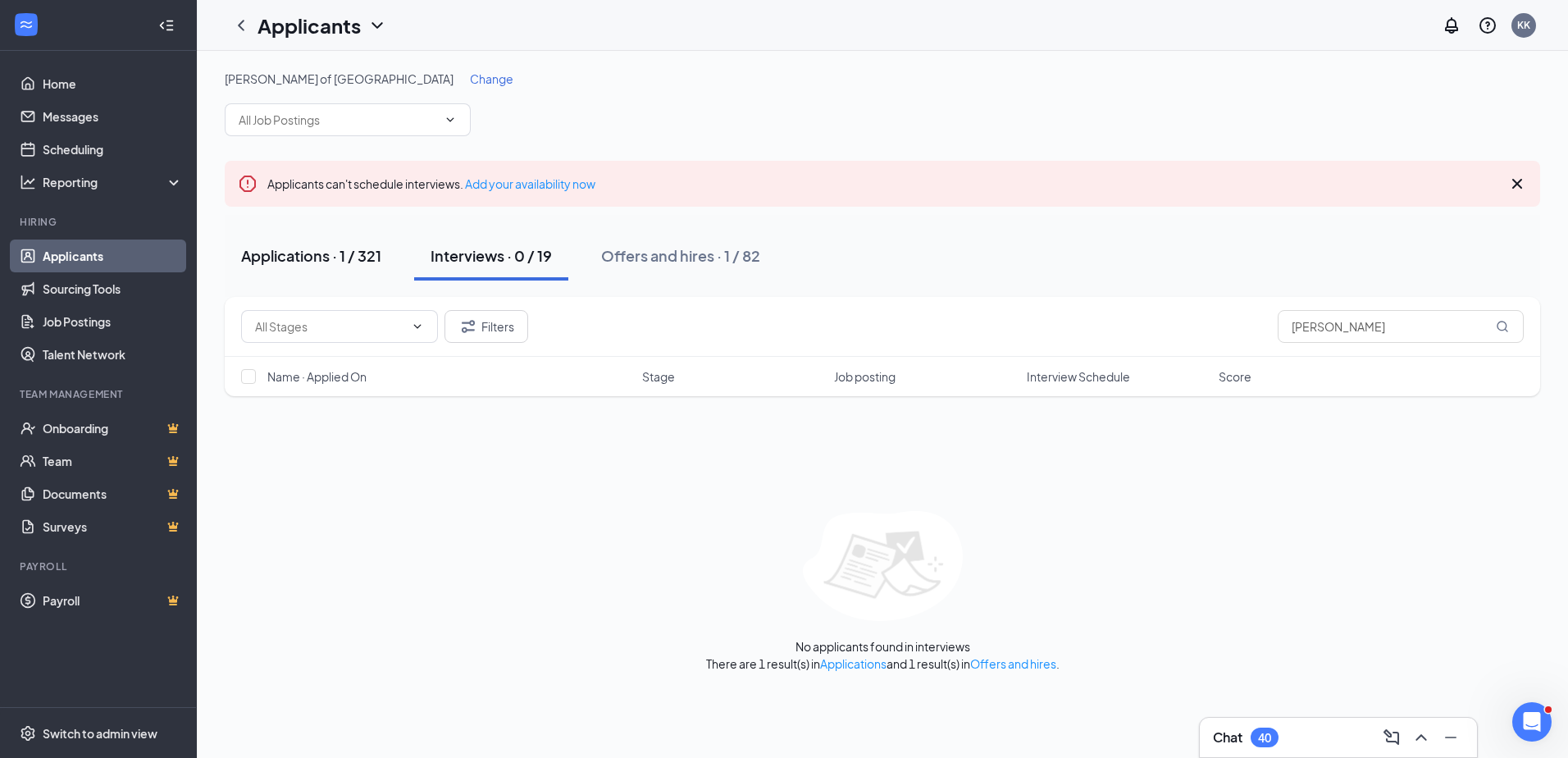
click at [289, 259] on div "Applications · 1 / 321" at bounding box center [311, 255] width 140 height 21
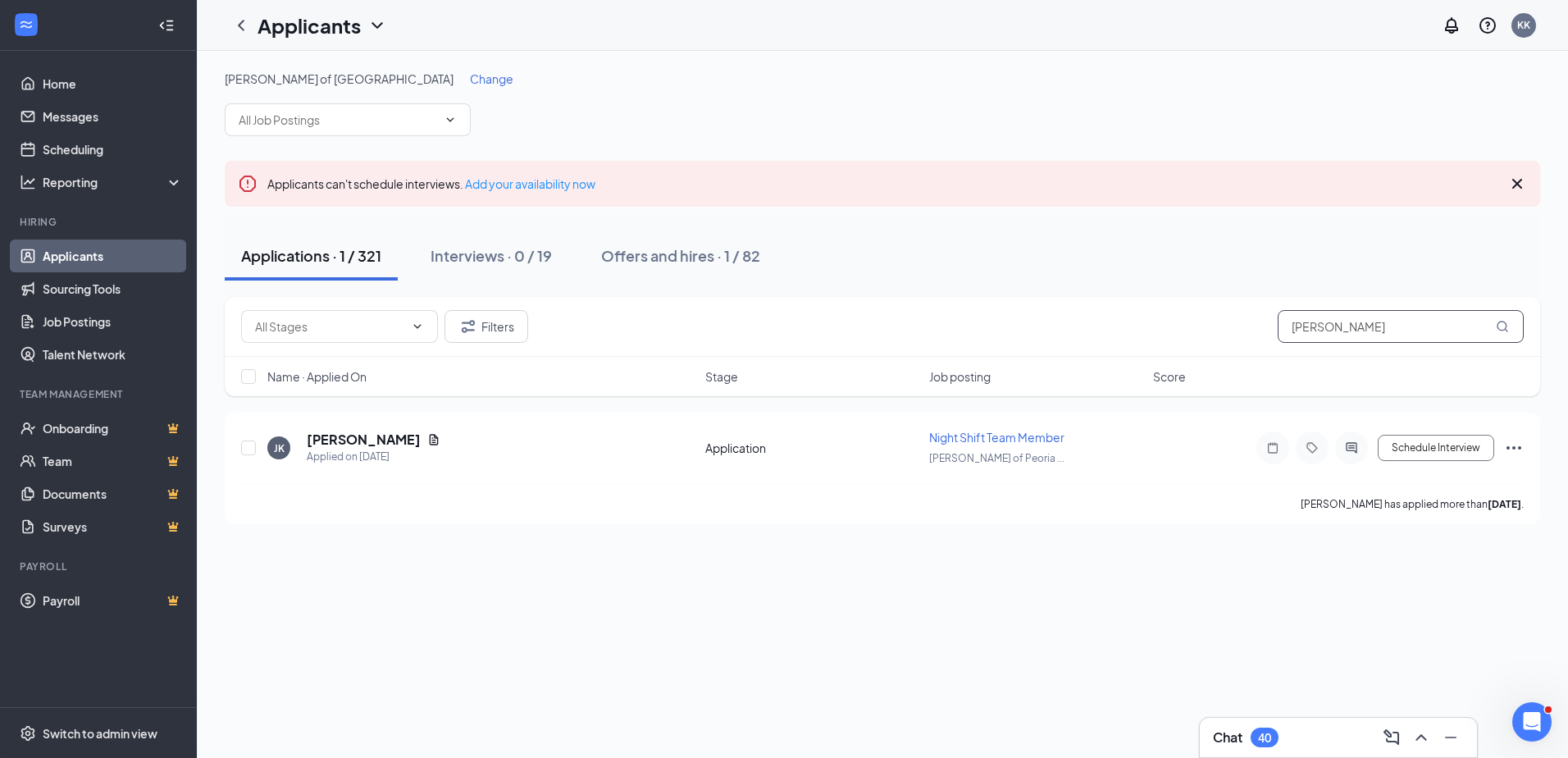
drag, startPoint x: 1380, startPoint y: 321, endPoint x: 982, endPoint y: 287, distance: 399.4
click at [982, 297] on div "Filters [PERSON_NAME]" at bounding box center [883, 326] width 1316 height 60
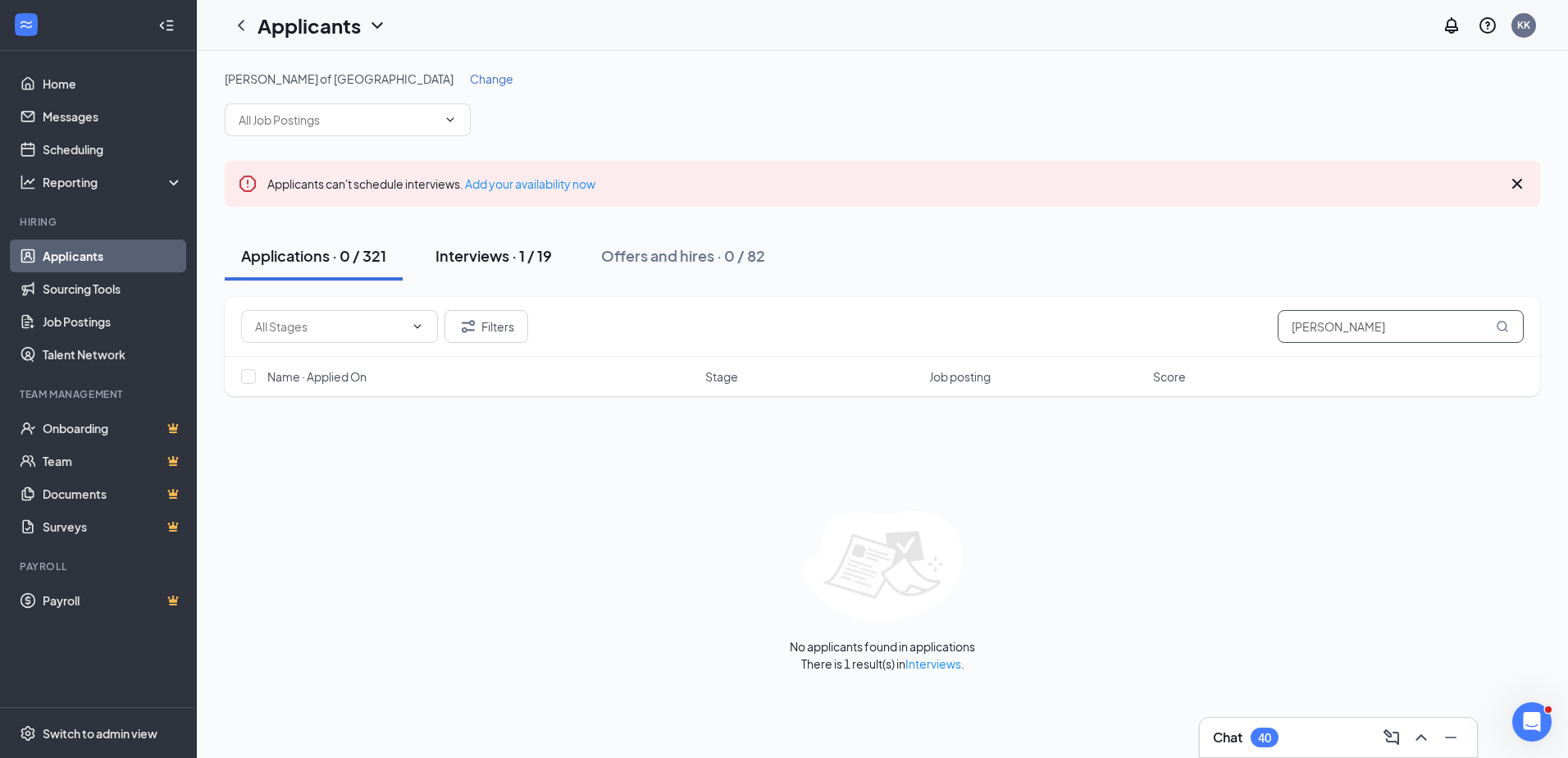
type input "[PERSON_NAME]"
drag, startPoint x: 497, startPoint y: 251, endPoint x: 510, endPoint y: 257, distance: 14.3
click at [497, 250] on div "Interviews · 1 / 19" at bounding box center [494, 255] width 117 height 21
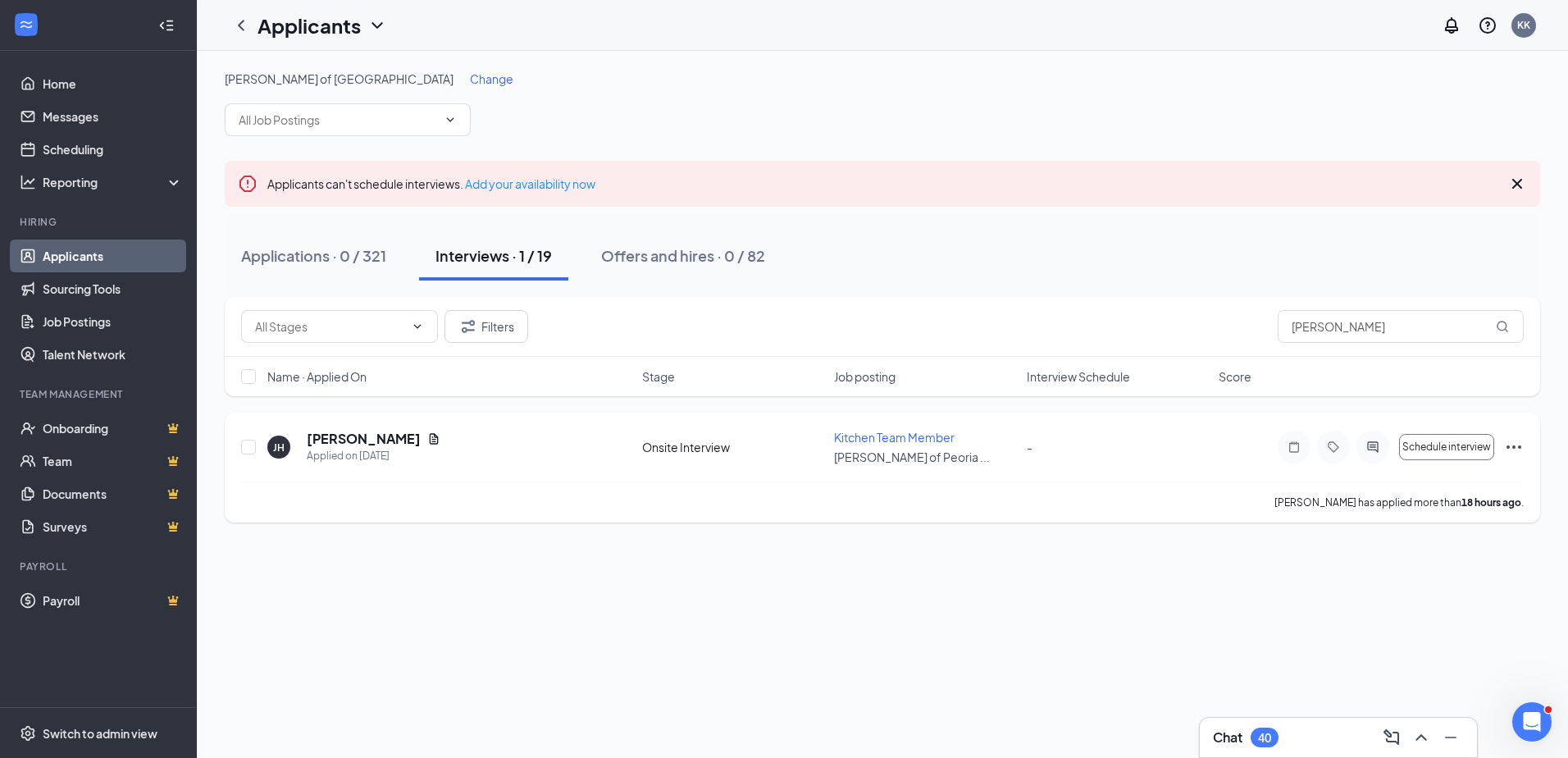
click at [1515, 443] on icon "Ellipses" at bounding box center [1514, 447] width 20 height 20
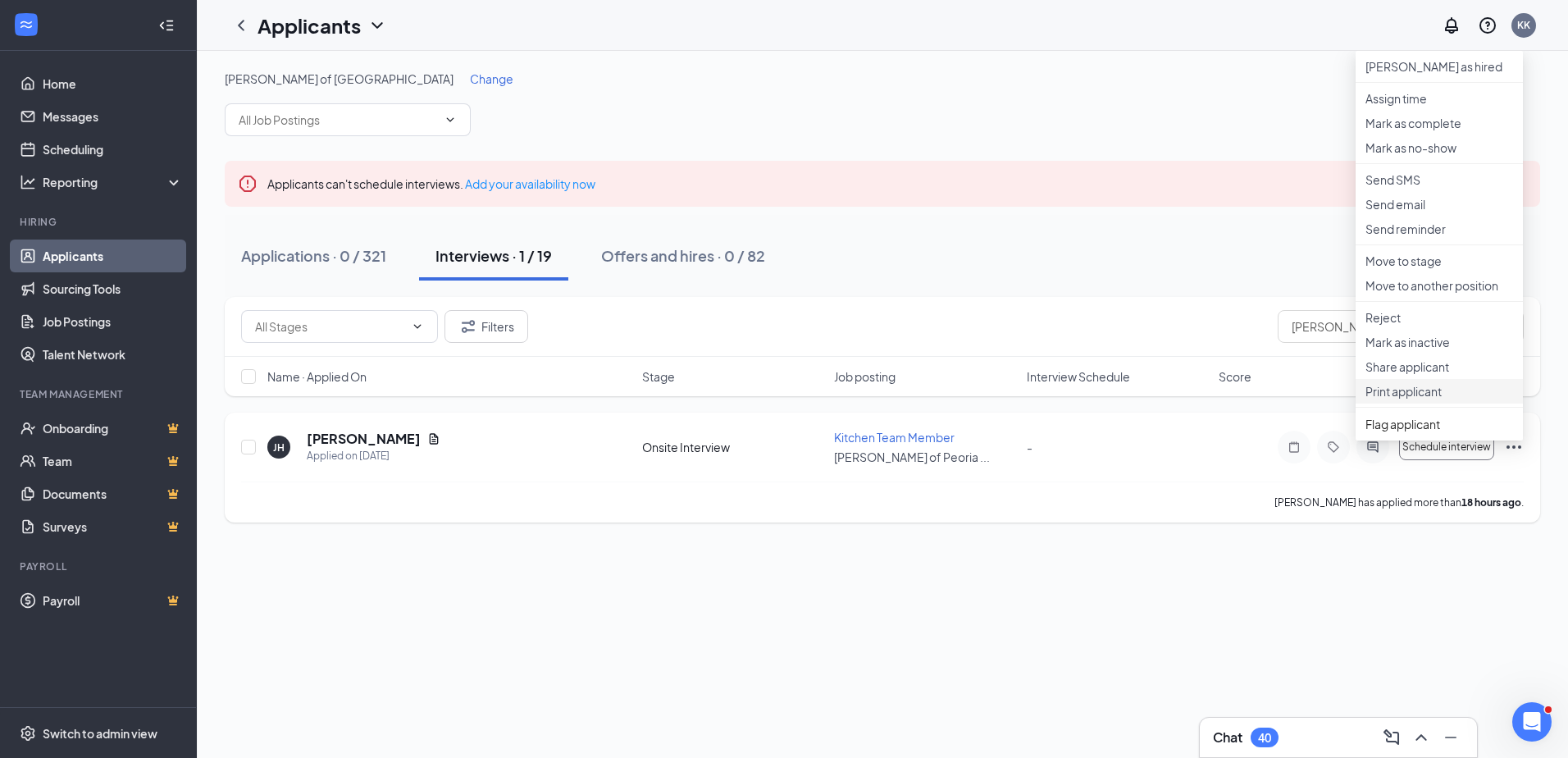
click at [1424, 400] on p "Print applicant" at bounding box center [1440, 391] width 148 height 16
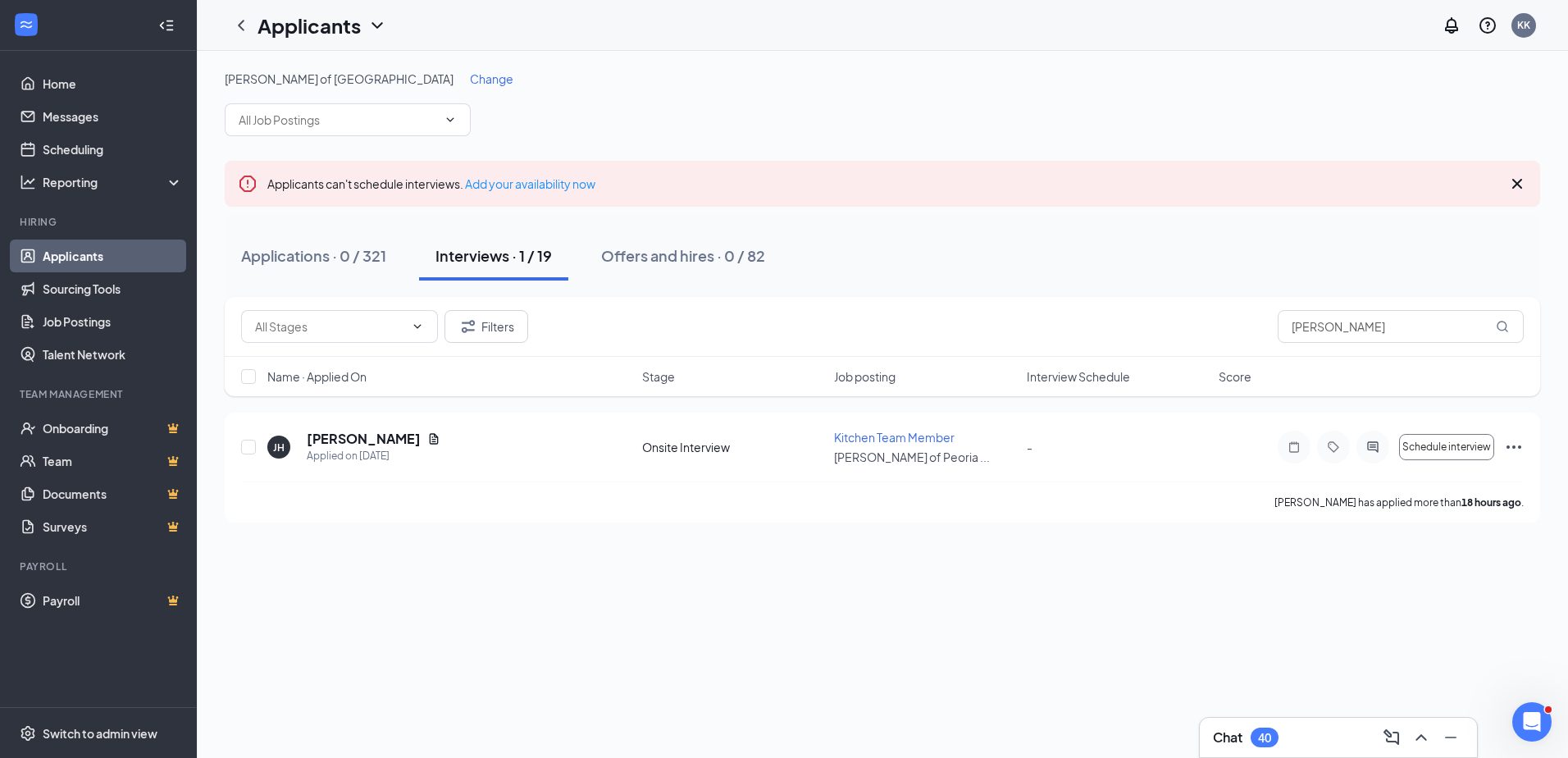
drag, startPoint x: 1403, startPoint y: 343, endPoint x: 1166, endPoint y: 320, distance: 238.1
click at [1163, 321] on div "Filters [PERSON_NAME]" at bounding box center [883, 326] width 1316 height 60
click at [1354, 329] on input "[PERSON_NAME]" at bounding box center [1401, 326] width 246 height 33
drag, startPoint x: 1337, startPoint y: 334, endPoint x: 907, endPoint y: 325, distance: 430.1
click at [907, 325] on div "Filters [PERSON_NAME]" at bounding box center [883, 326] width 1283 height 33
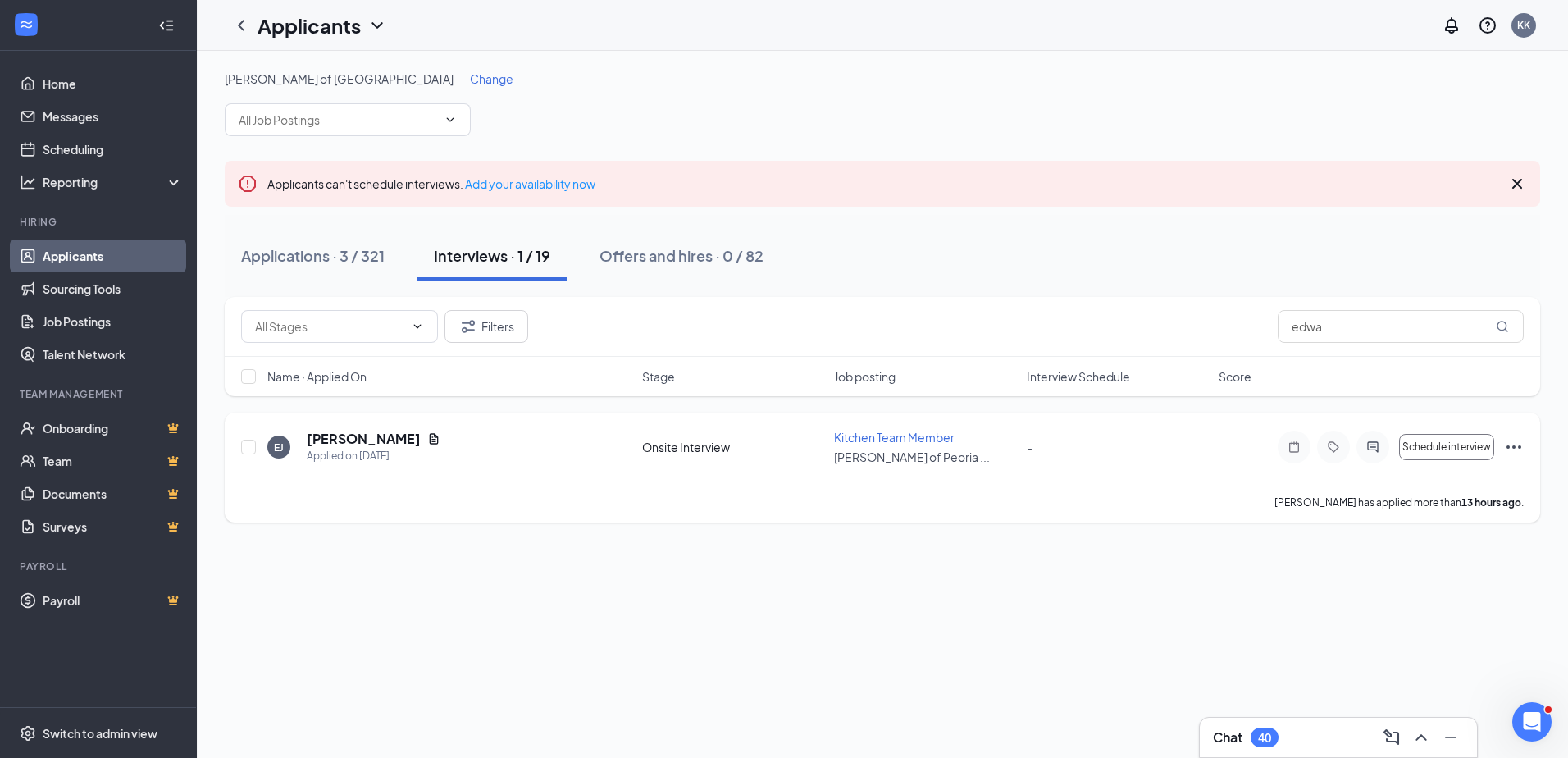
click at [1516, 435] on div "Schedule interview" at bounding box center [1401, 447] width 246 height 33
click at [1515, 452] on icon "Ellipses" at bounding box center [1514, 447] width 20 height 20
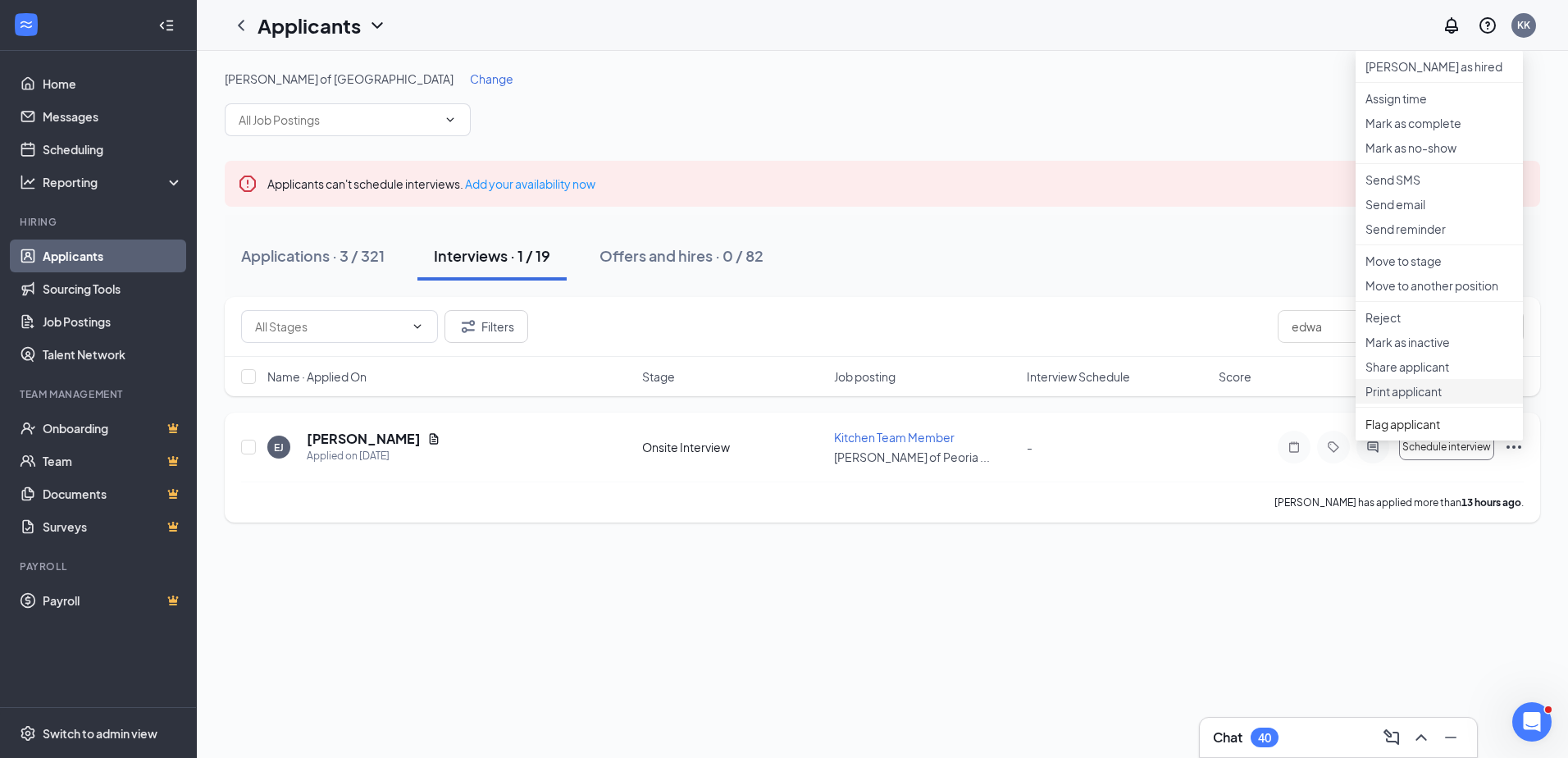
click at [1423, 404] on li "Print applicant" at bounding box center [1440, 391] width 168 height 25
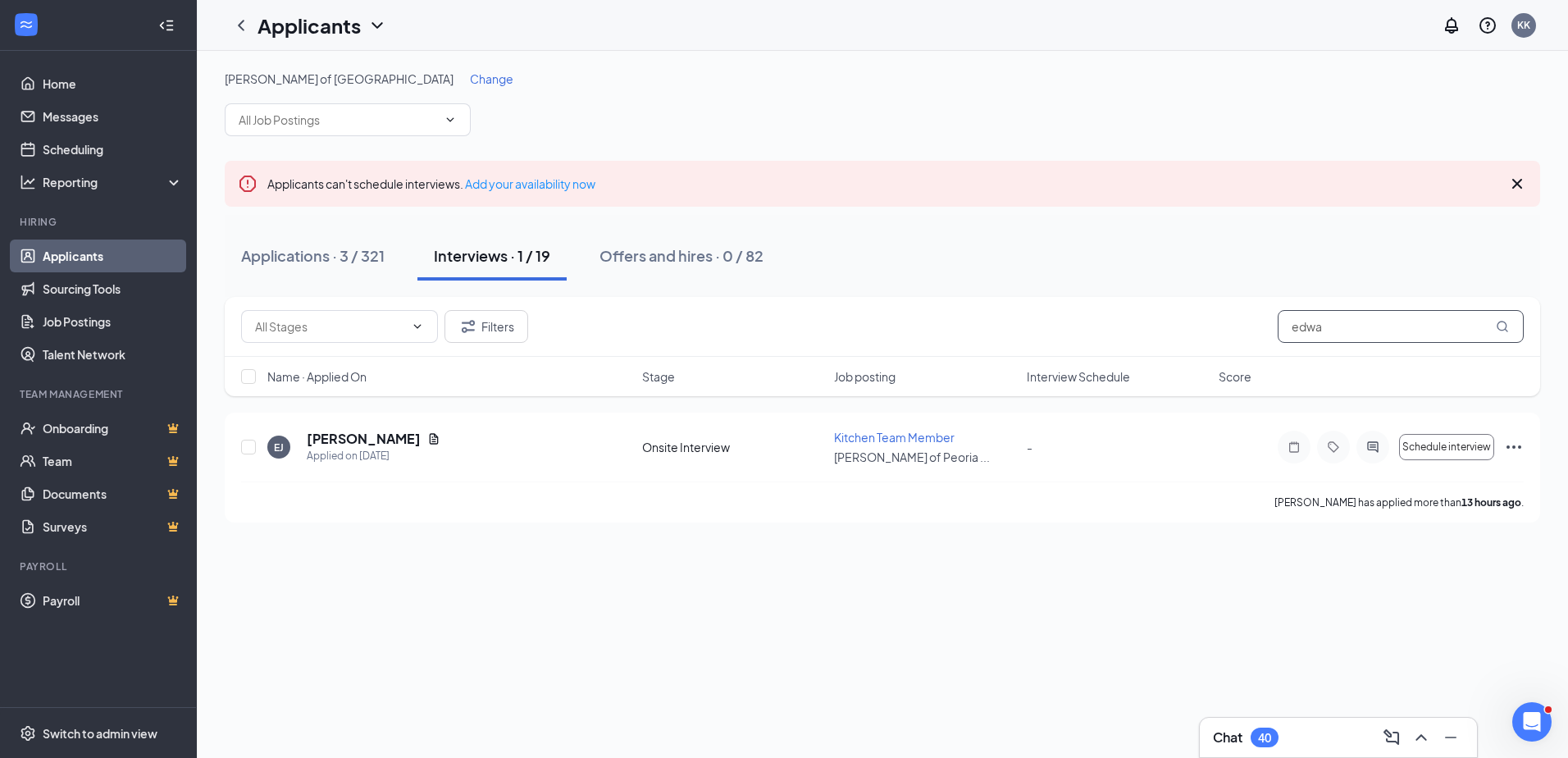
drag, startPoint x: 1399, startPoint y: 342, endPoint x: 1268, endPoint y: 325, distance: 132.1
click at [1268, 325] on div "Filters edwa" at bounding box center [883, 326] width 1283 height 33
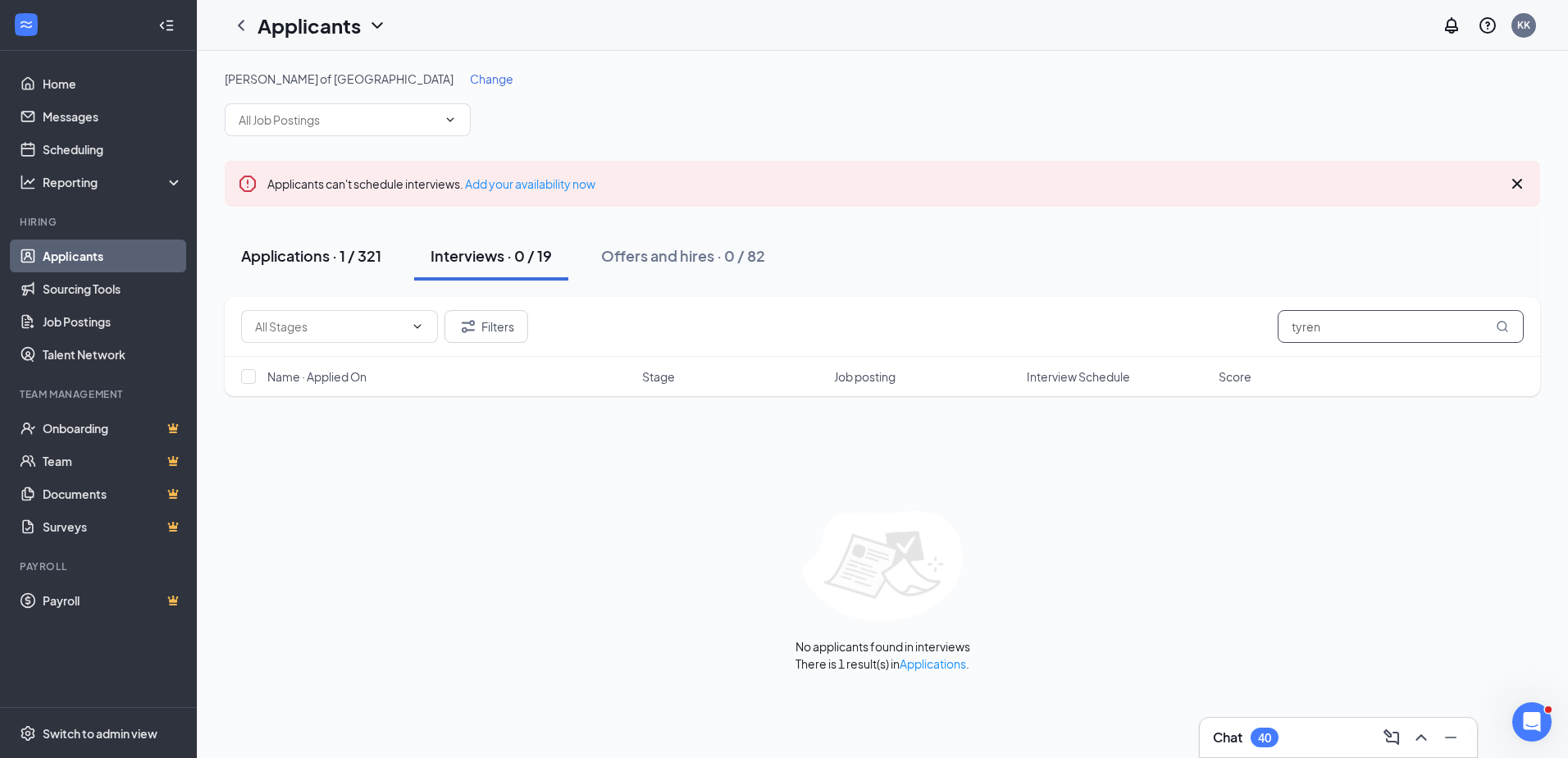
type input "tyren"
click at [309, 243] on button "Applications · 1 / 321" at bounding box center [311, 255] width 173 height 49
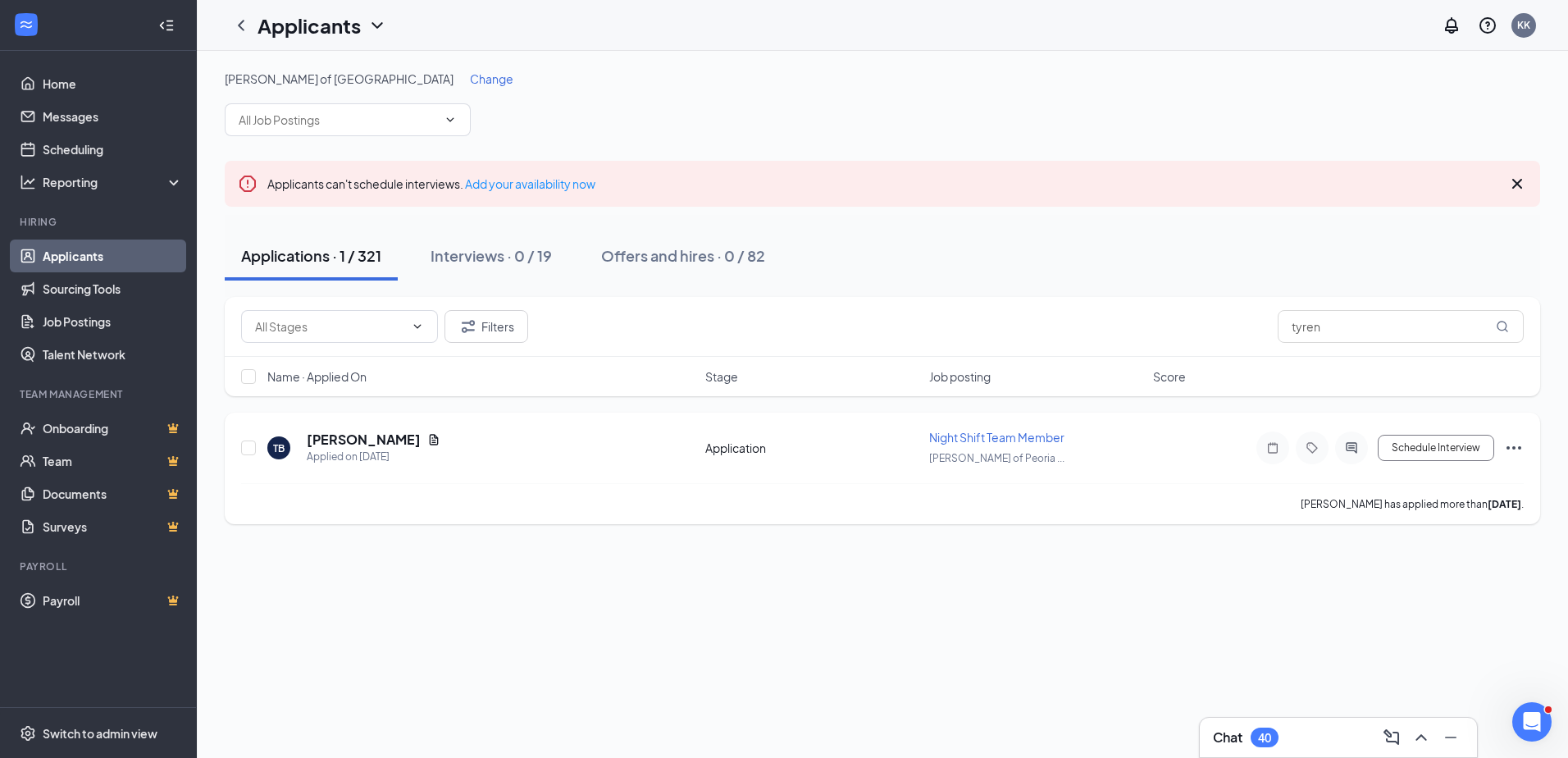
click at [1522, 452] on icon "Ellipses" at bounding box center [1514, 448] width 20 height 20
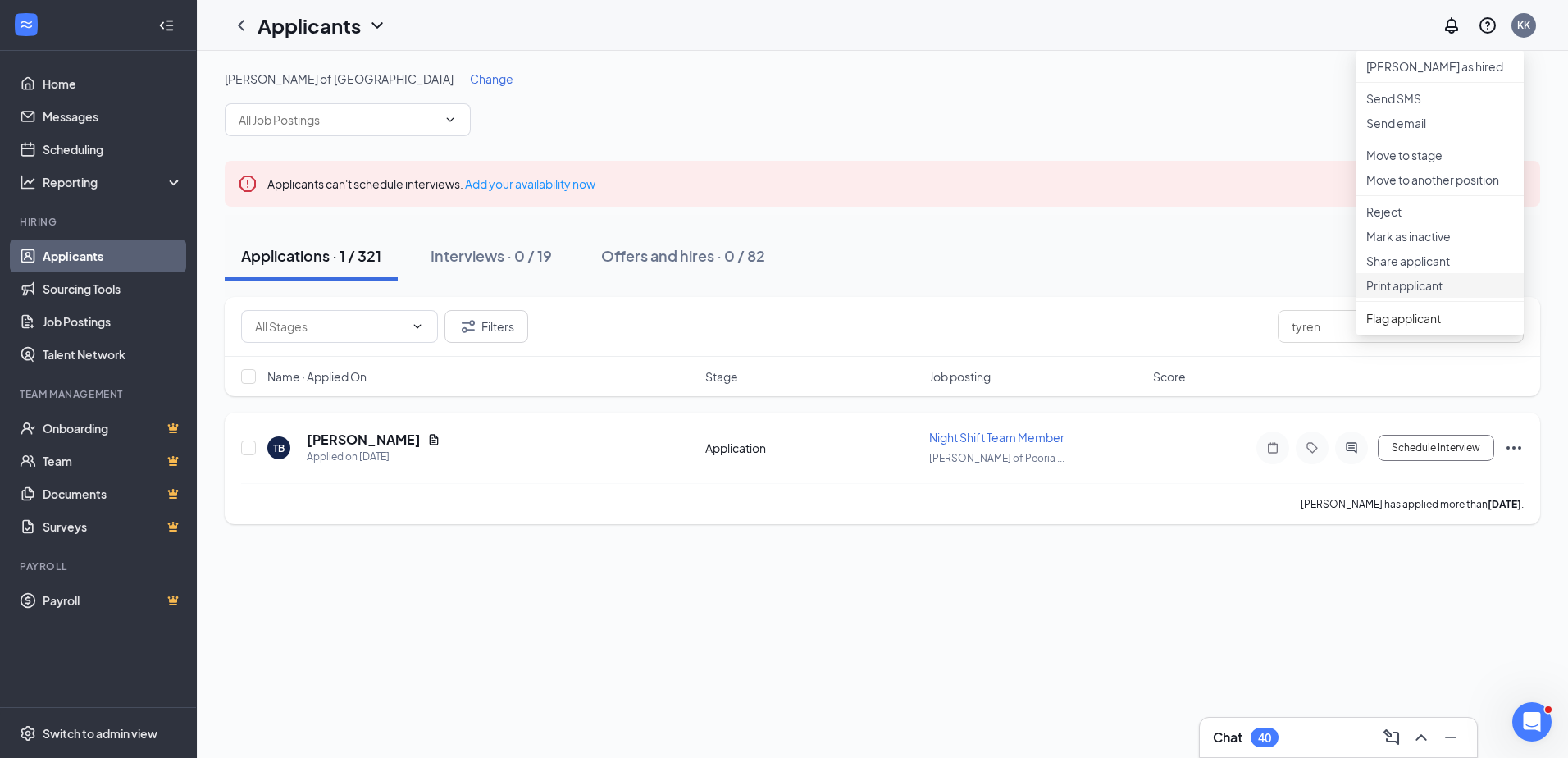
click at [1425, 293] on p "Print applicant" at bounding box center [1441, 285] width 148 height 16
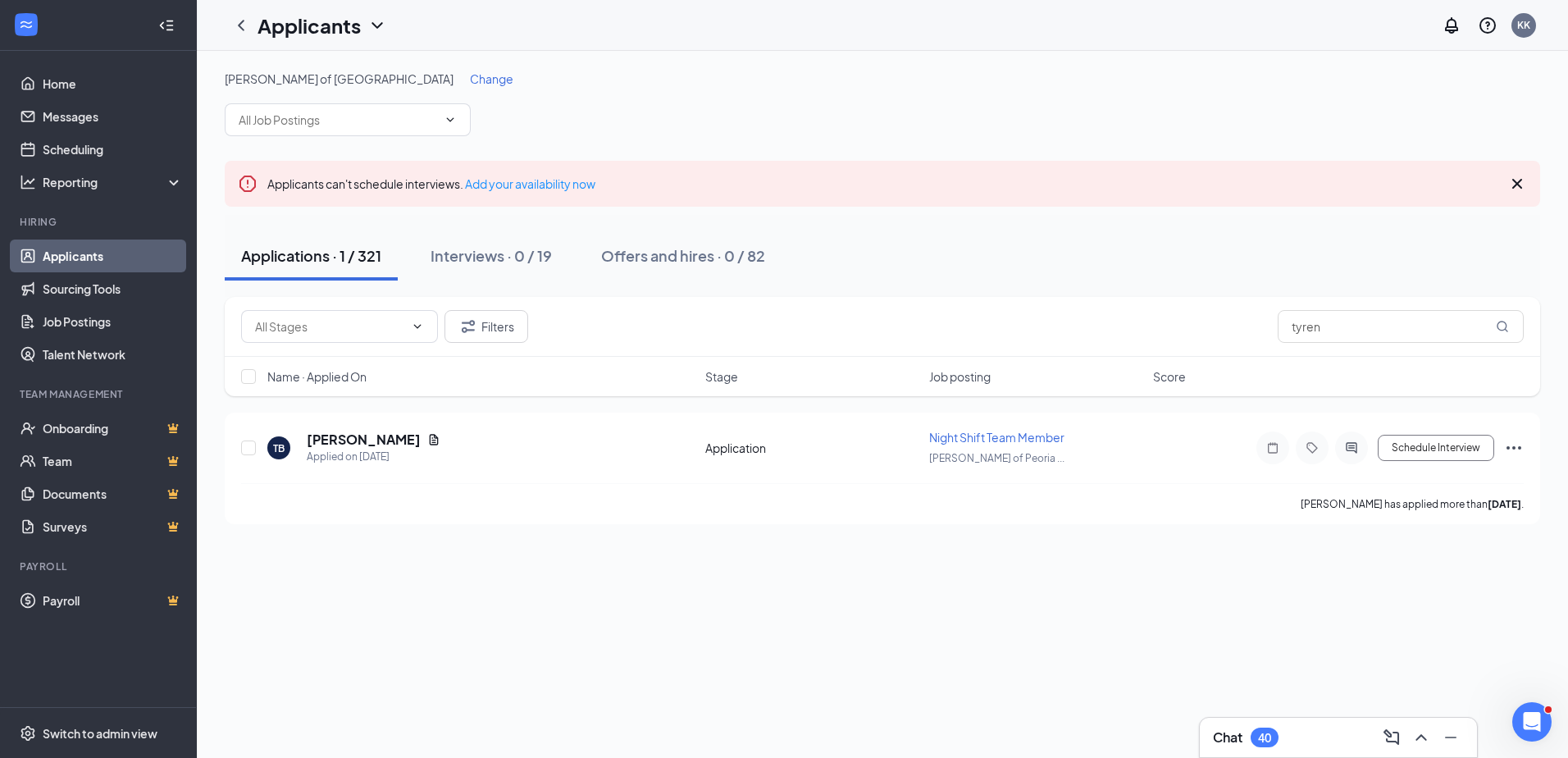
drag, startPoint x: 1381, startPoint y: 338, endPoint x: 1189, endPoint y: 321, distance: 192.8
click at [1189, 321] on div "Filters tyren" at bounding box center [883, 326] width 1316 height 60
click at [1365, 326] on input "tyren" at bounding box center [1401, 326] width 246 height 33
drag, startPoint x: 1301, startPoint y: 334, endPoint x: 1176, endPoint y: 308, distance: 127.7
click at [1195, 333] on div "Filters tyren" at bounding box center [883, 326] width 1283 height 33
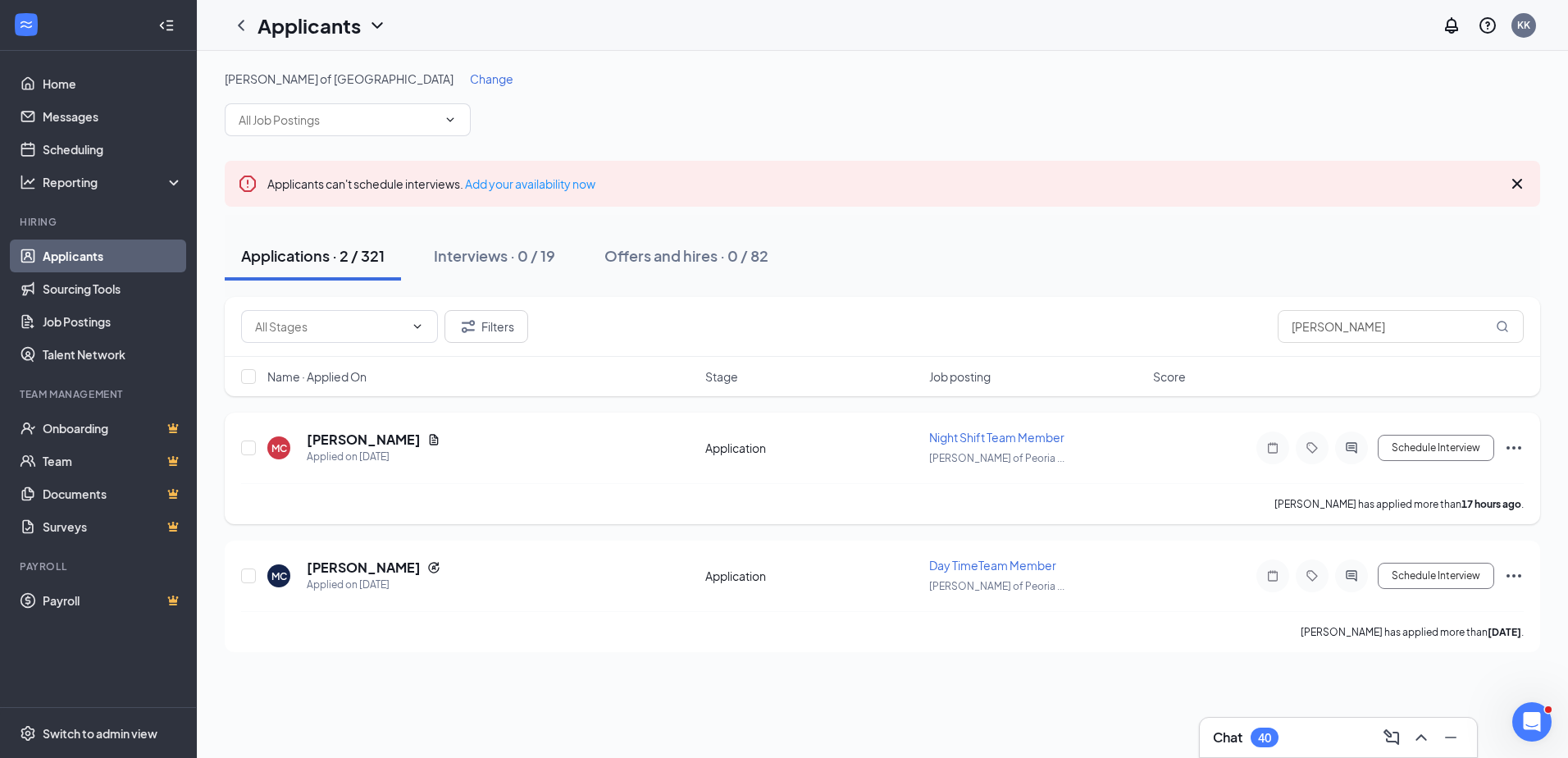
click at [1513, 446] on icon "Ellipses" at bounding box center [1514, 448] width 20 height 20
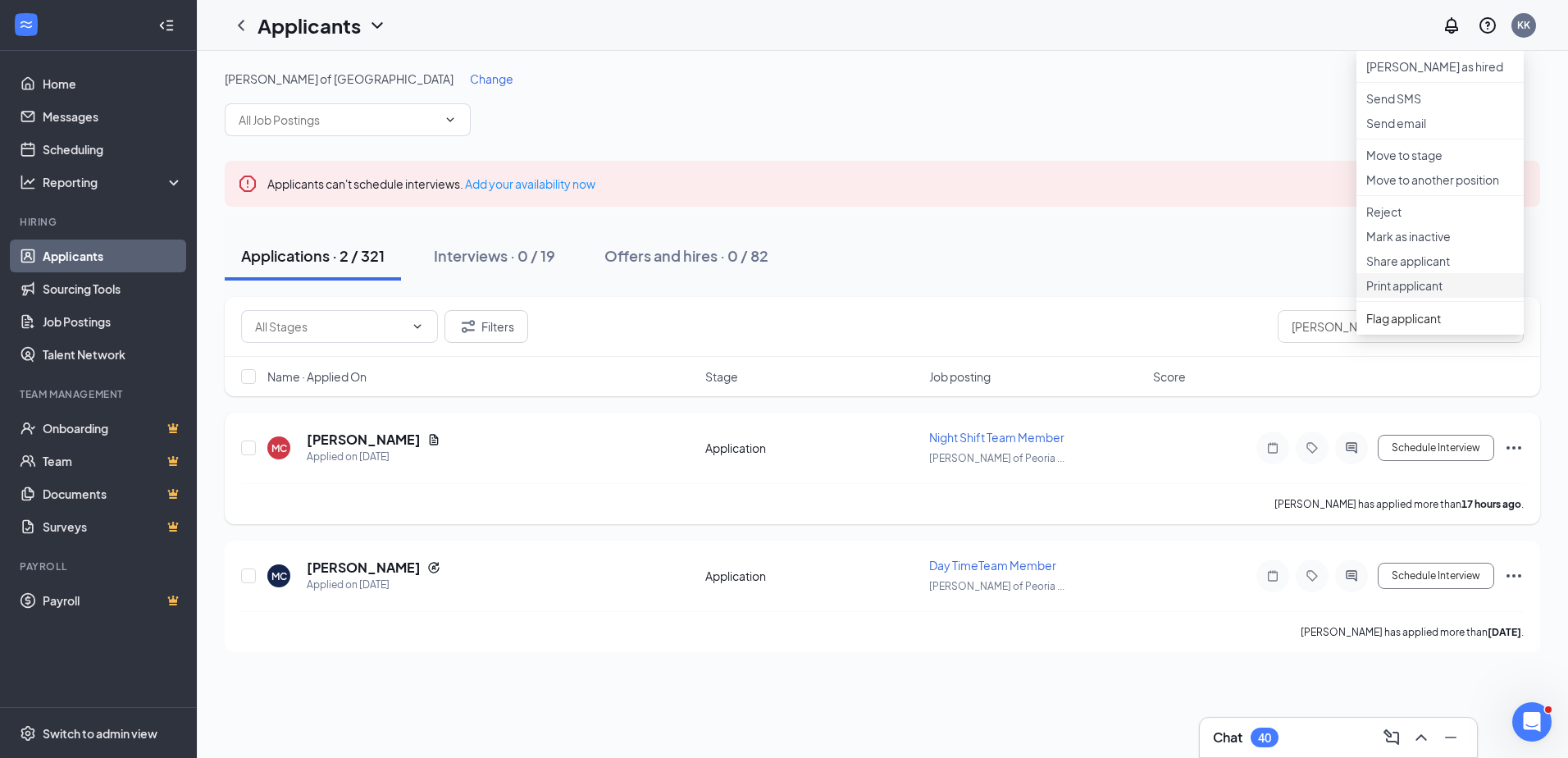
click at [1399, 293] on p "Print applicant" at bounding box center [1441, 285] width 148 height 16
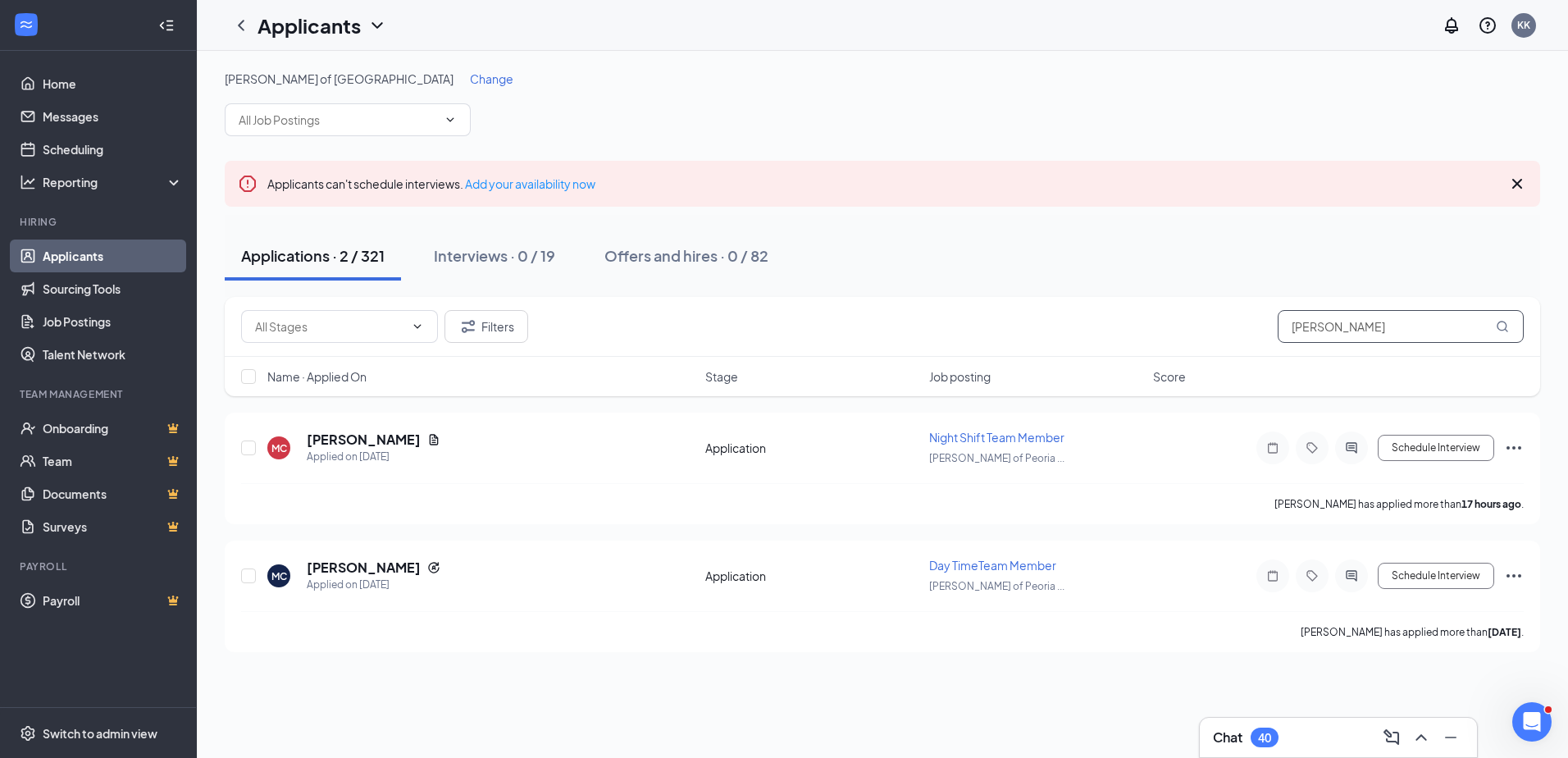
drag, startPoint x: 1326, startPoint y: 335, endPoint x: 1193, endPoint y: 345, distance: 133.4
click at [1193, 345] on div "Filters [PERSON_NAME]" at bounding box center [883, 326] width 1316 height 60
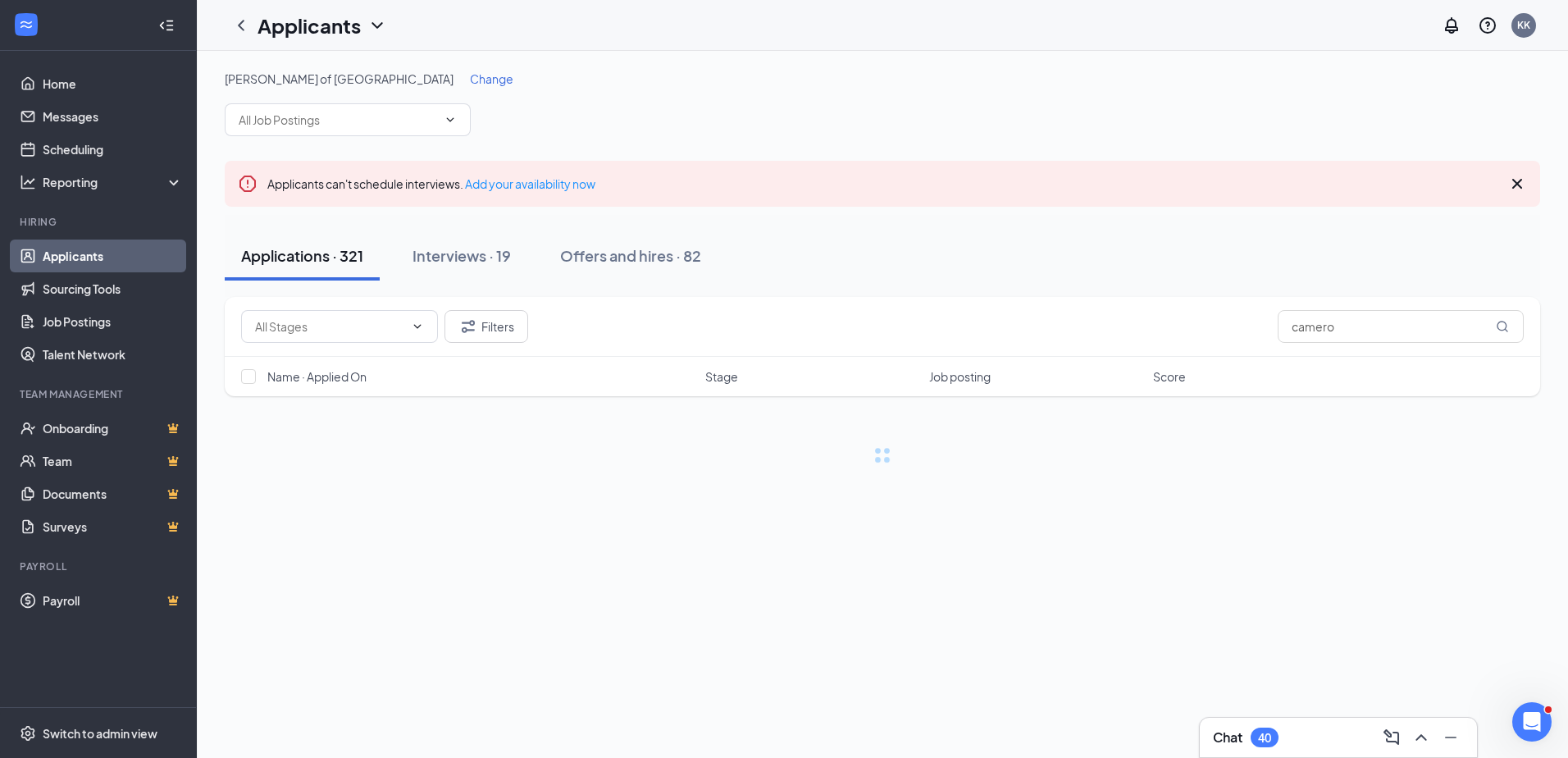
click at [1301, 753] on div "Chat 40" at bounding box center [1338, 737] width 277 height 39
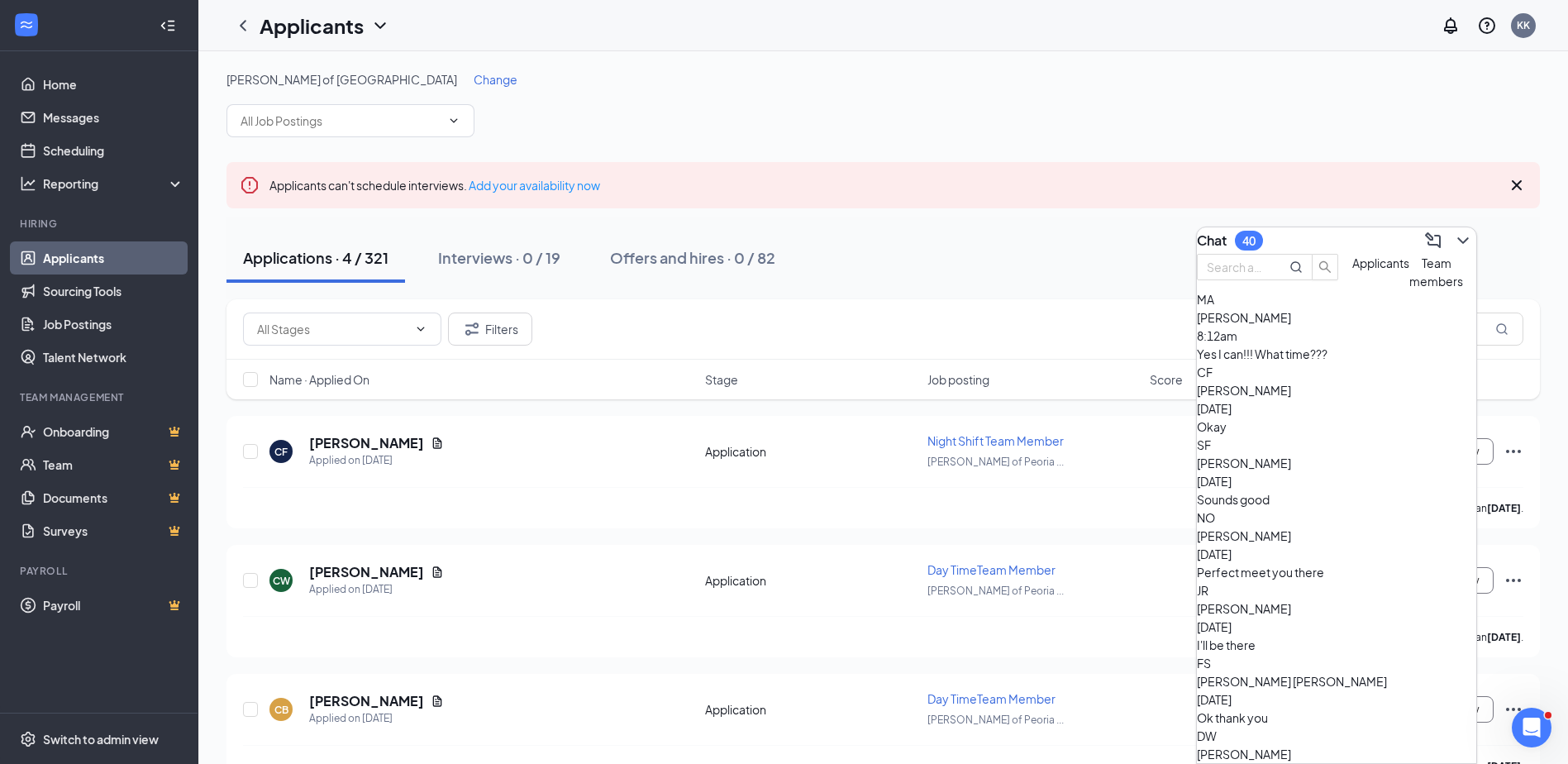
click at [1262, 436] on div "Okay" at bounding box center [1336, 427] width 279 height 18
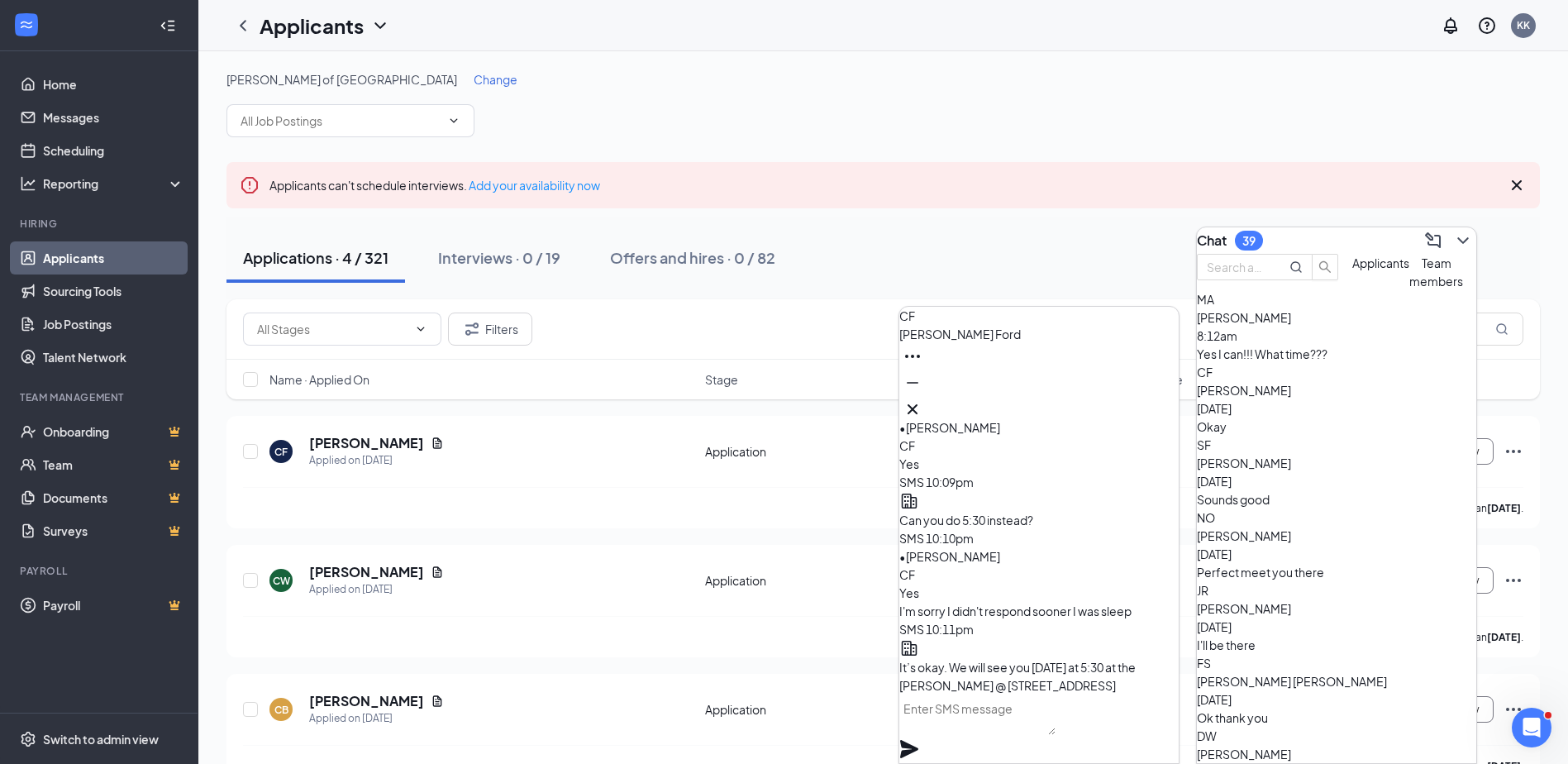
scroll to position [-165, 0]
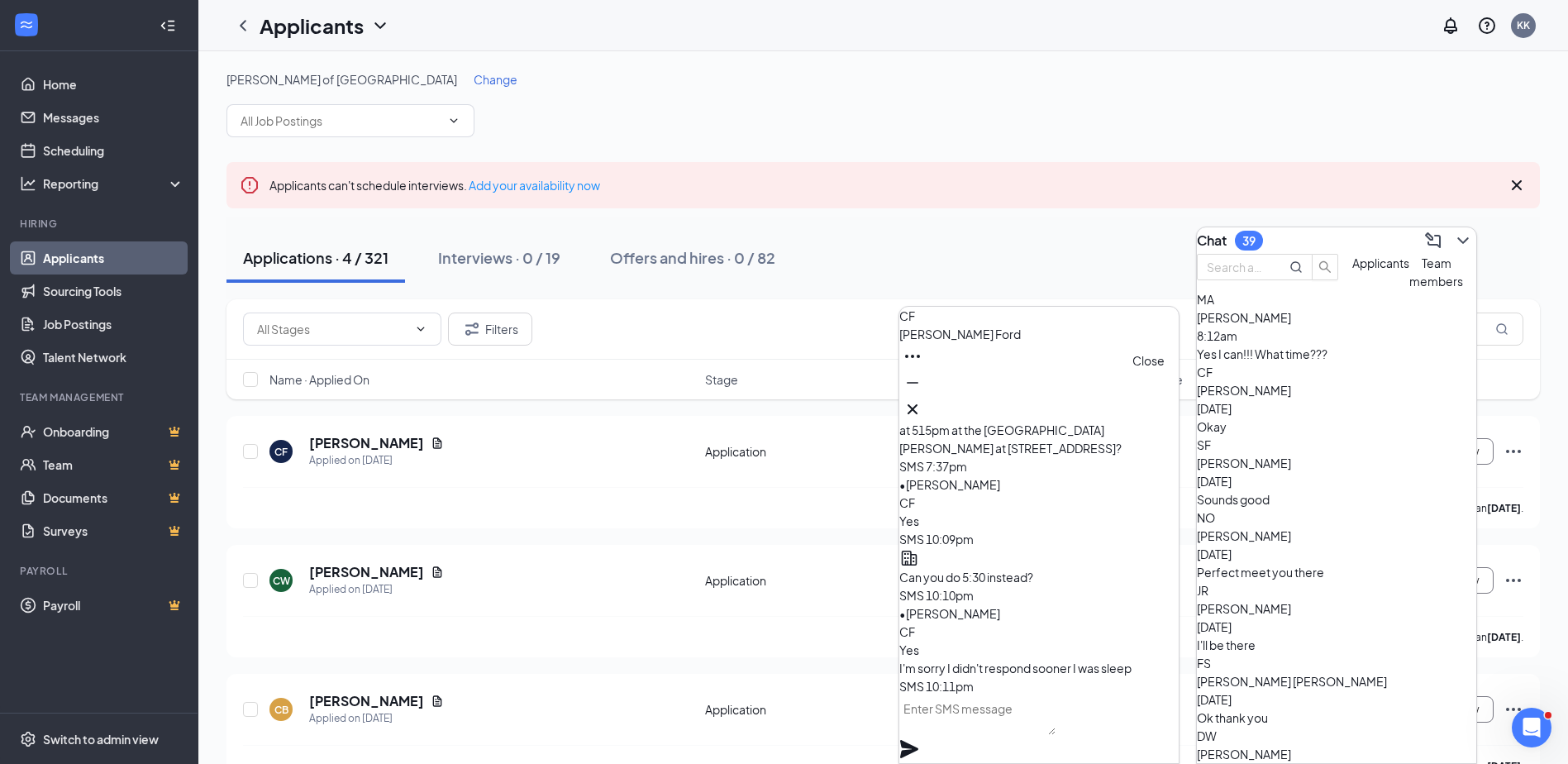
click at [923, 401] on icon "Cross" at bounding box center [913, 409] width 20 height 20
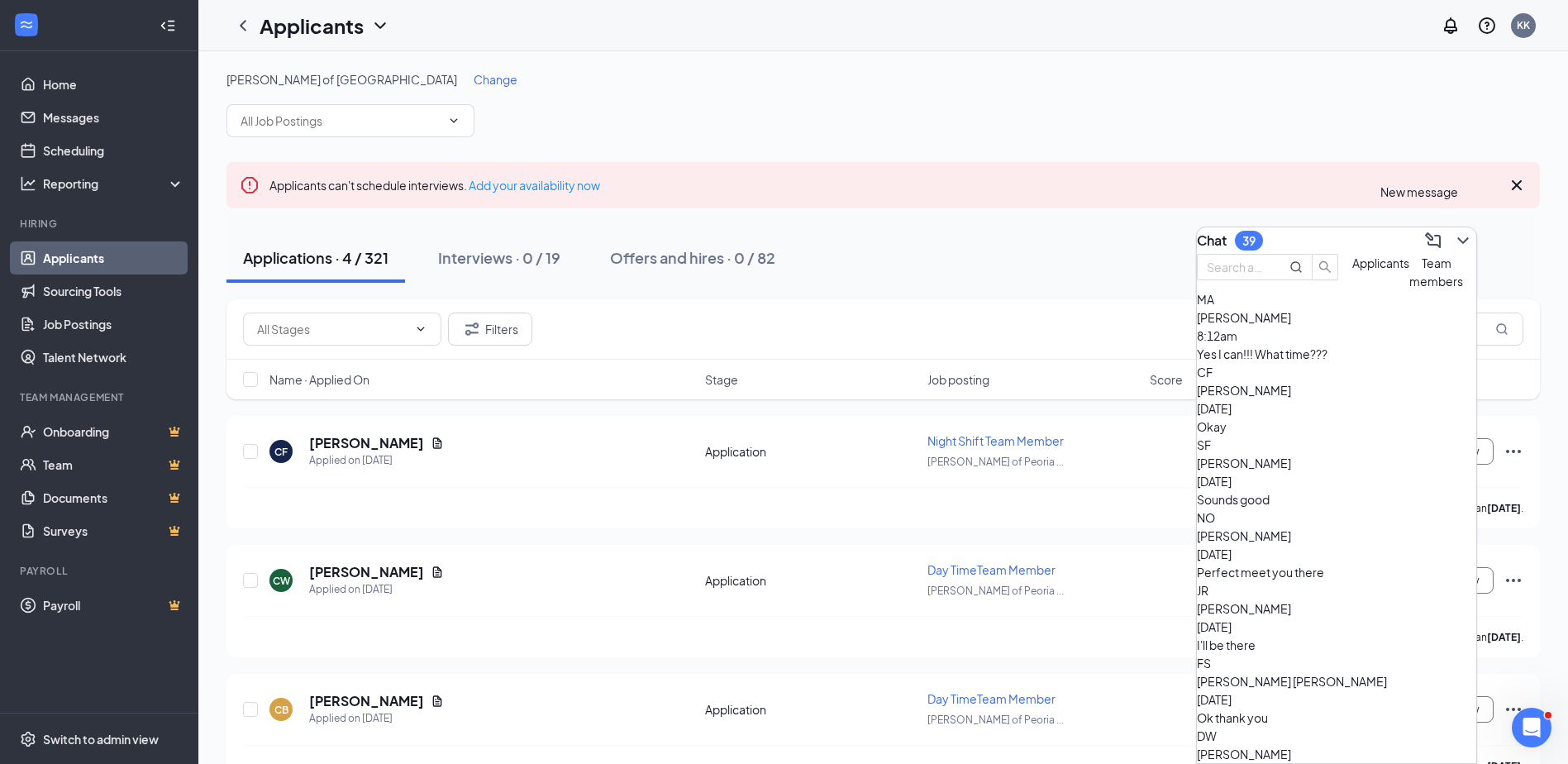
click at [1463, 233] on button at bounding box center [1463, 240] width 26 height 26
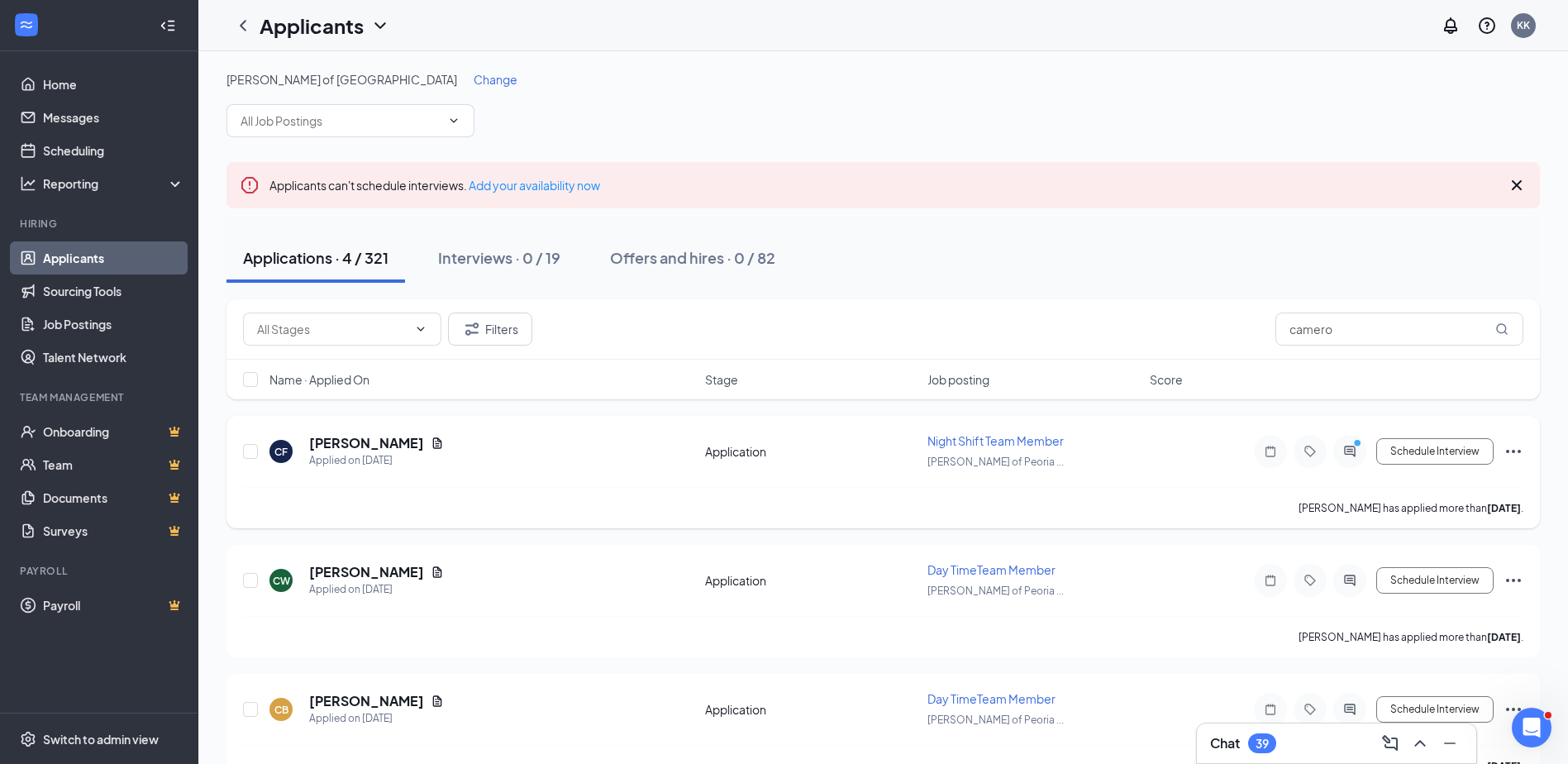
click at [1506, 448] on icon "Ellipses" at bounding box center [1514, 451] width 20 height 20
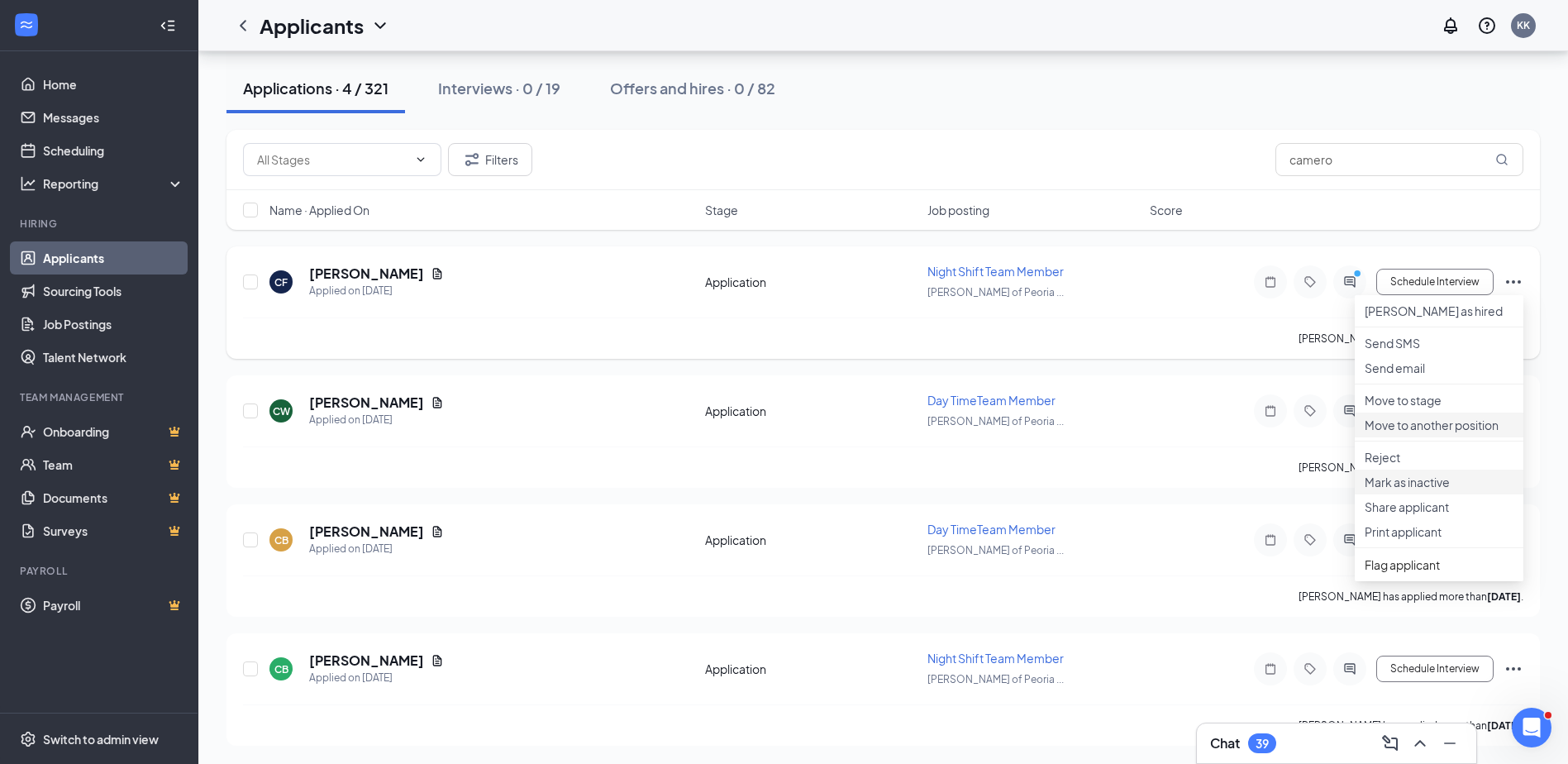
scroll to position [171, 0]
click at [1412, 538] on p "Print applicant" at bounding box center [1440, 530] width 149 height 16
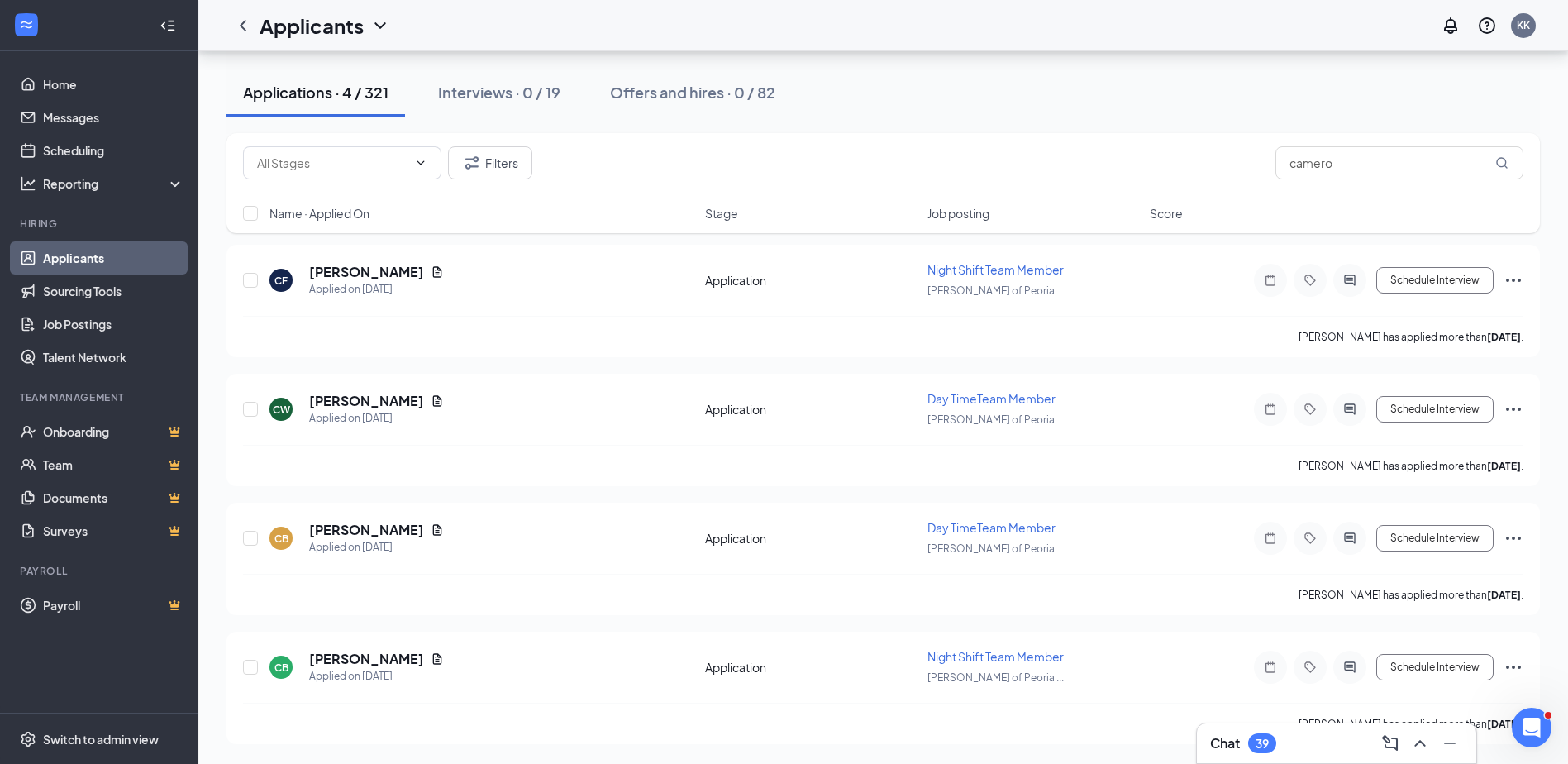
click at [1362, 753] on div "Chat 39" at bounding box center [1337, 742] width 253 height 26
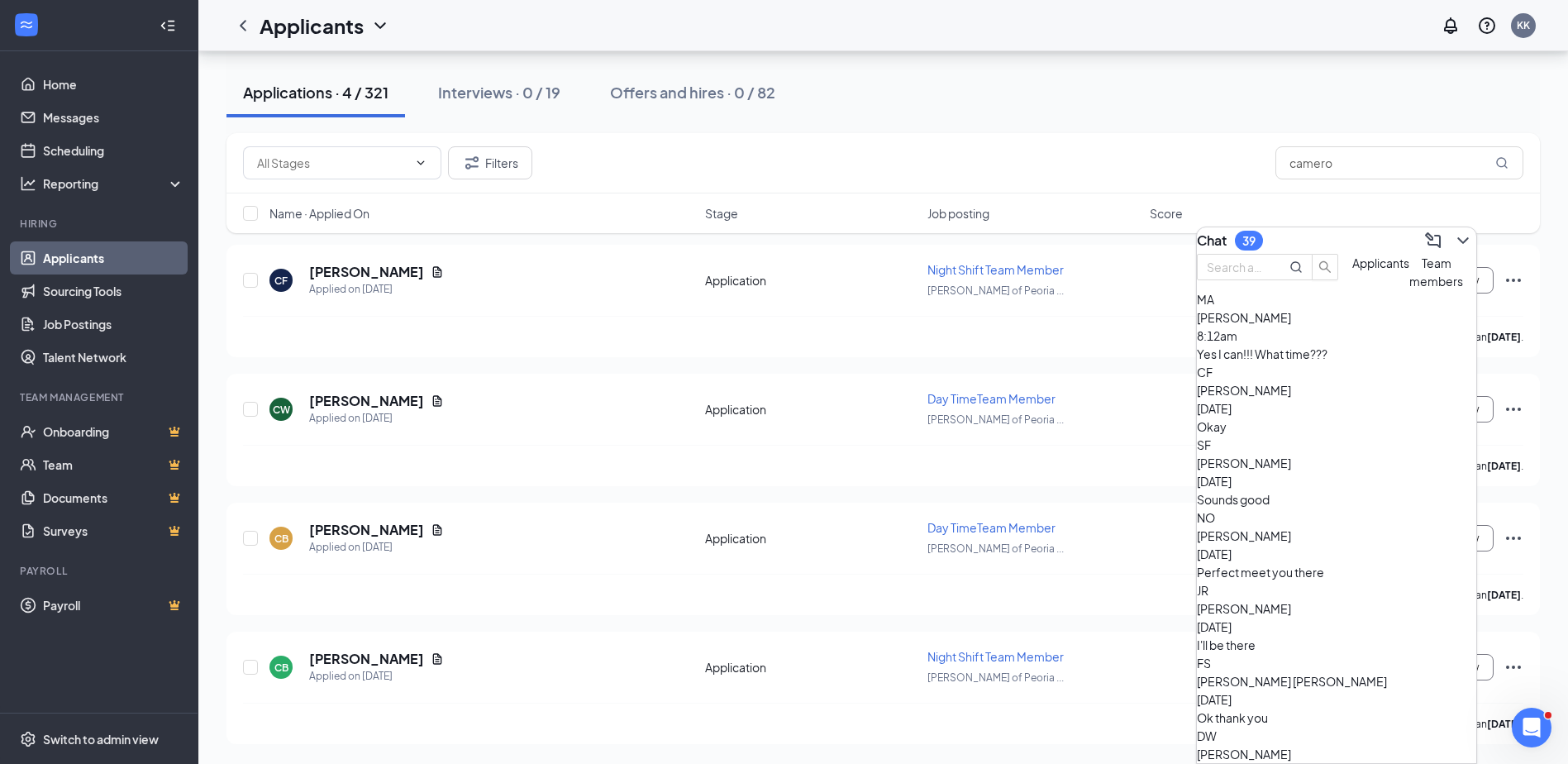
click at [1291, 471] on span "[PERSON_NAME]" at bounding box center [1244, 463] width 94 height 15
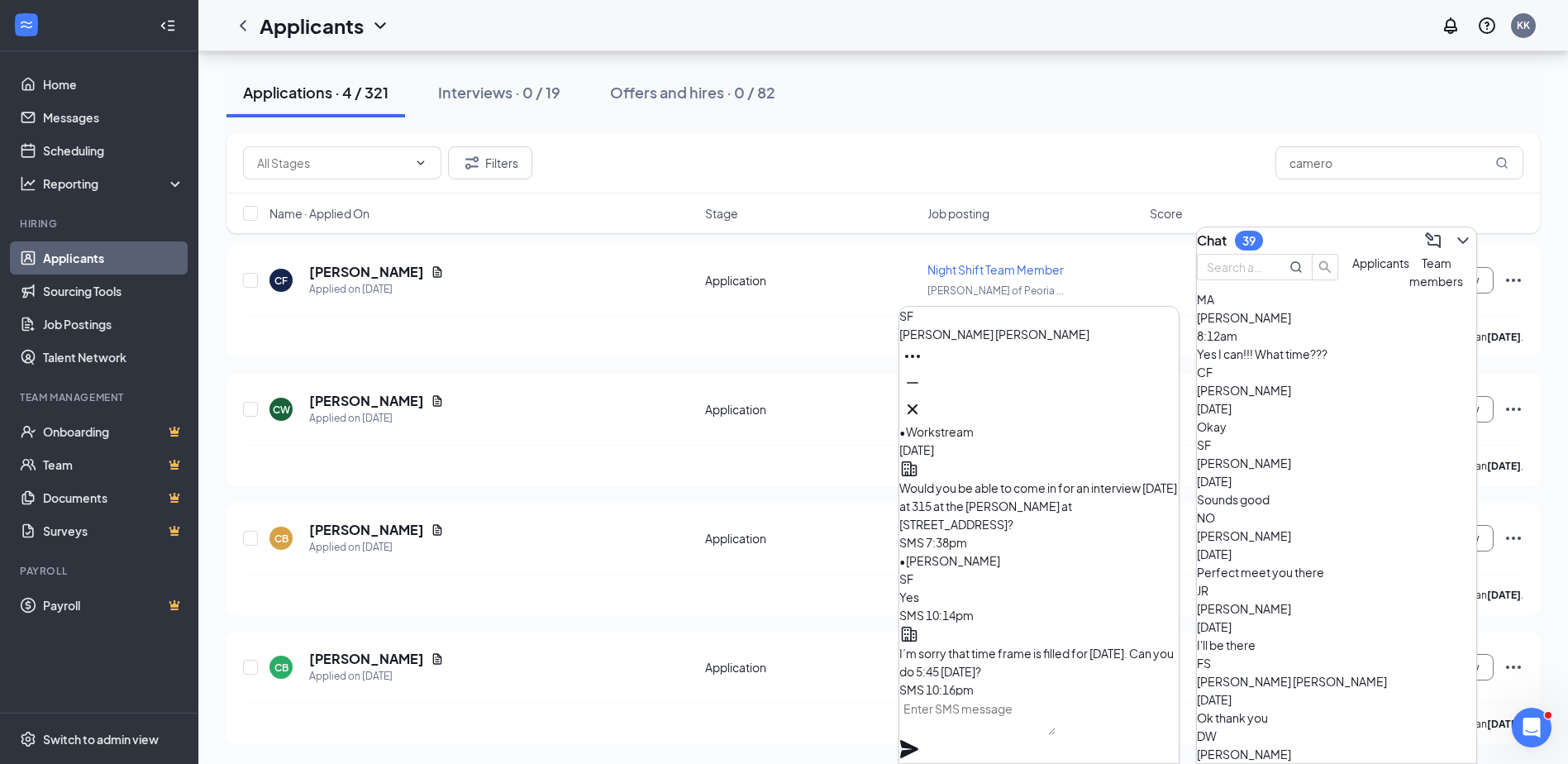
scroll to position [-248, 0]
click at [923, 404] on icon "Cross" at bounding box center [913, 409] width 20 height 20
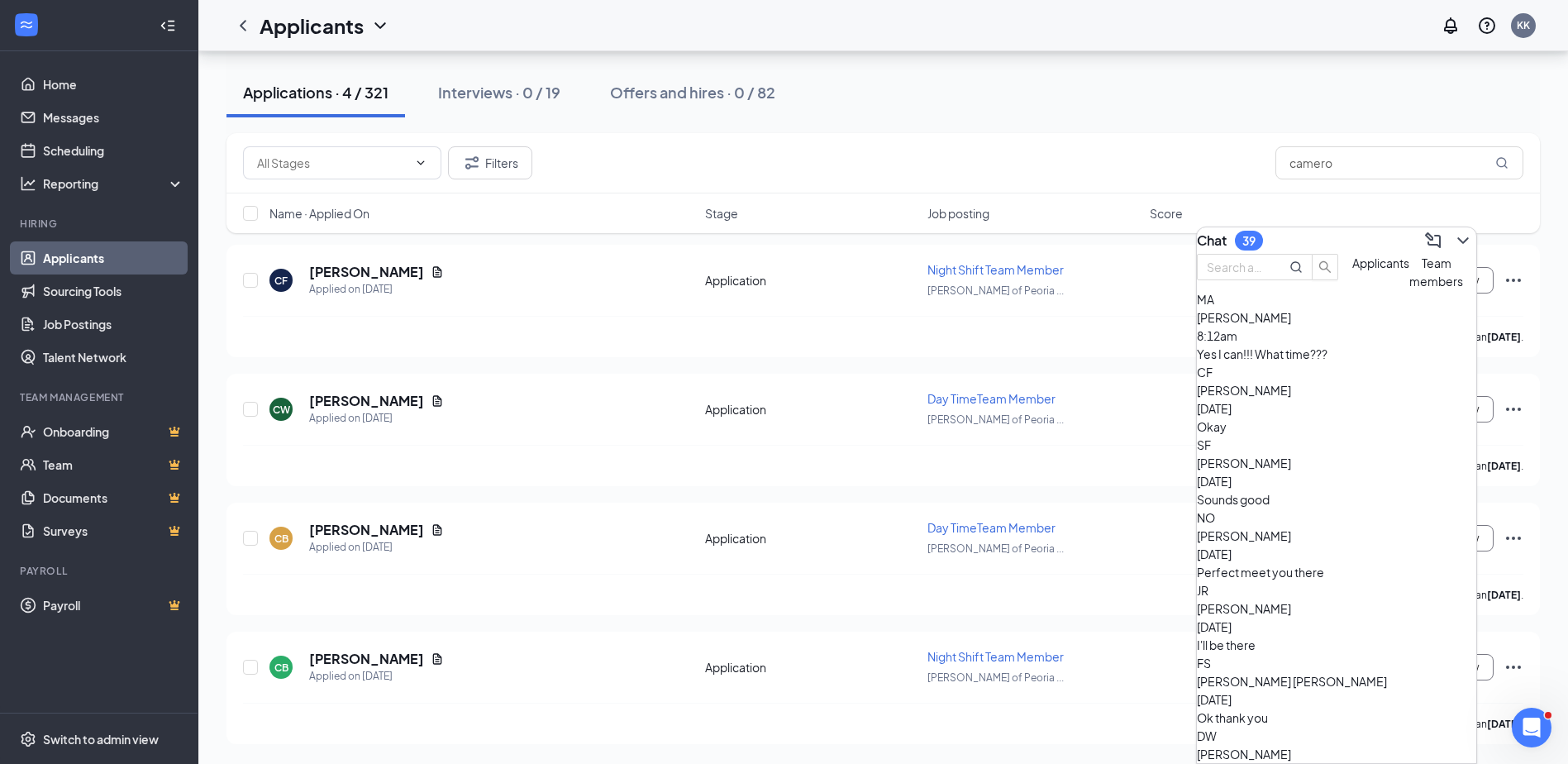
click at [1462, 237] on button at bounding box center [1463, 240] width 26 height 26
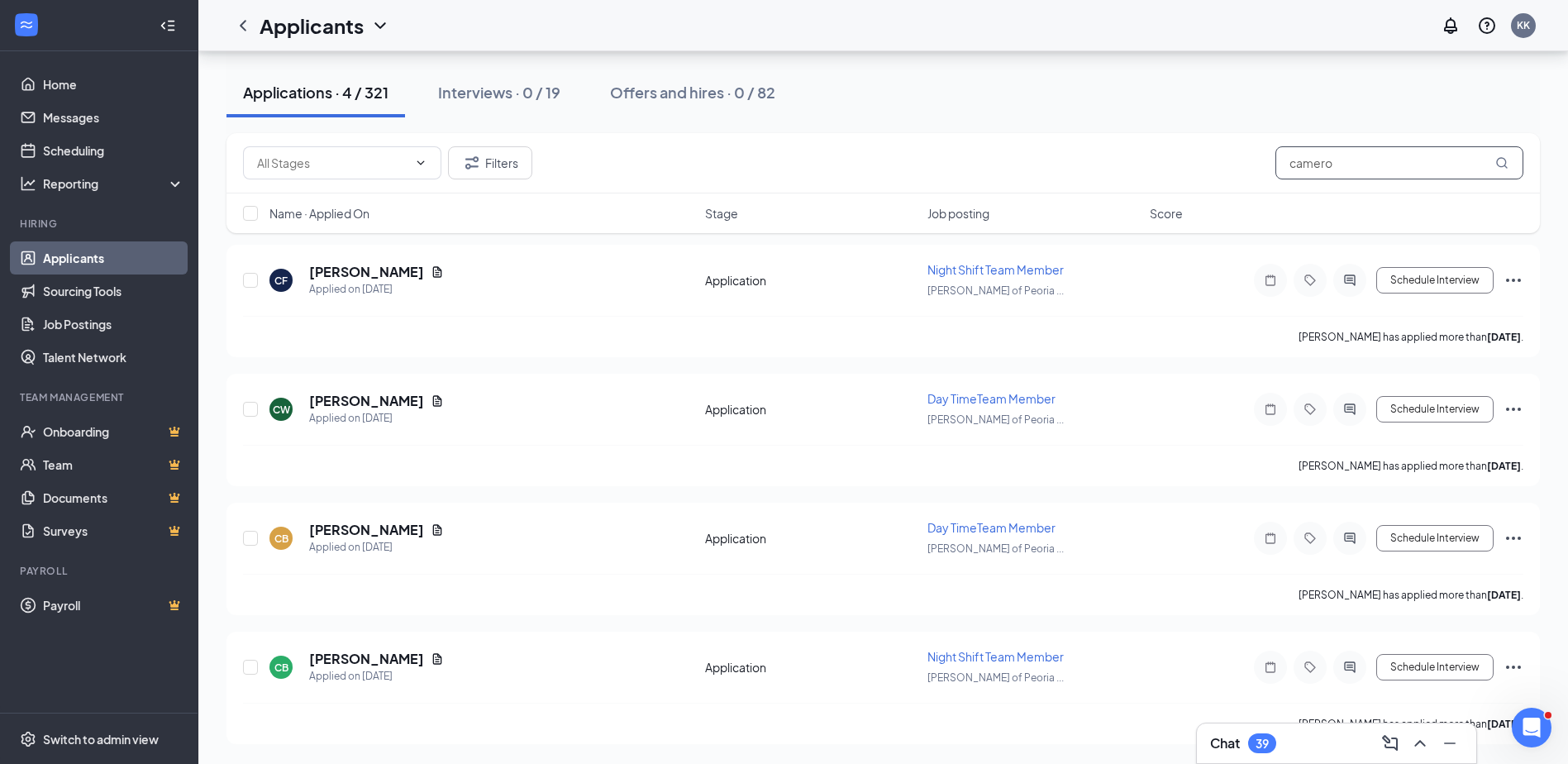
drag, startPoint x: 1365, startPoint y: 153, endPoint x: 1151, endPoint y: 147, distance: 214.1
click at [1151, 147] on div "Filters camero" at bounding box center [883, 163] width 1280 height 33
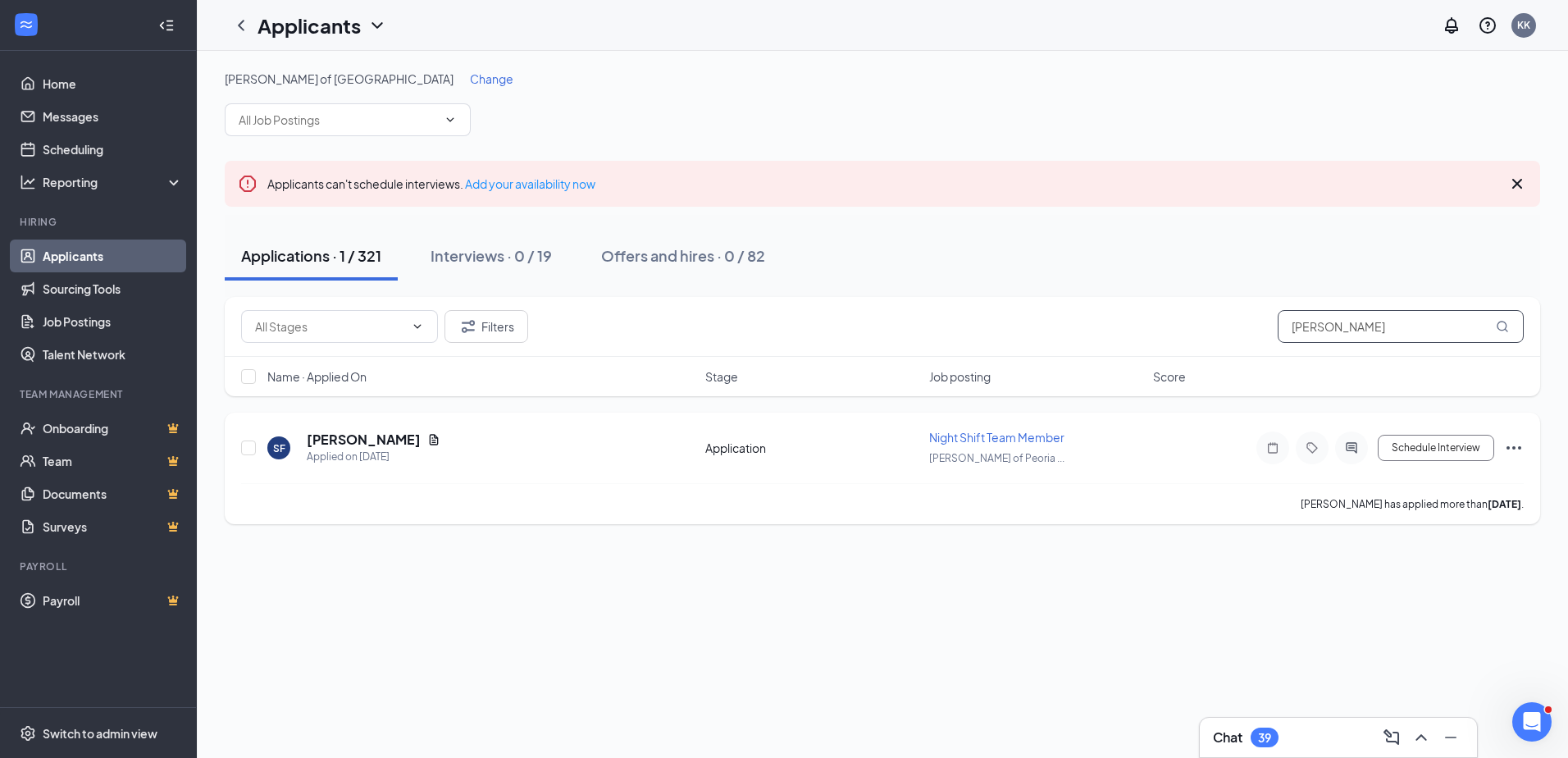
type input "[PERSON_NAME]"
click at [1515, 446] on icon "Ellipses" at bounding box center [1514, 448] width 20 height 20
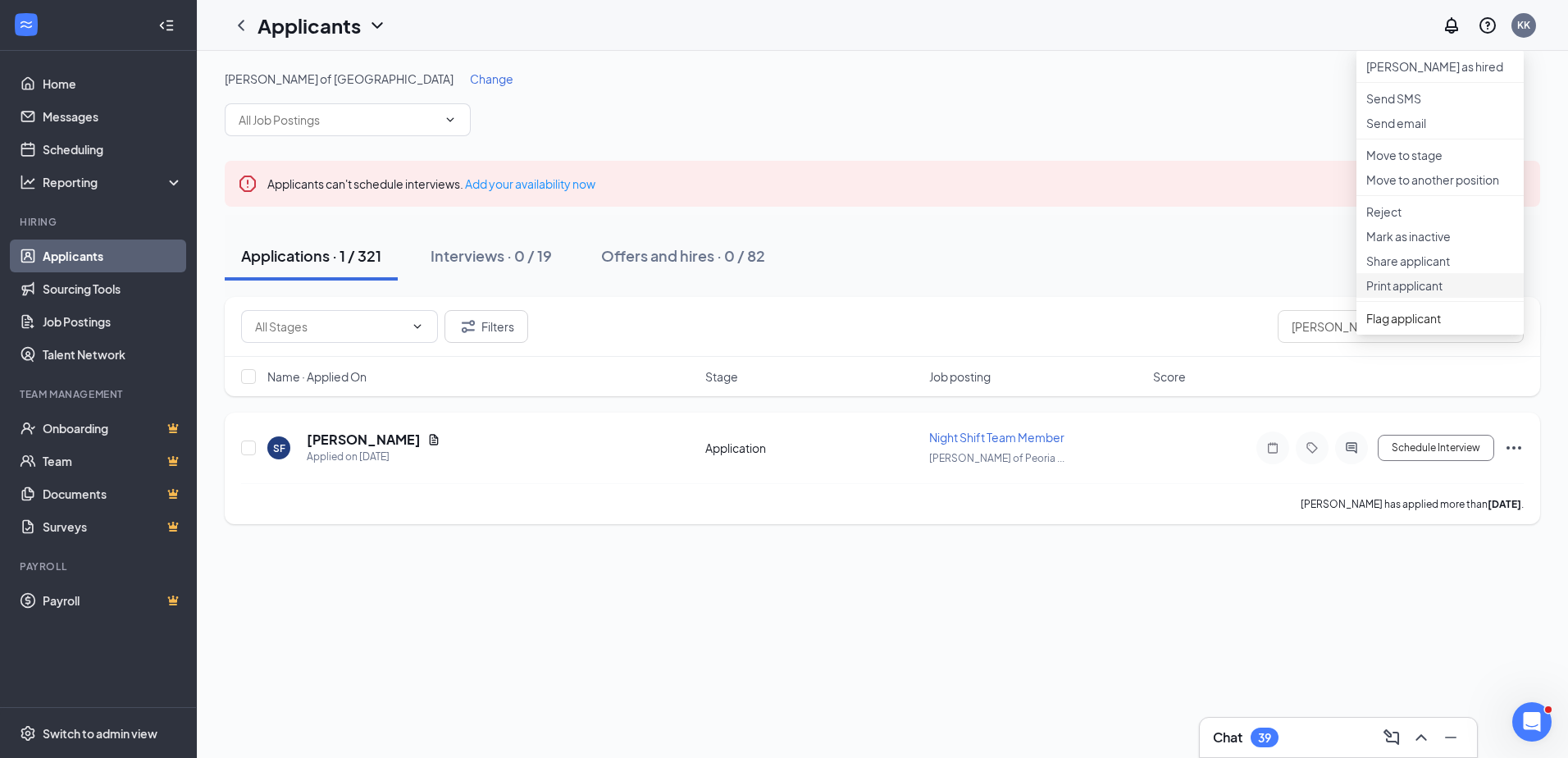
click at [1397, 293] on p "Print applicant" at bounding box center [1441, 285] width 148 height 16
